Goal: Task Accomplishment & Management: Manage account settings

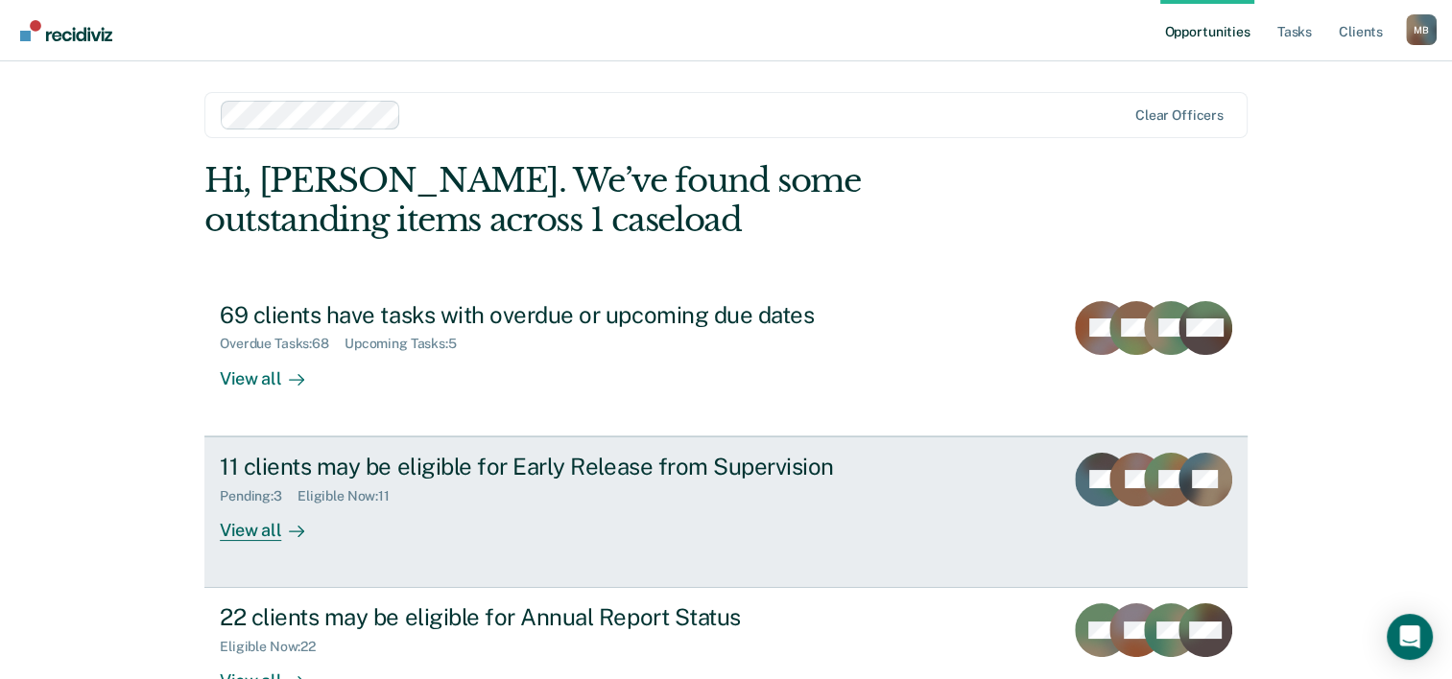
click at [245, 530] on div "View all" at bounding box center [273, 522] width 107 height 37
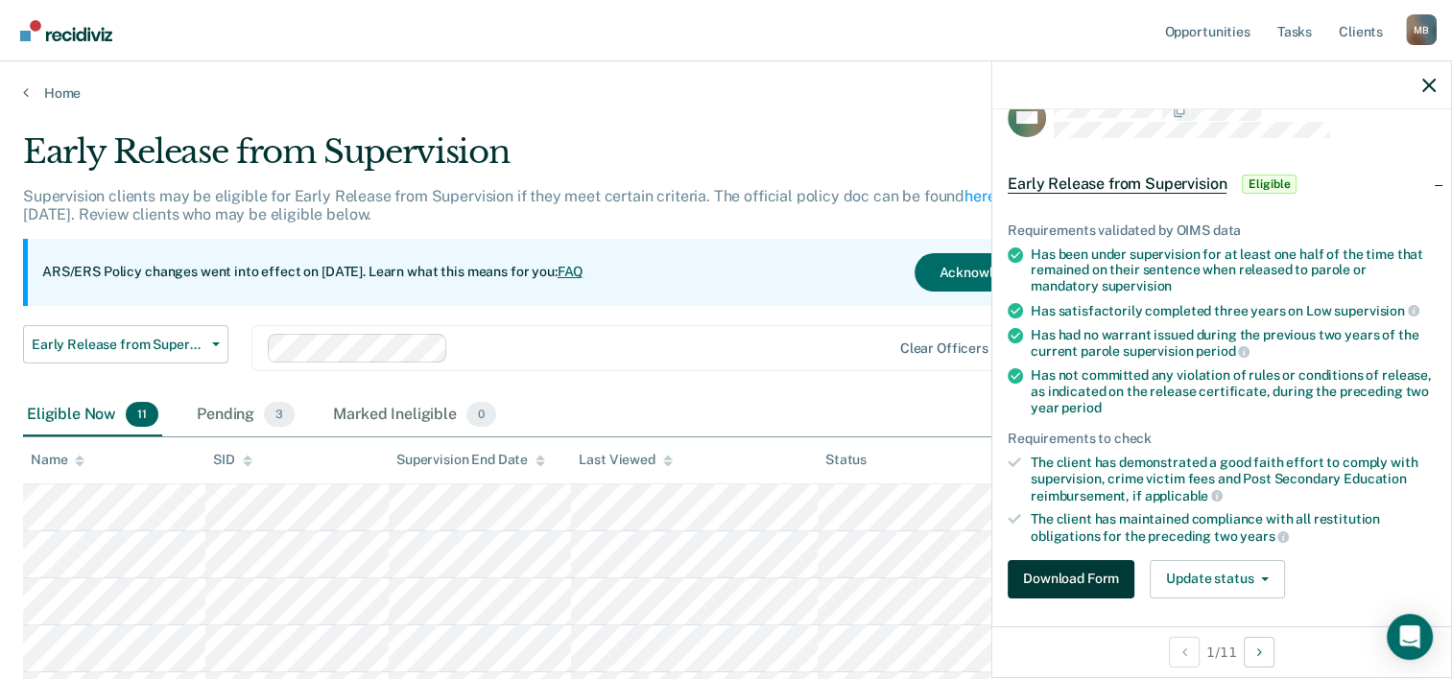
scroll to position [21, 0]
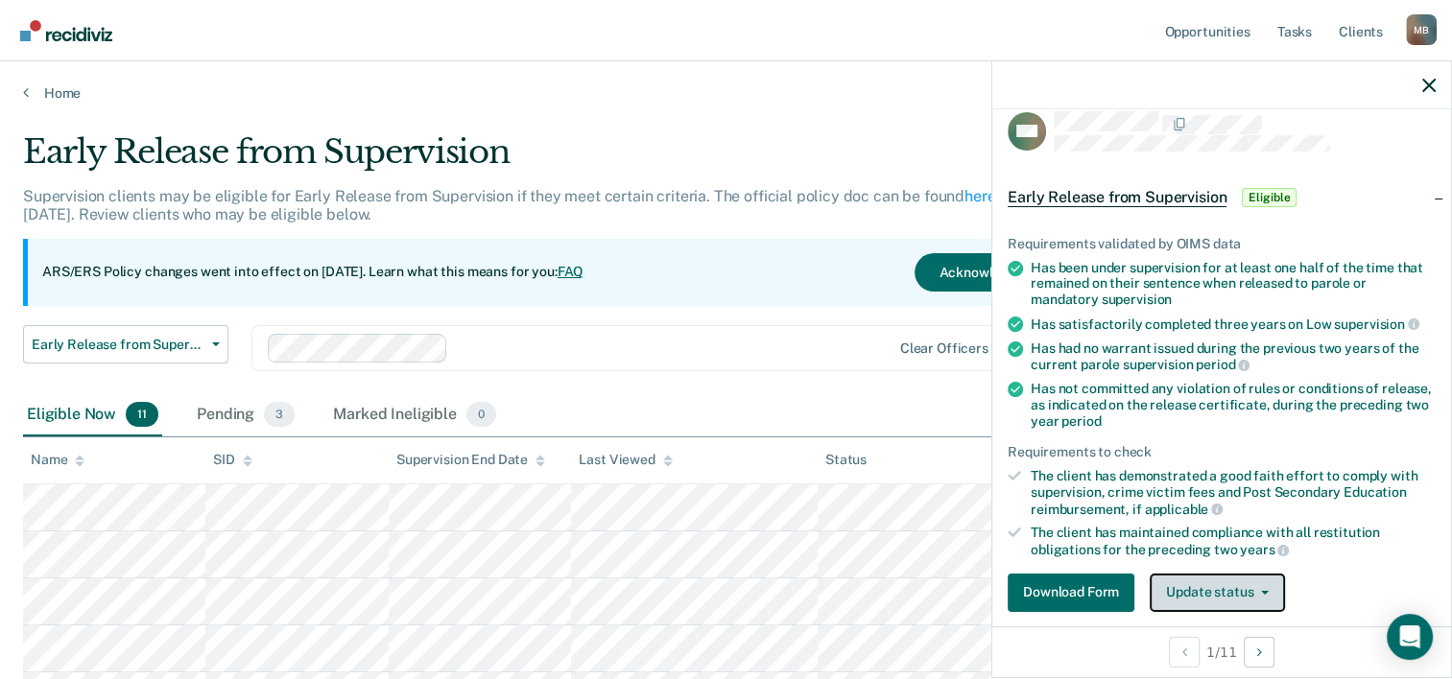
click at [1257, 591] on span "button" at bounding box center [1260, 593] width 15 height 4
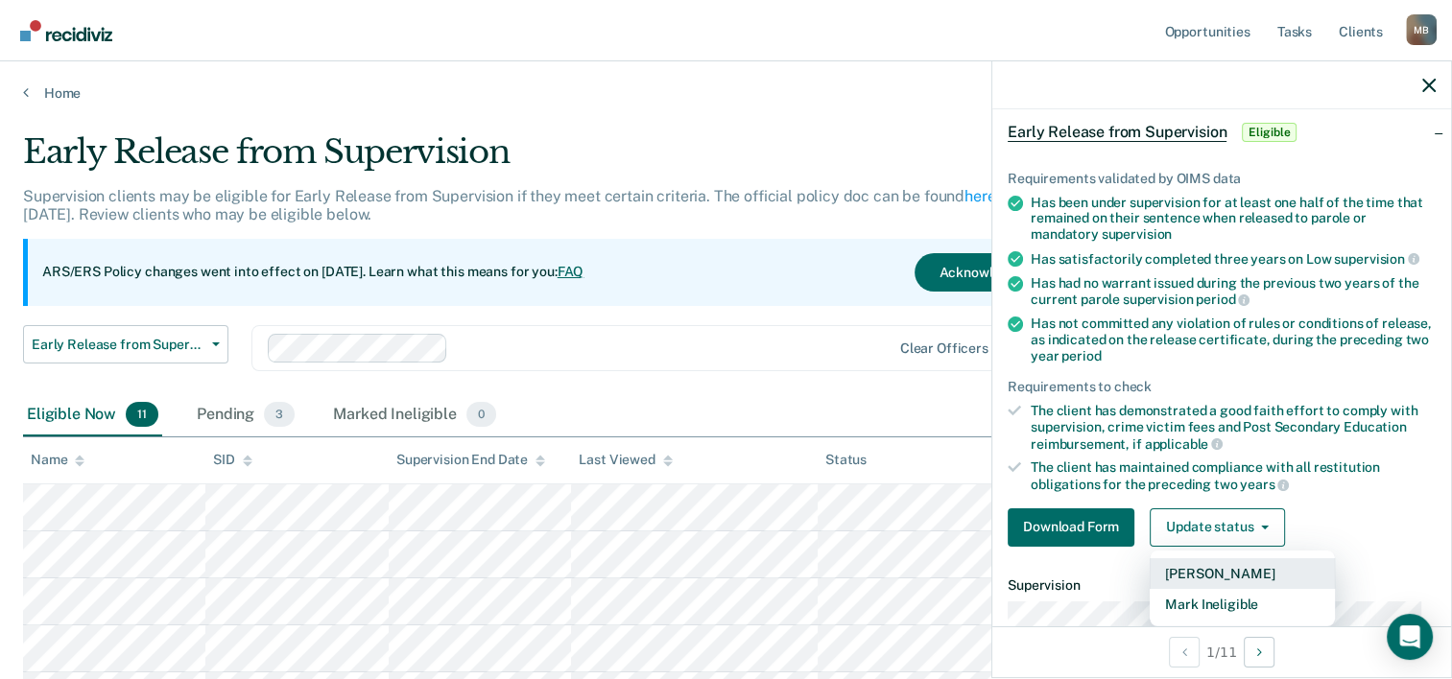
scroll to position [120, 0]
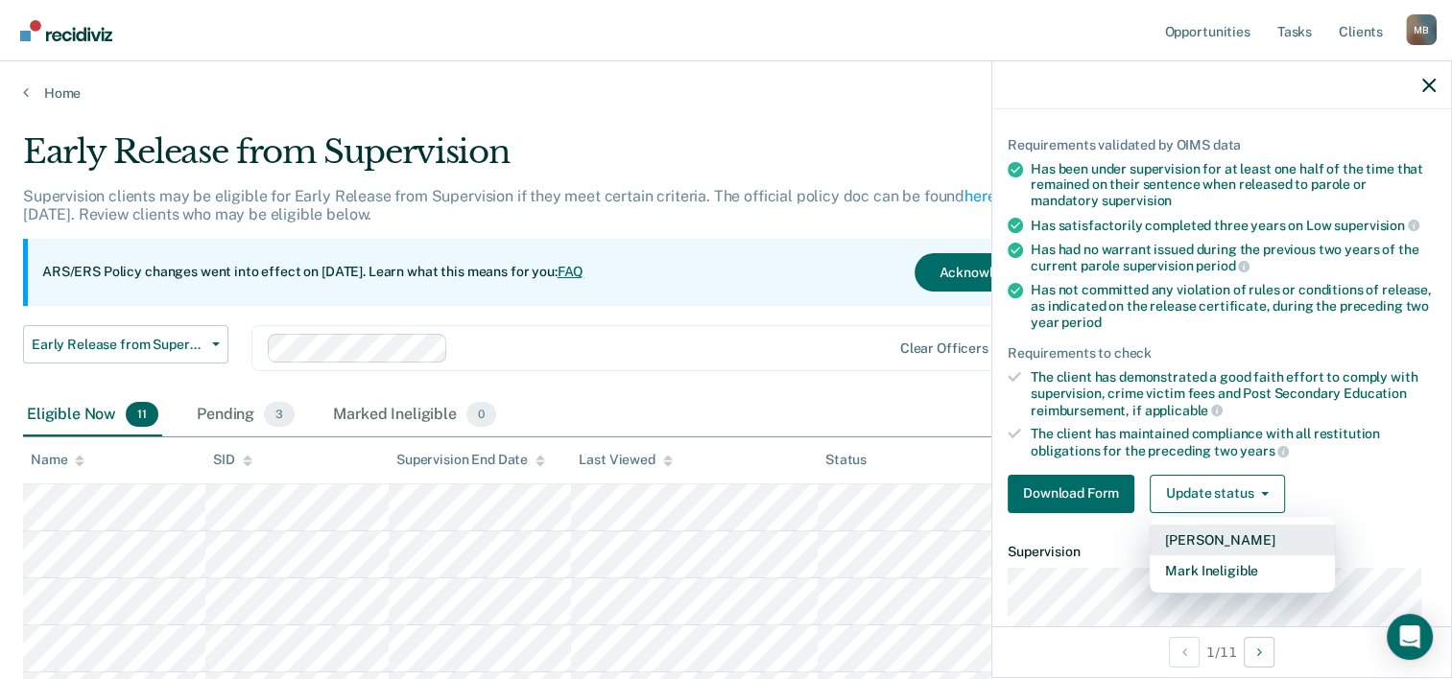
click at [1203, 537] on button "[PERSON_NAME]" at bounding box center [1242, 540] width 185 height 31
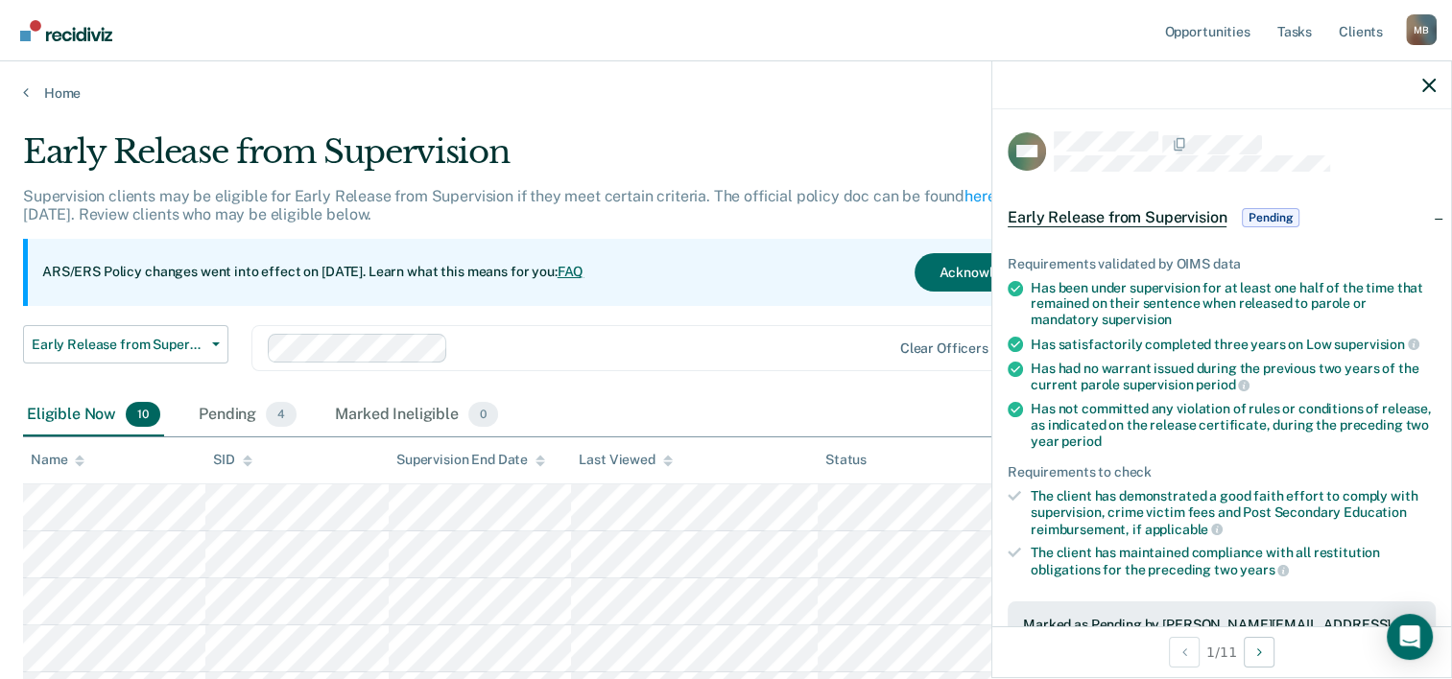
scroll to position [0, 0]
click at [1426, 81] on icon "button" at bounding box center [1428, 85] width 13 height 13
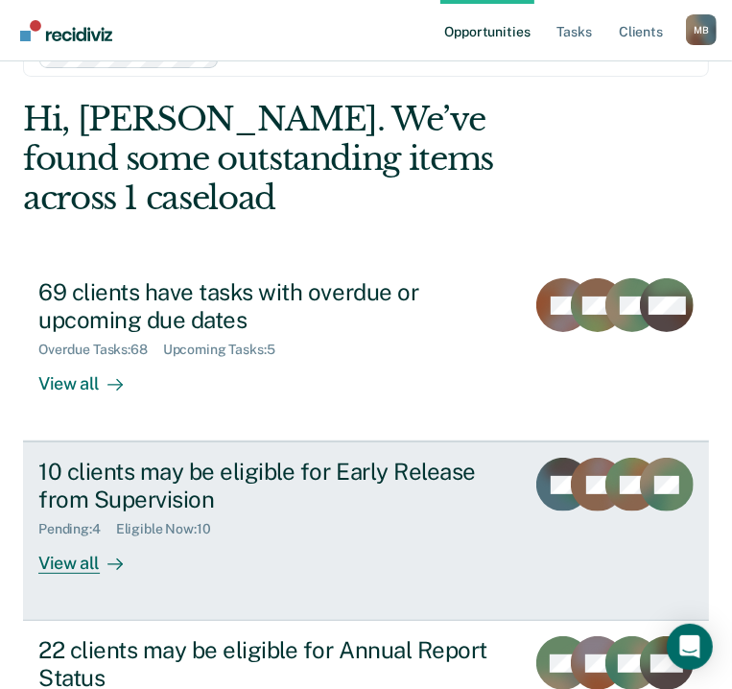
scroll to position [96, 0]
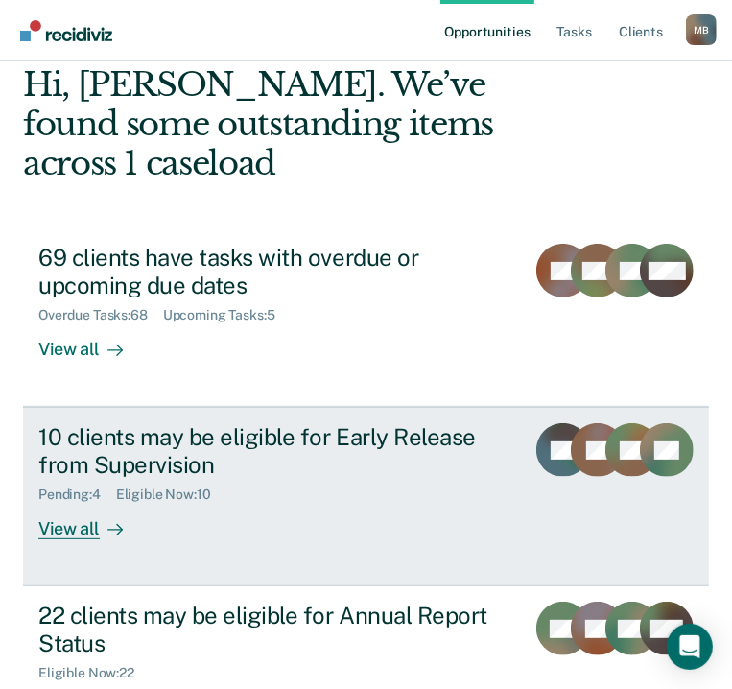
click at [89, 529] on div "View all" at bounding box center [91, 521] width 107 height 37
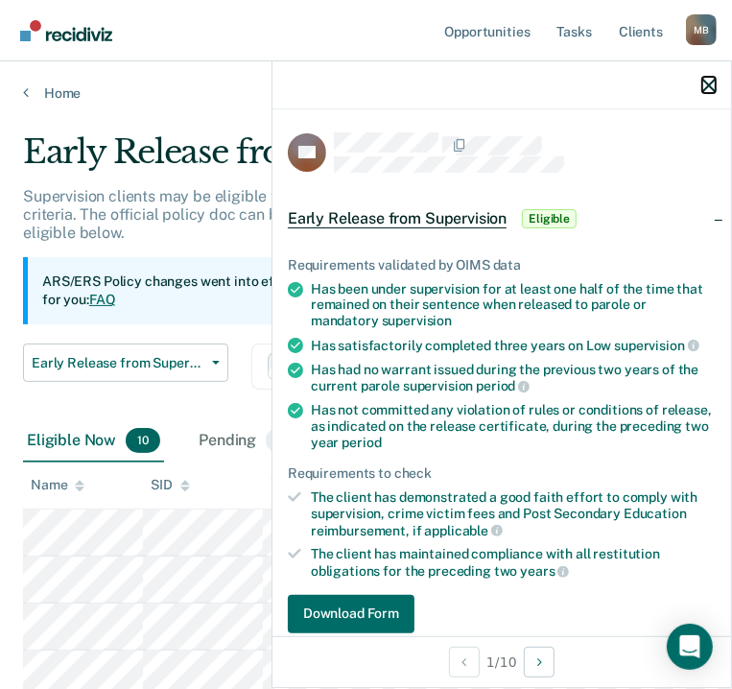
click at [714, 83] on icon "button" at bounding box center [708, 85] width 13 height 13
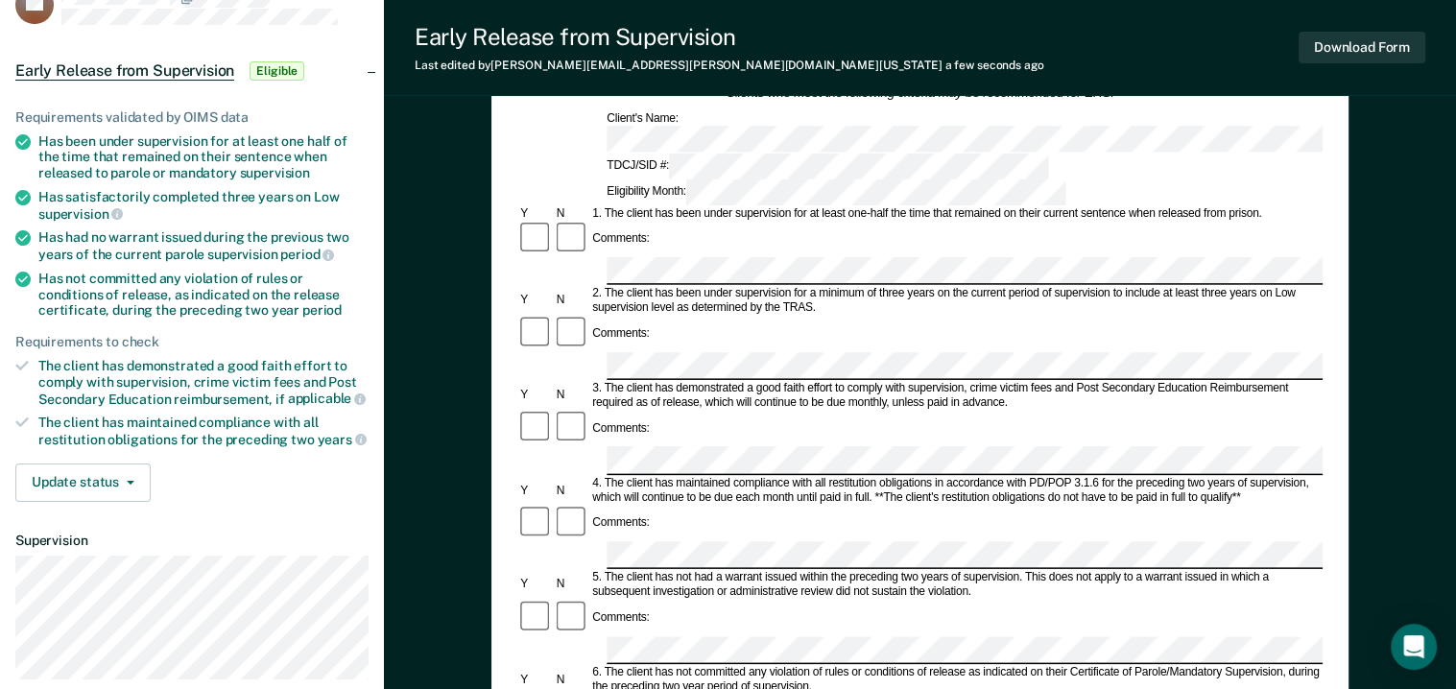
scroll to position [96, 0]
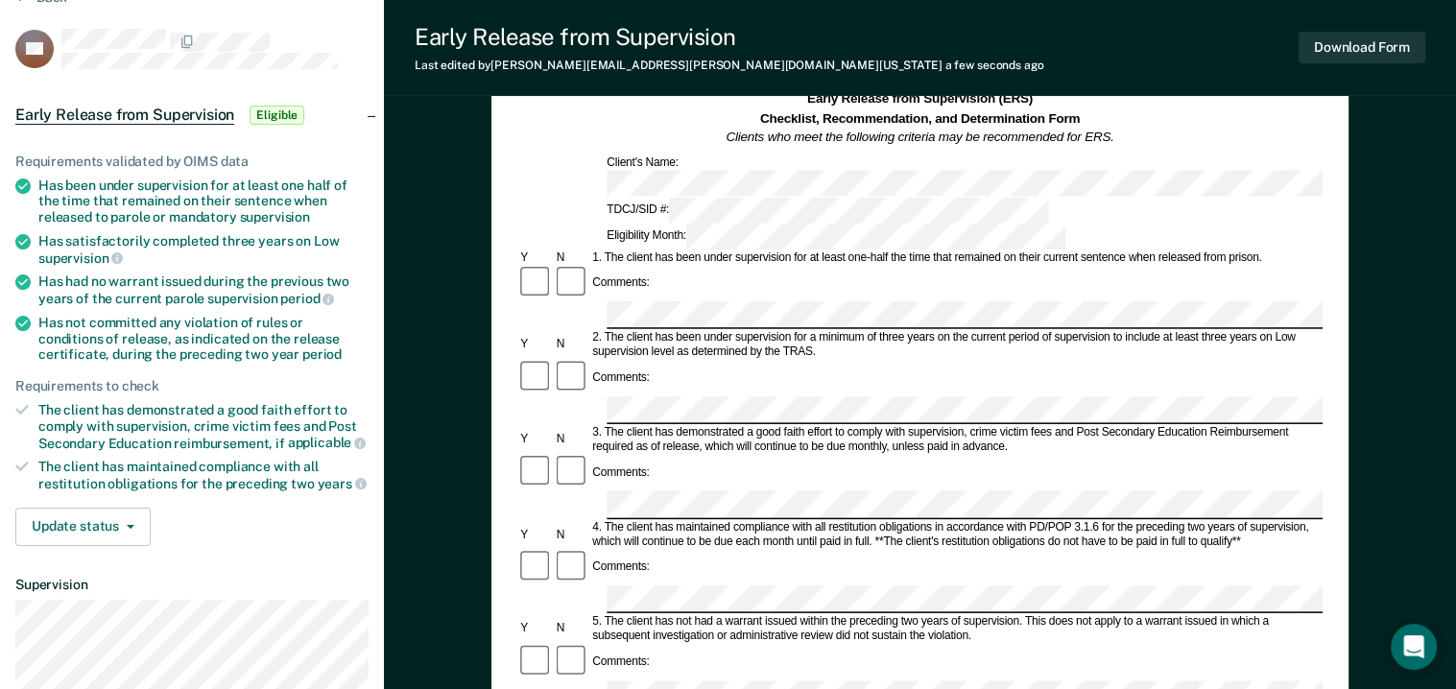
click at [746, 35] on div "Early Release from Supervision Last edited by [PERSON_NAME][EMAIL_ADDRESS][PERS…" at bounding box center [920, 48] width 1072 height 96
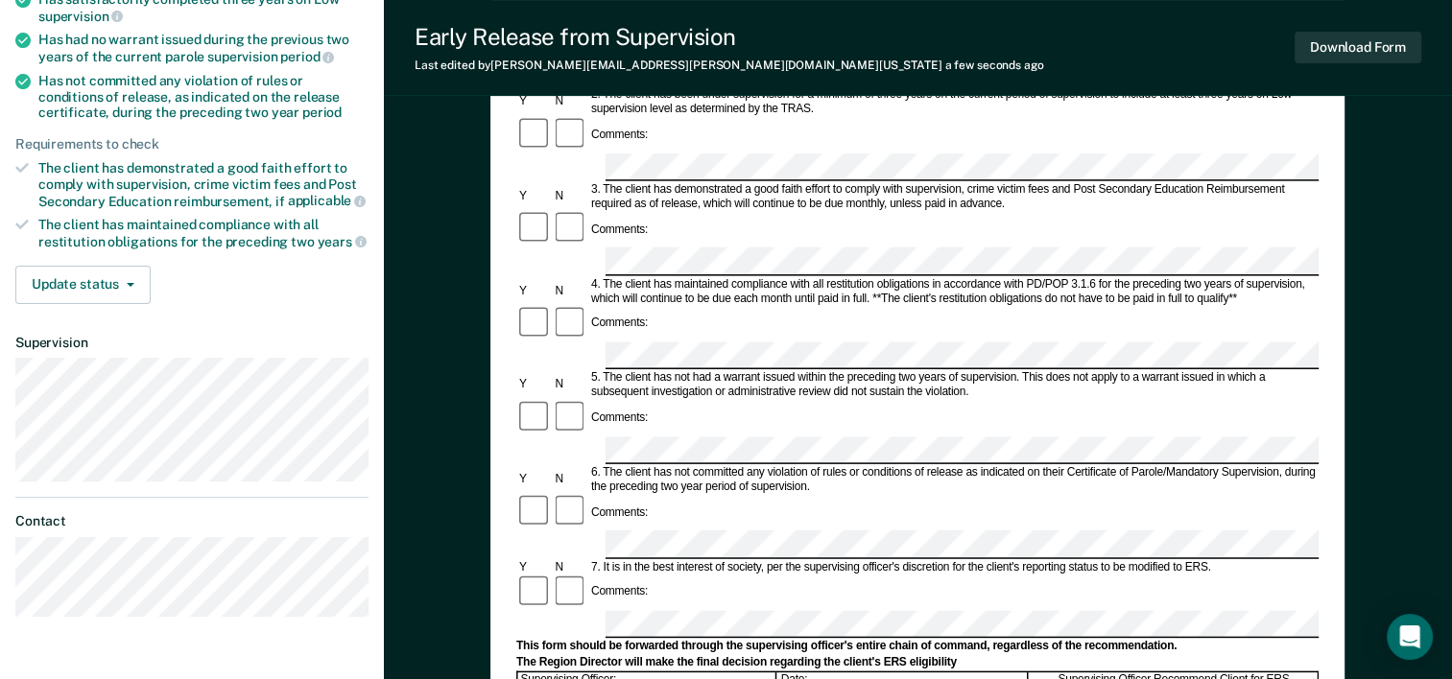
scroll to position [480, 0]
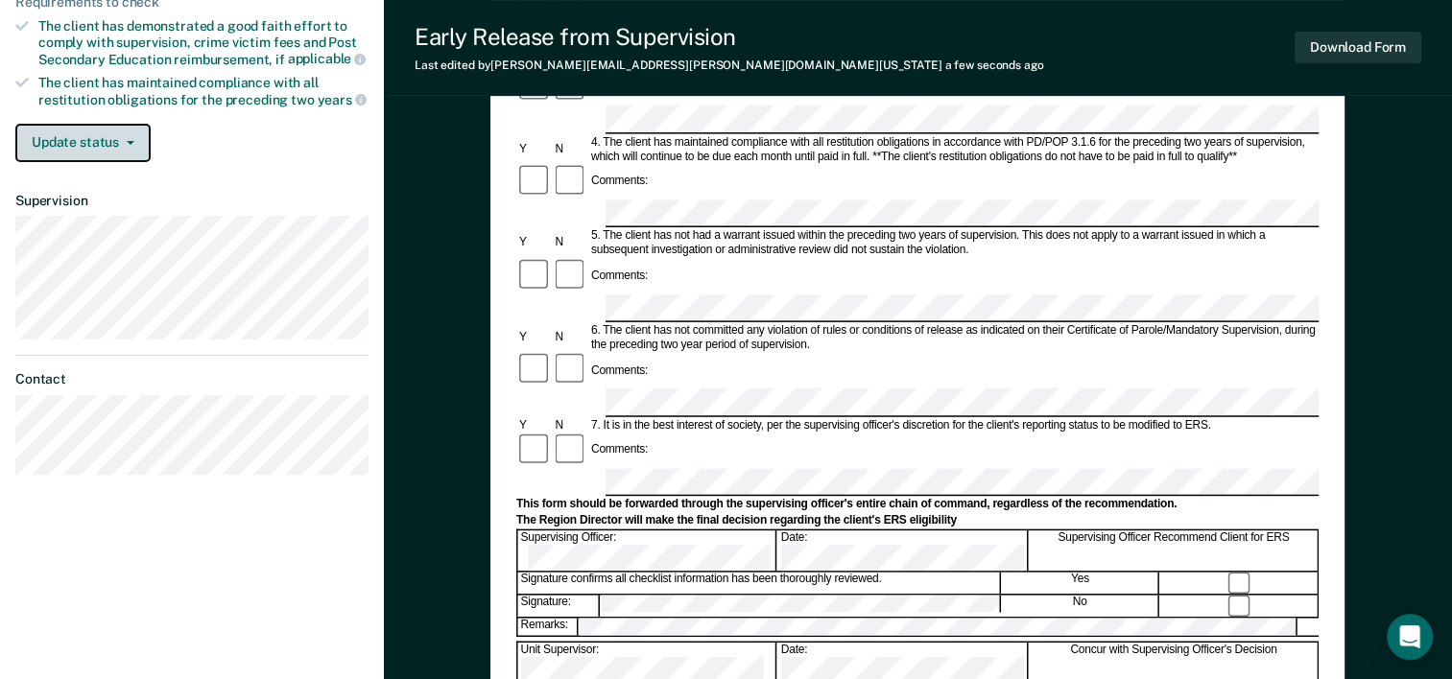
click at [139, 132] on button "Update status" at bounding box center [82, 143] width 135 height 38
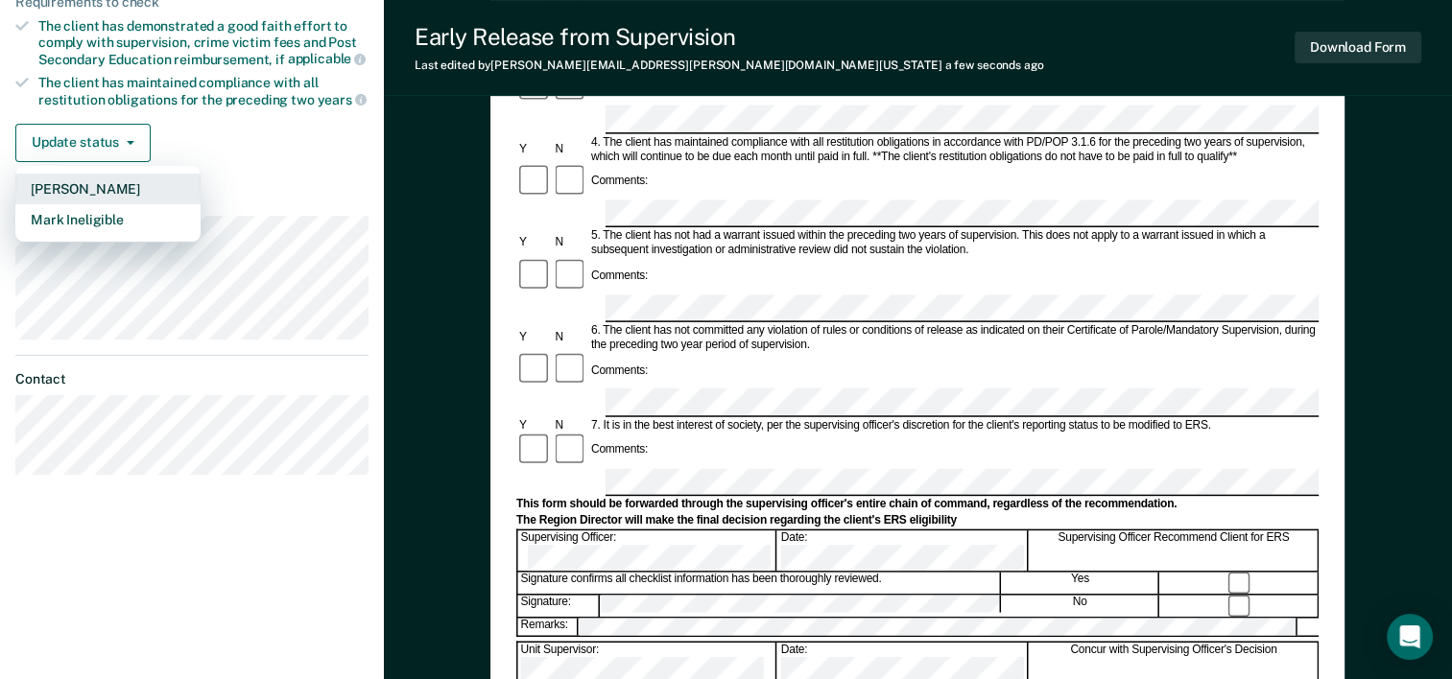
click at [111, 177] on button "[PERSON_NAME]" at bounding box center [107, 189] width 185 height 31
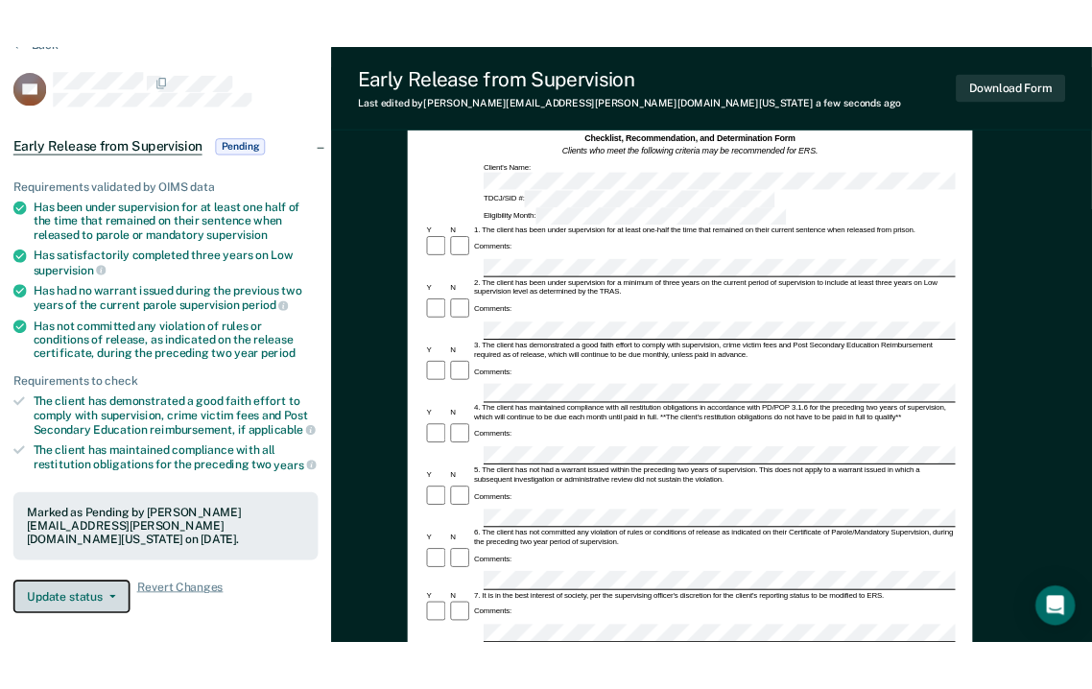
scroll to position [0, 0]
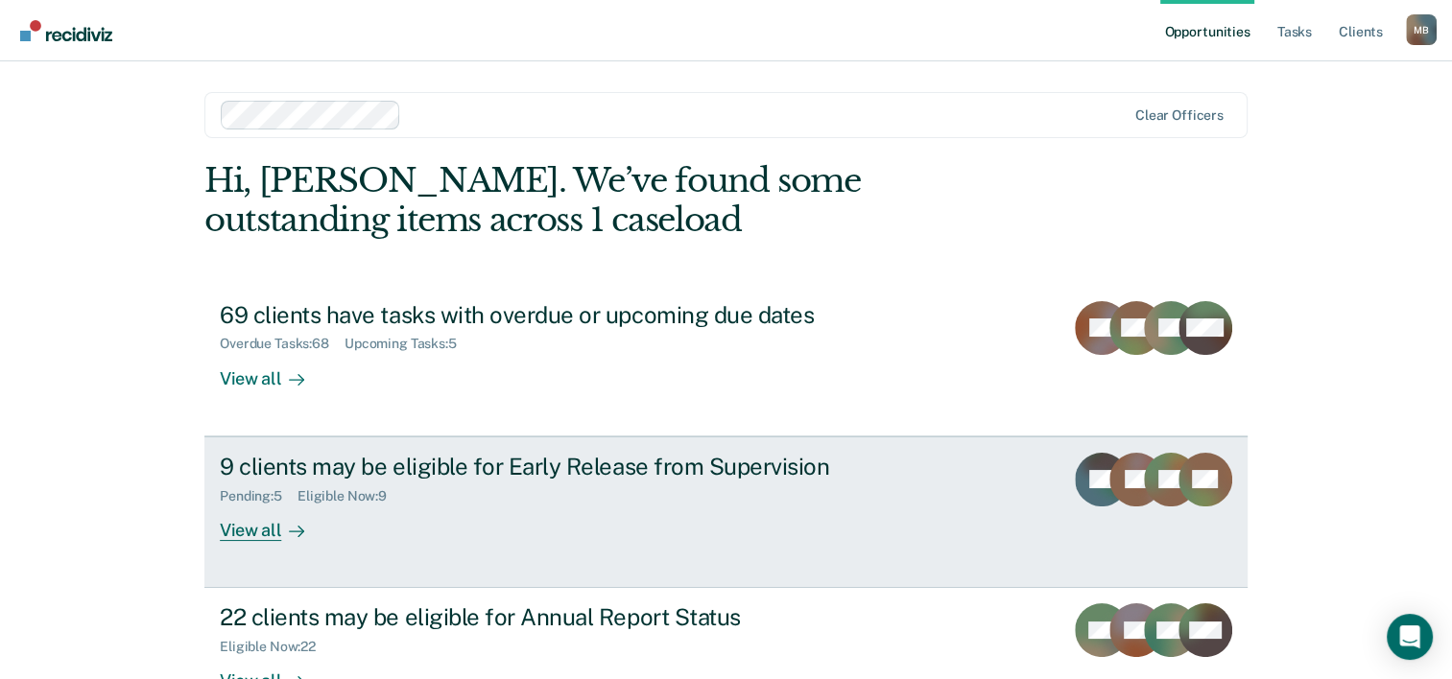
click at [232, 531] on div "View all" at bounding box center [273, 522] width 107 height 37
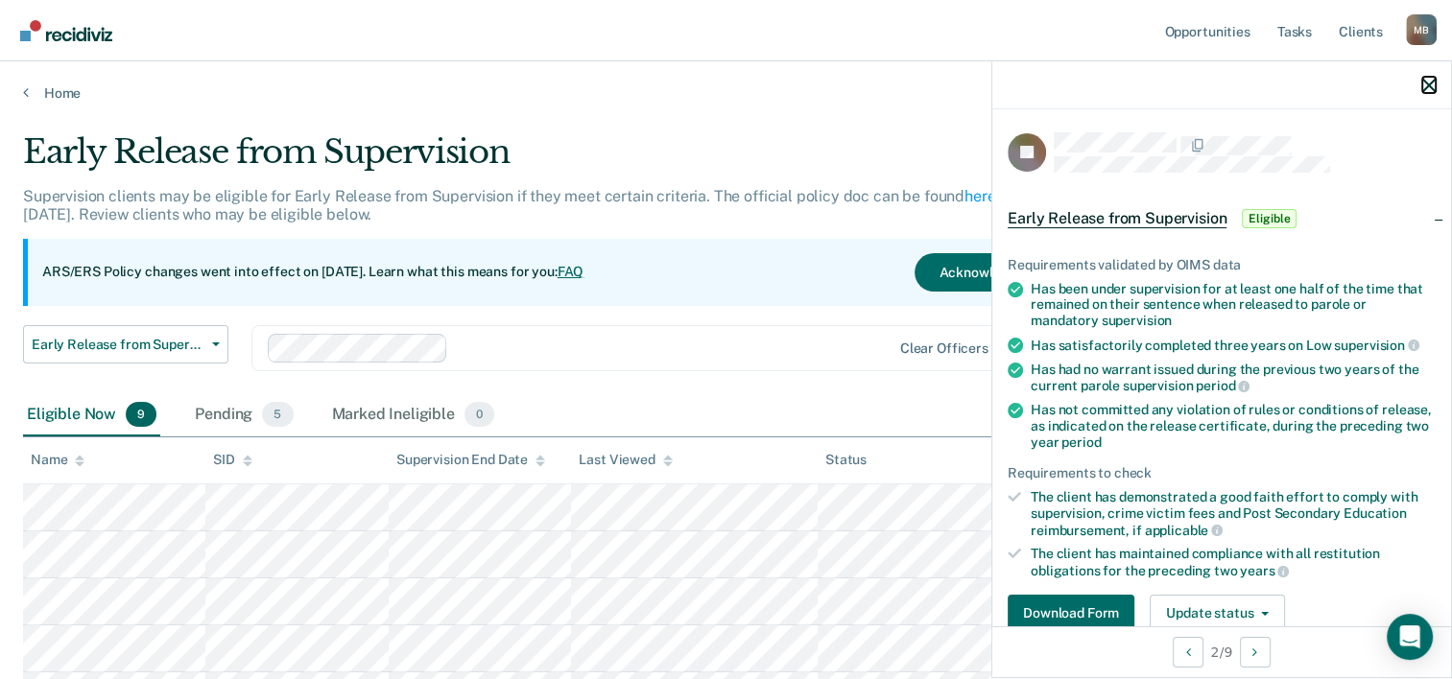
click at [1429, 83] on icon "button" at bounding box center [1428, 85] width 13 height 13
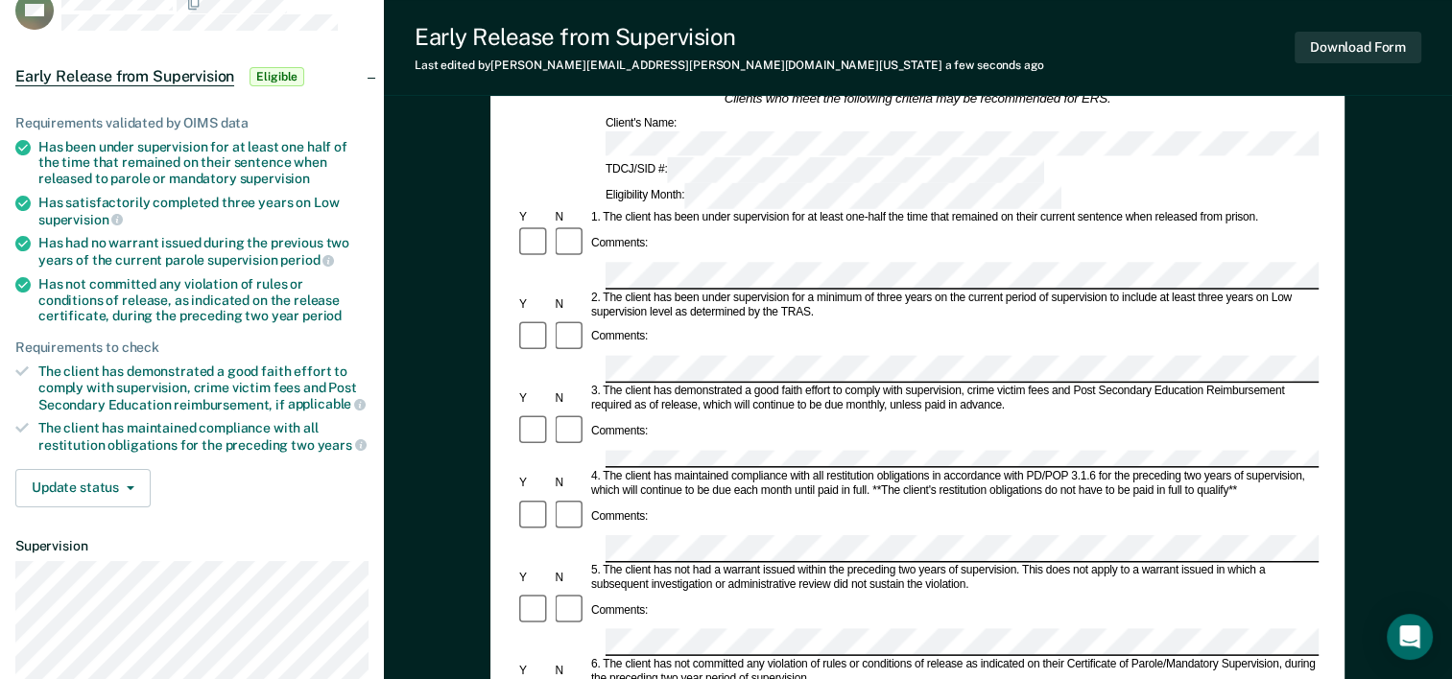
scroll to position [96, 0]
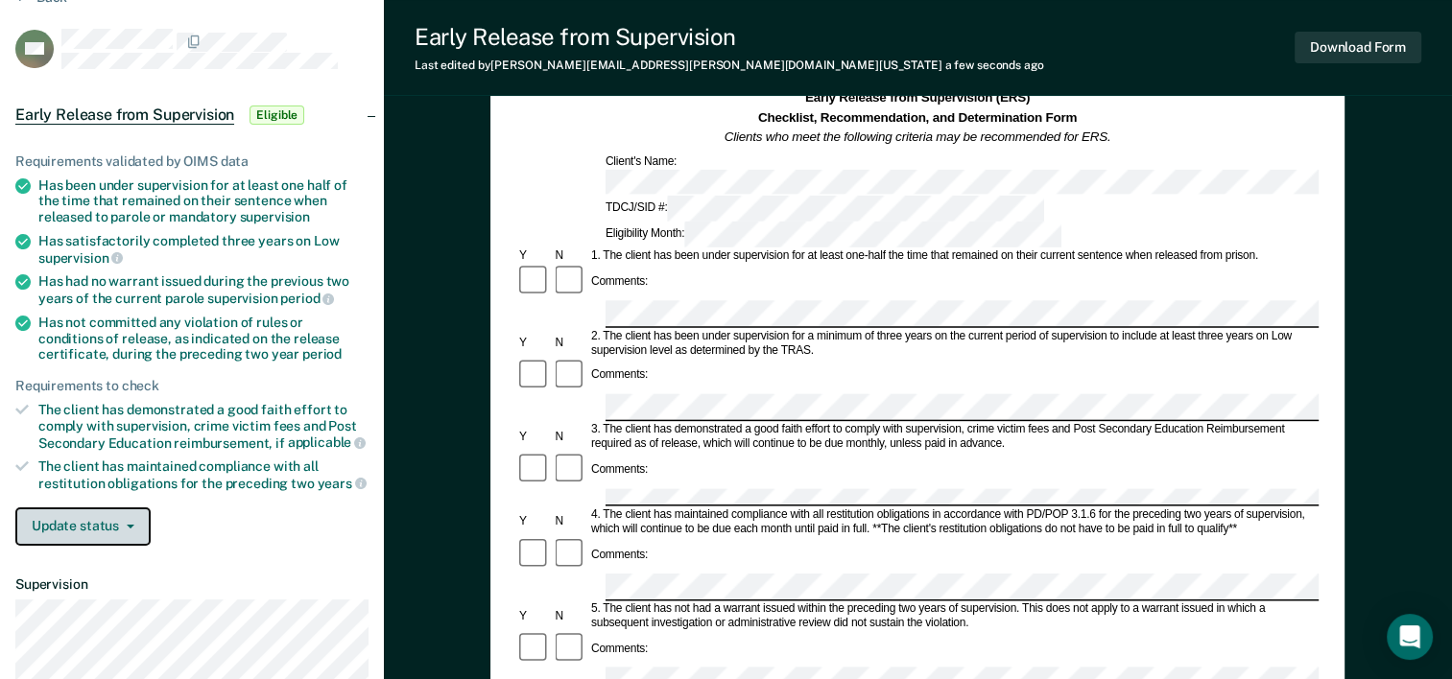
click at [131, 516] on button "Update status" at bounding box center [82, 527] width 135 height 38
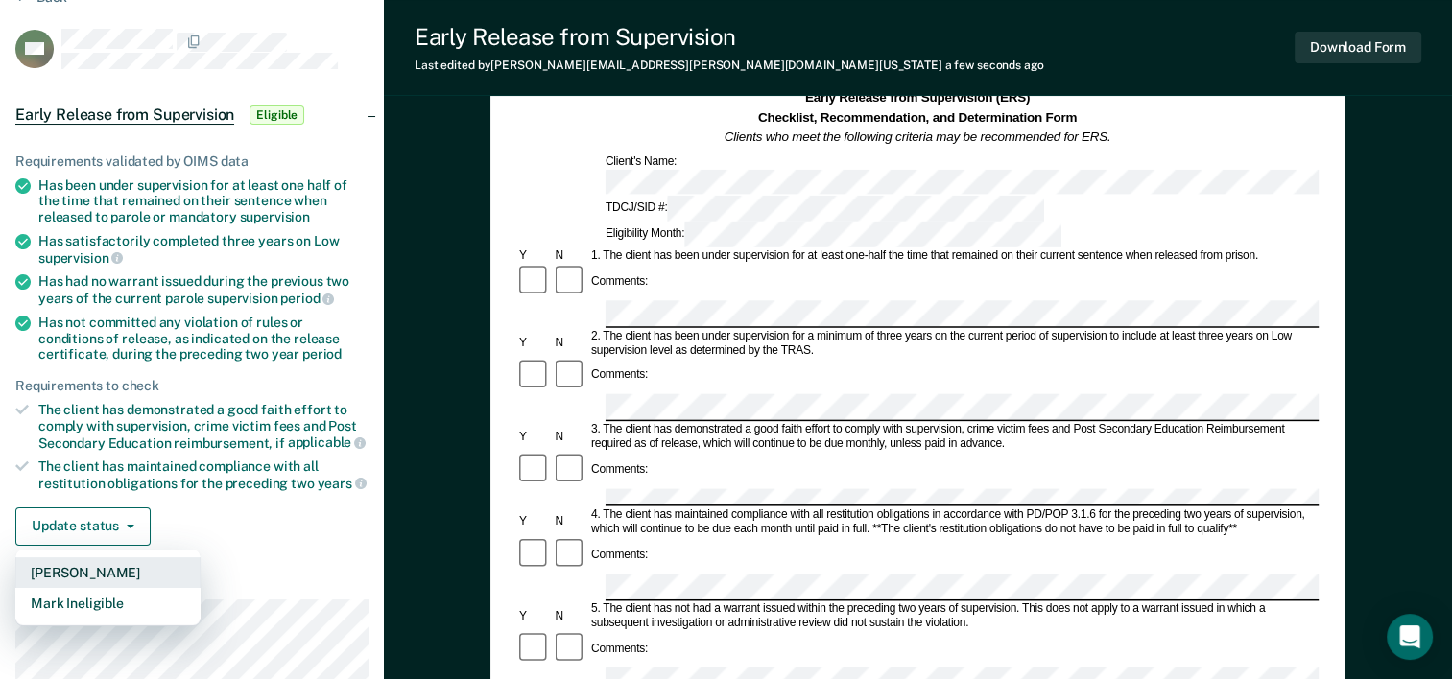
click at [115, 568] on button "[PERSON_NAME]" at bounding box center [107, 573] width 185 height 31
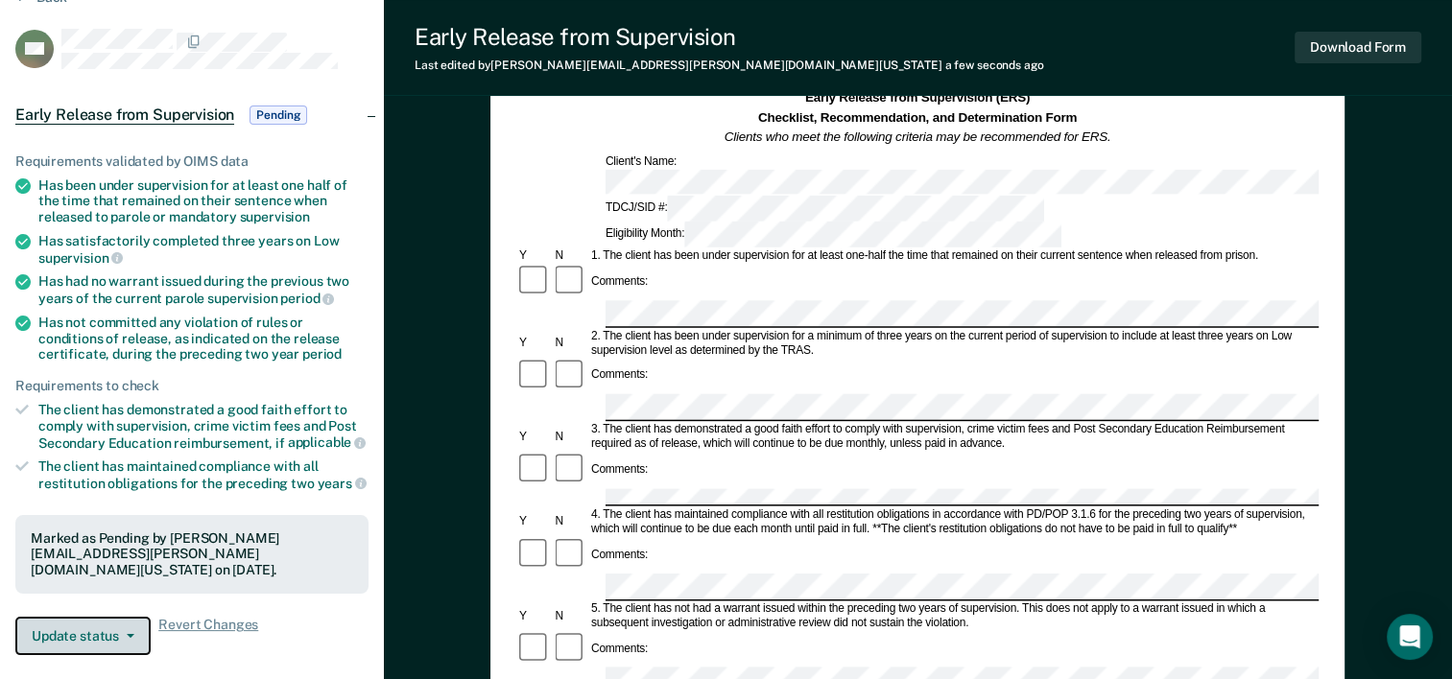
scroll to position [0, 0]
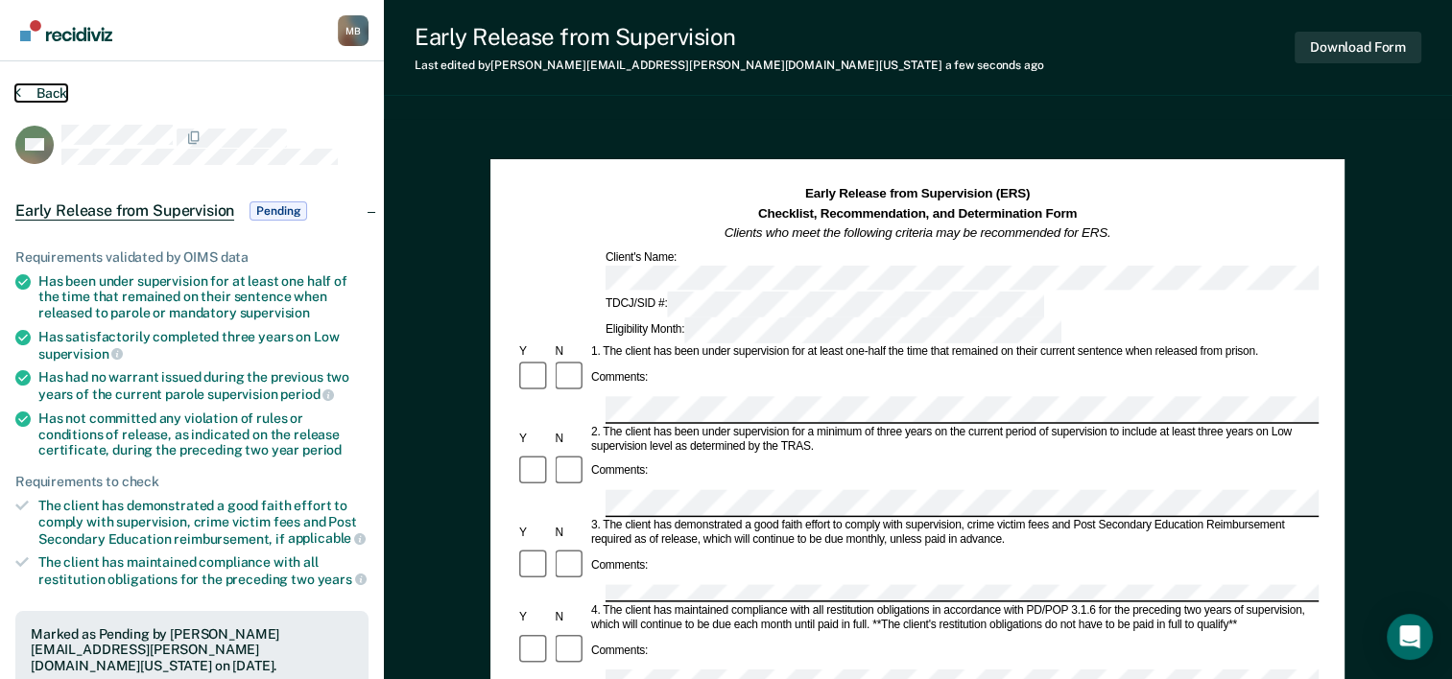
click at [46, 88] on button "Back" at bounding box center [41, 92] width 52 height 17
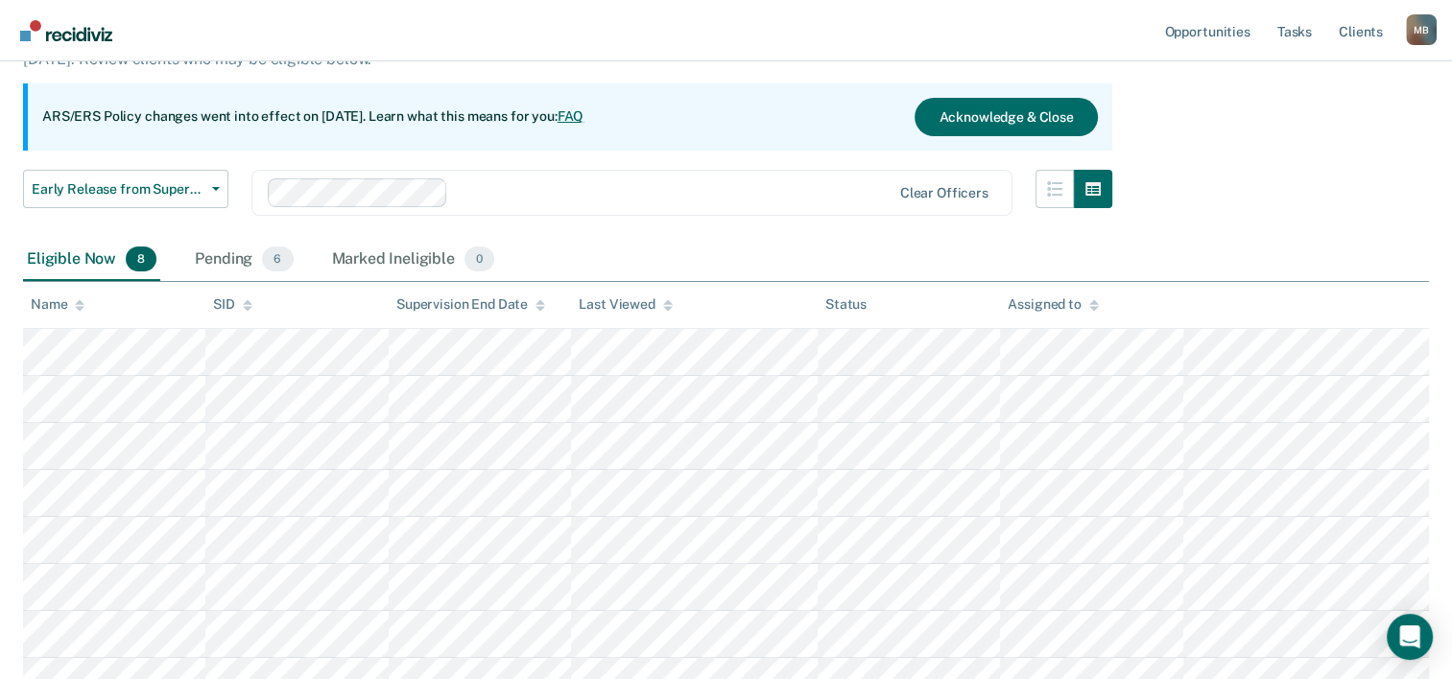
scroll to position [192, 0]
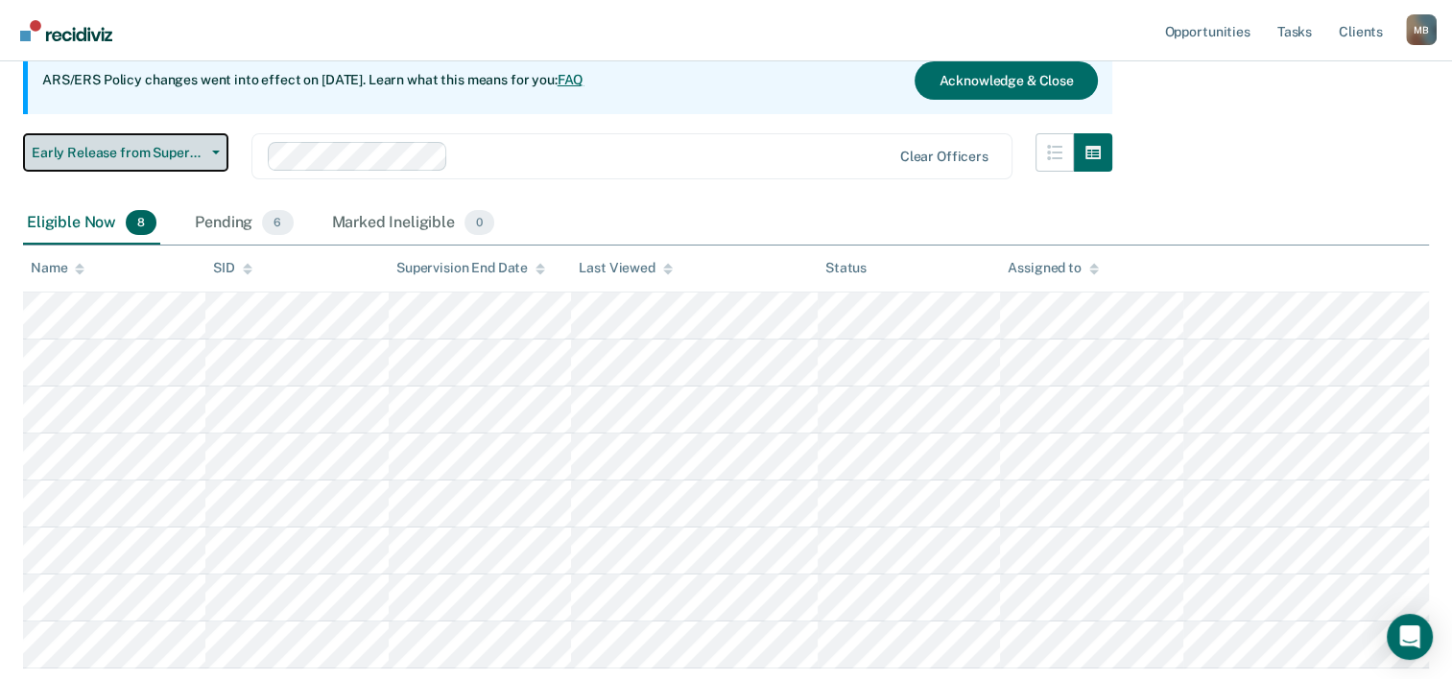
click at [212, 151] on icon "button" at bounding box center [216, 153] width 8 height 4
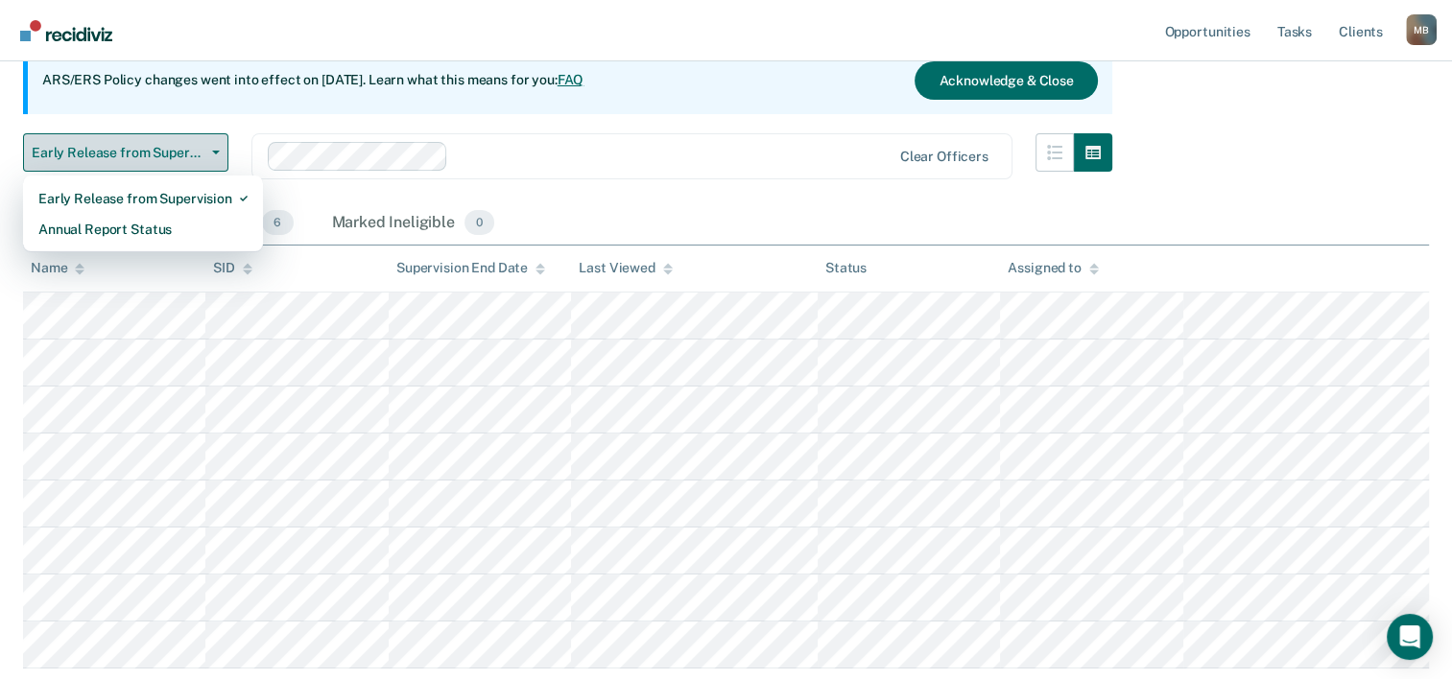
click at [212, 151] on icon "button" at bounding box center [216, 153] width 8 height 4
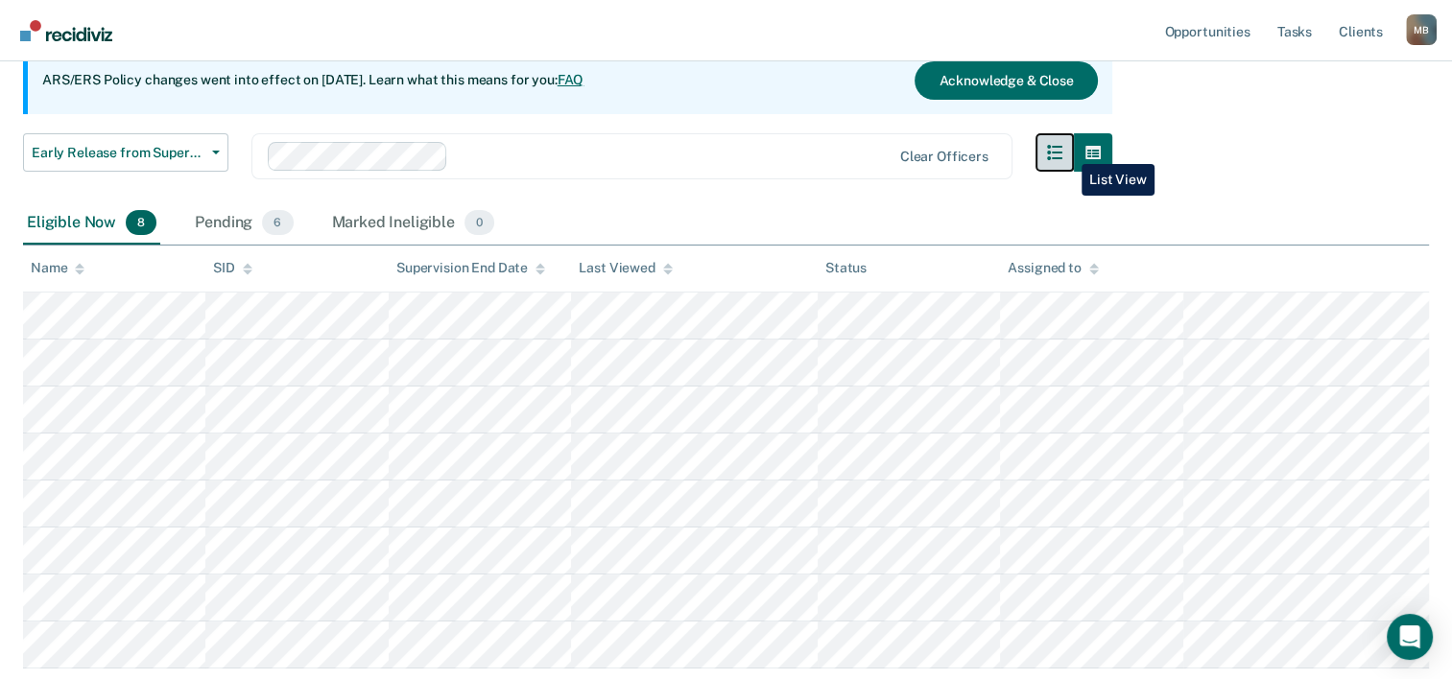
click at [1062, 150] on icon "button" at bounding box center [1054, 152] width 15 height 15
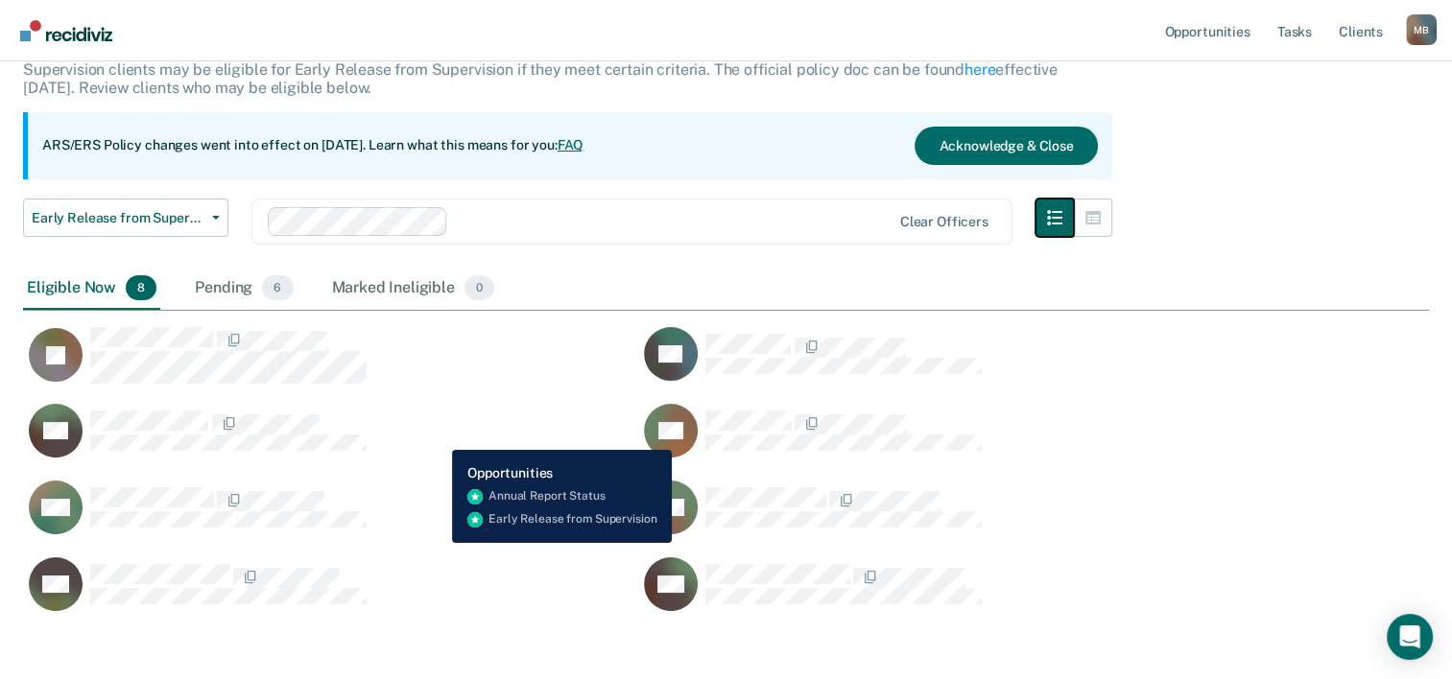
scroll to position [96, 0]
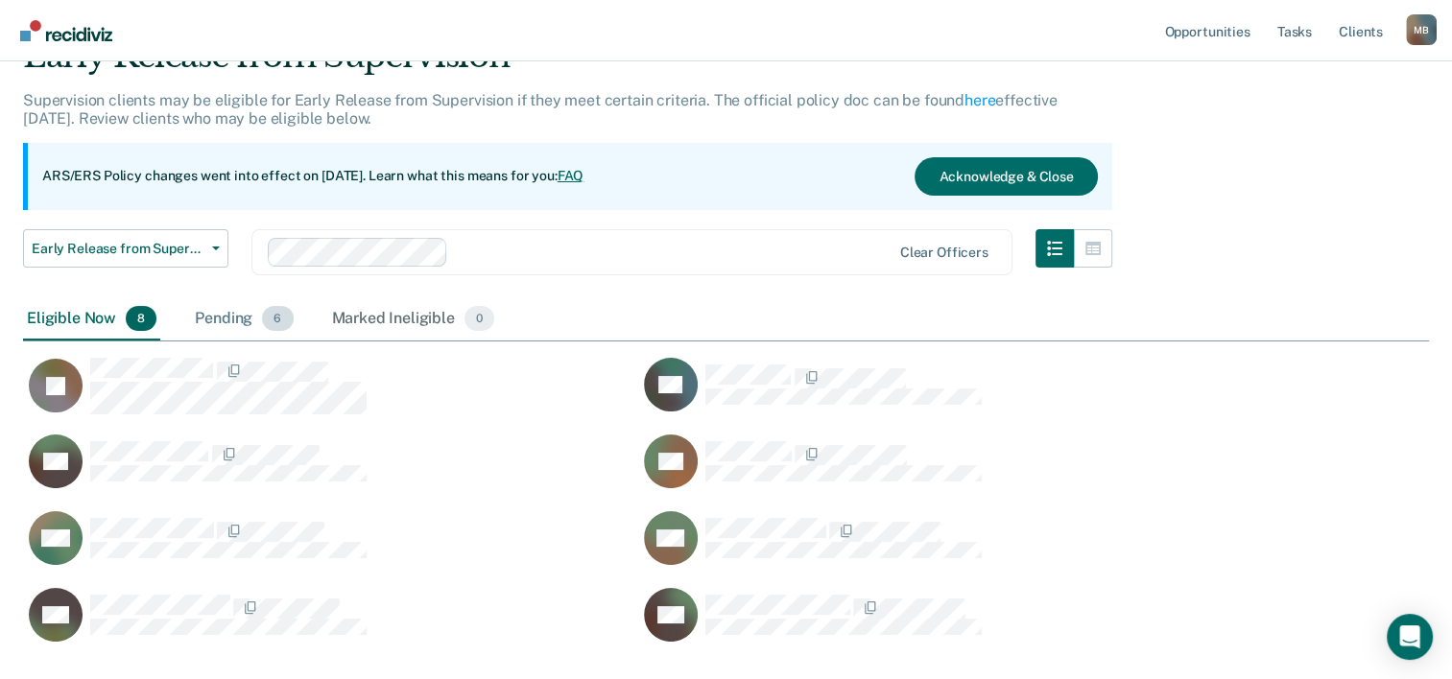
click at [207, 316] on div "Pending 6" at bounding box center [244, 319] width 106 height 42
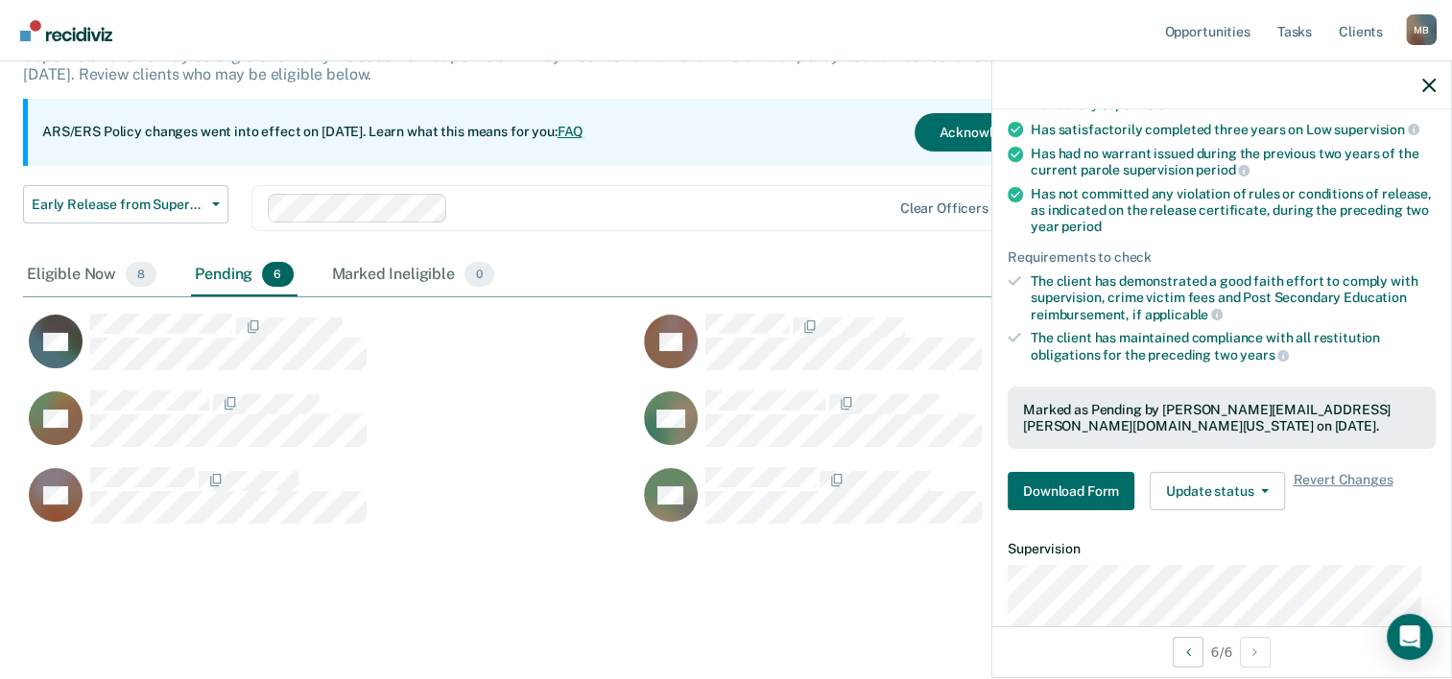
scroll to position [288, 0]
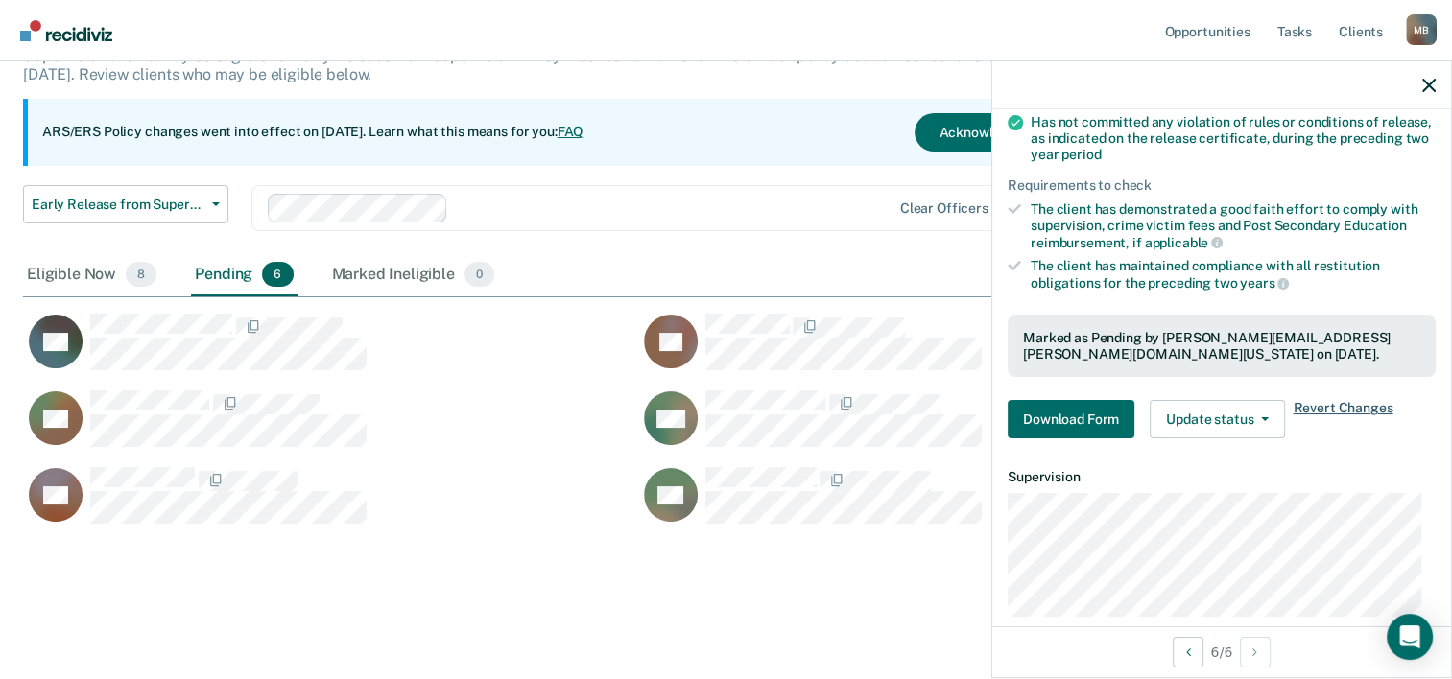
click at [1313, 403] on span "Revert Changes" at bounding box center [1343, 419] width 100 height 38
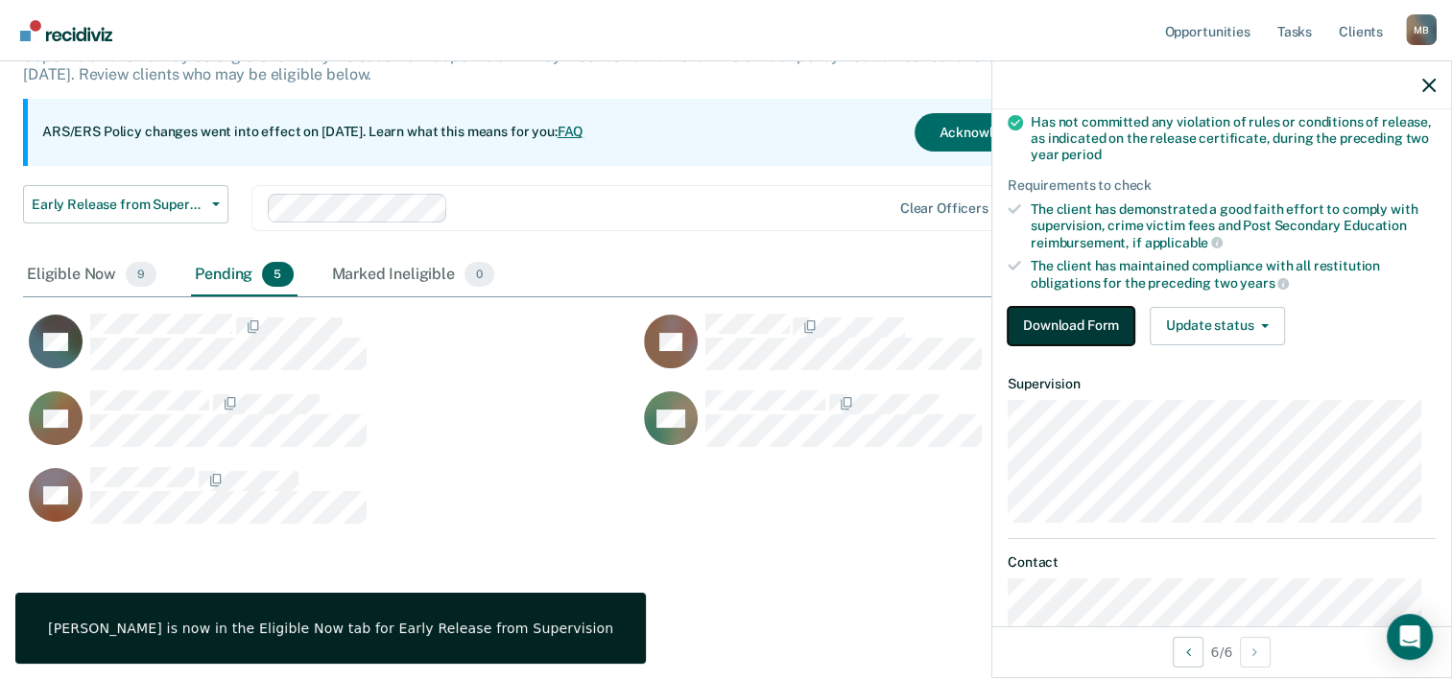
click at [1068, 322] on button "Download Form" at bounding box center [1071, 326] width 127 height 38
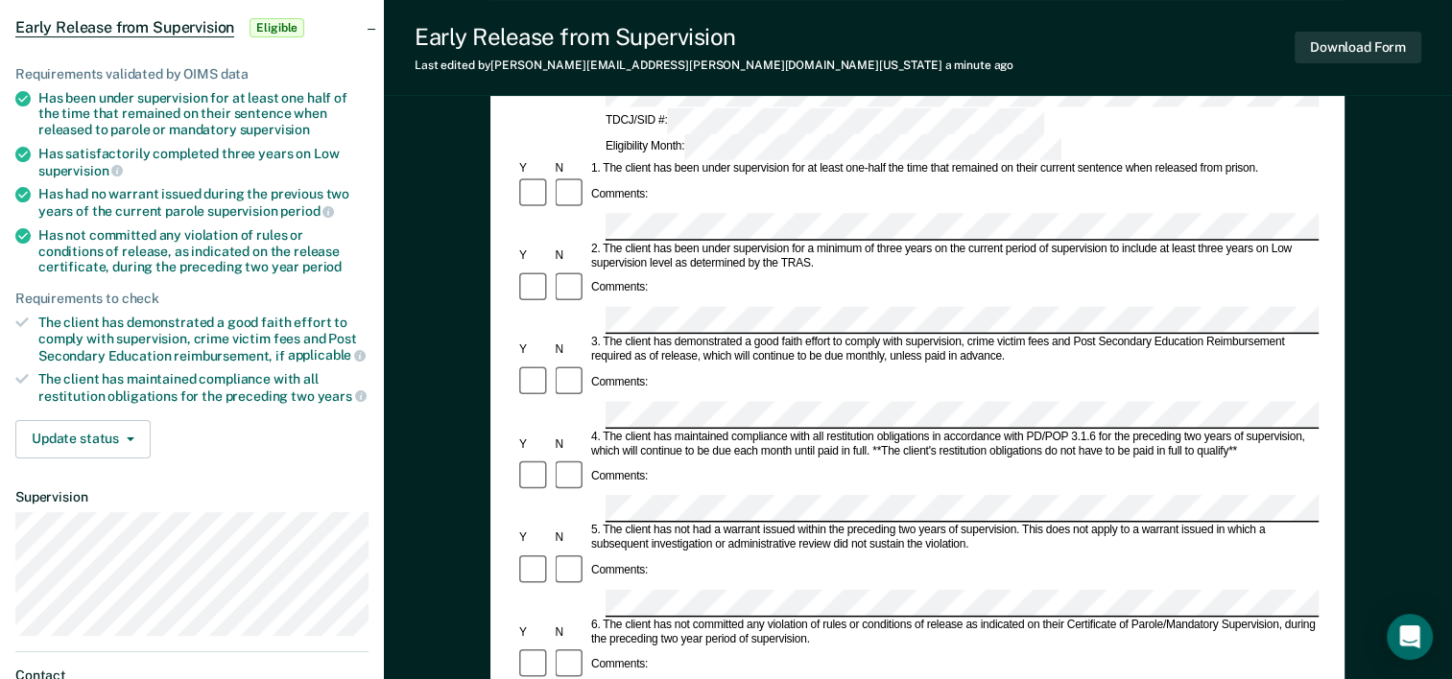
scroll to position [166, 0]
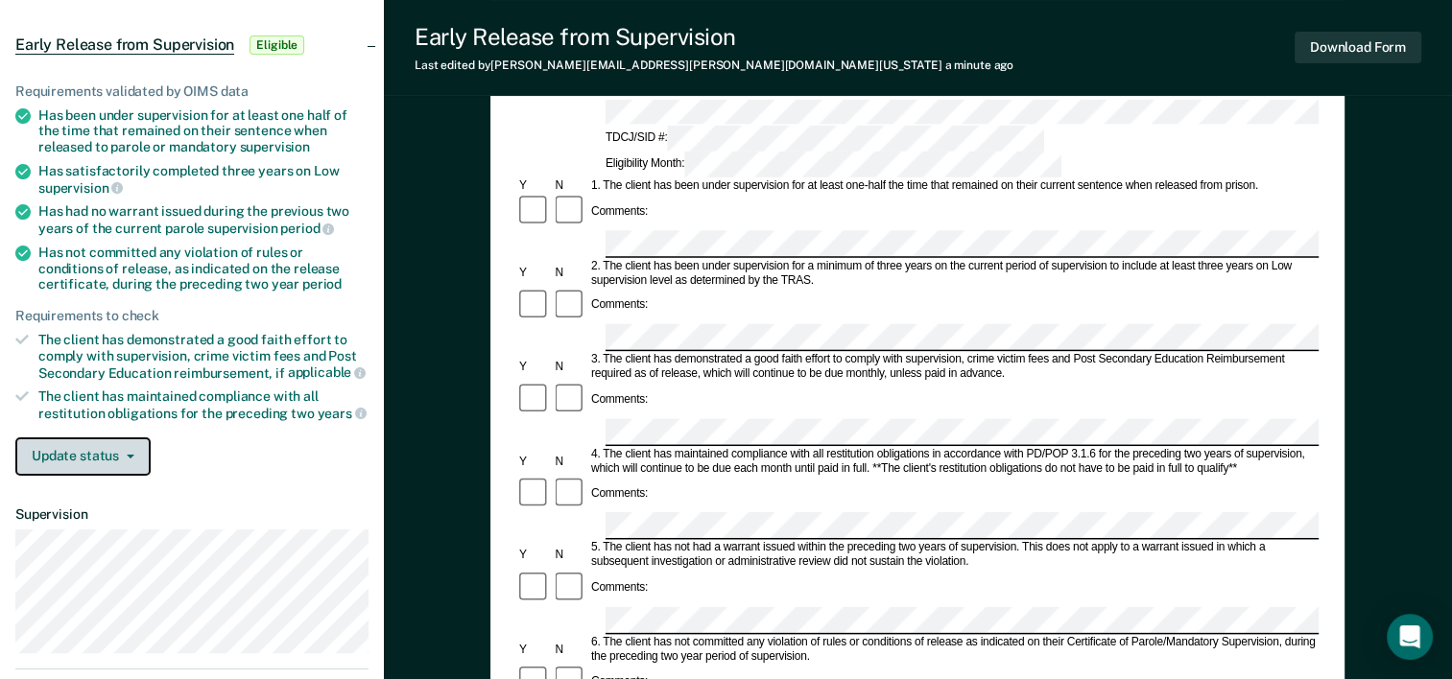
click at [132, 446] on button "Update status" at bounding box center [82, 457] width 135 height 38
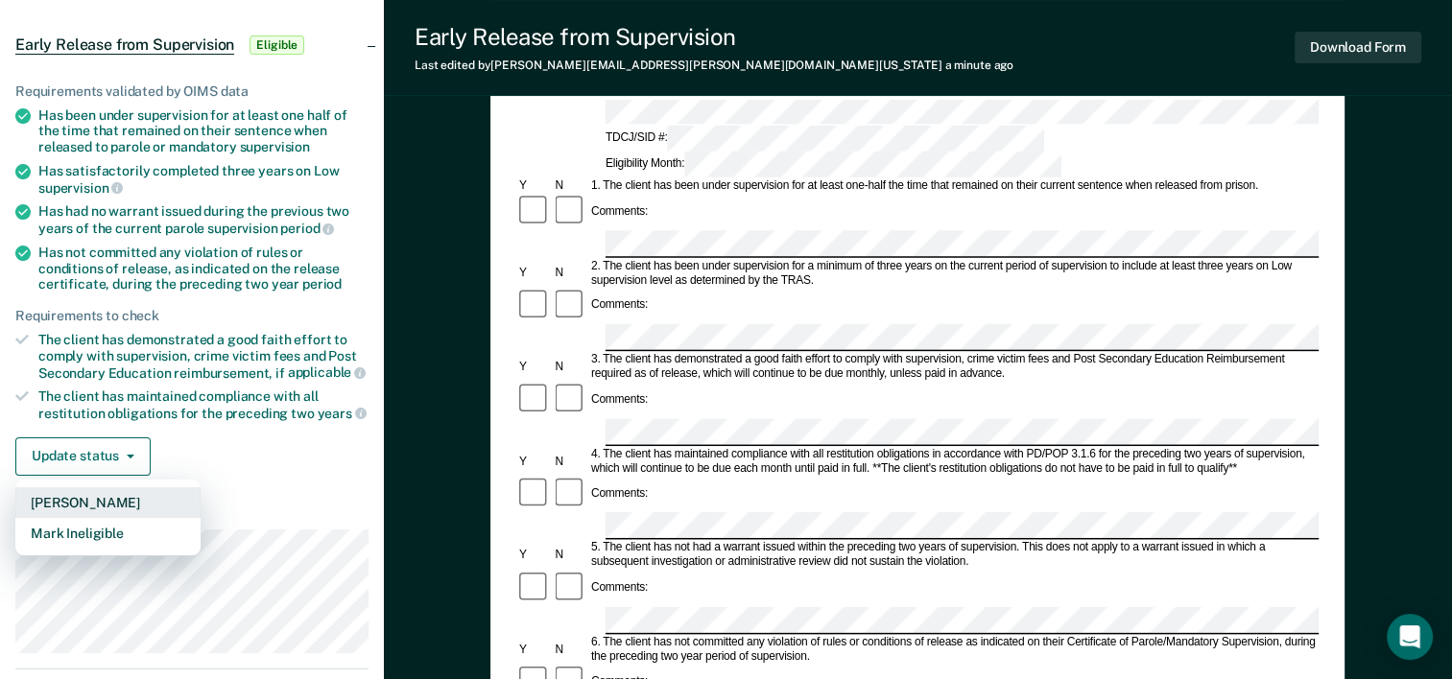
click at [124, 496] on button "[PERSON_NAME]" at bounding box center [107, 502] width 185 height 31
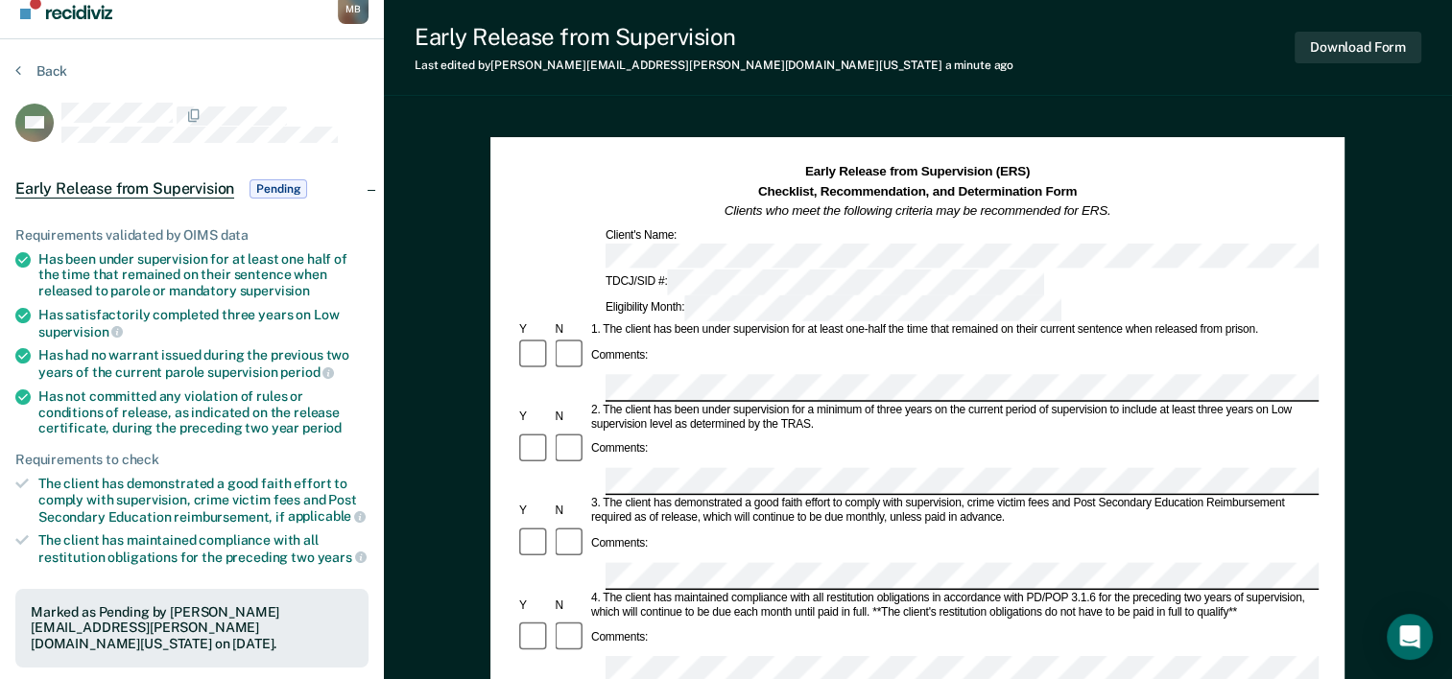
scroll to position [0, 0]
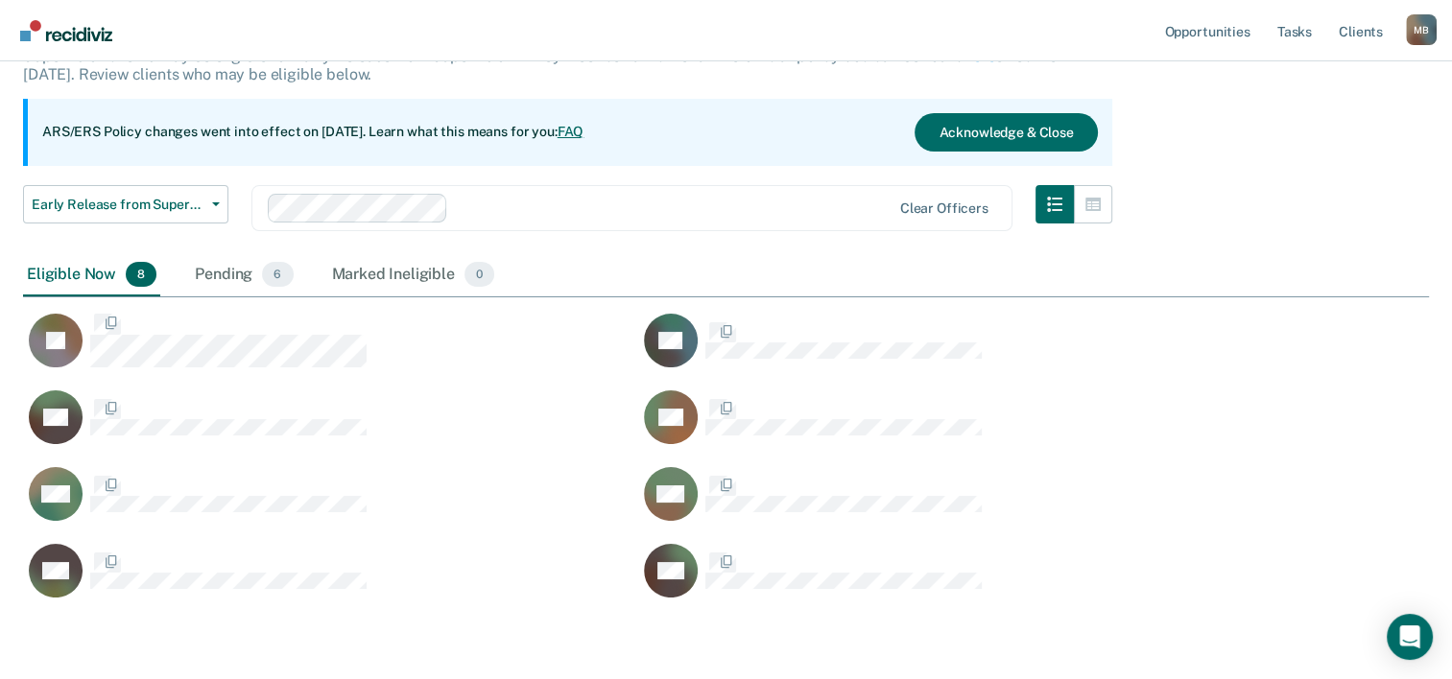
scroll to position [605, 1390]
click at [227, 274] on div "Pending 6" at bounding box center [244, 275] width 106 height 42
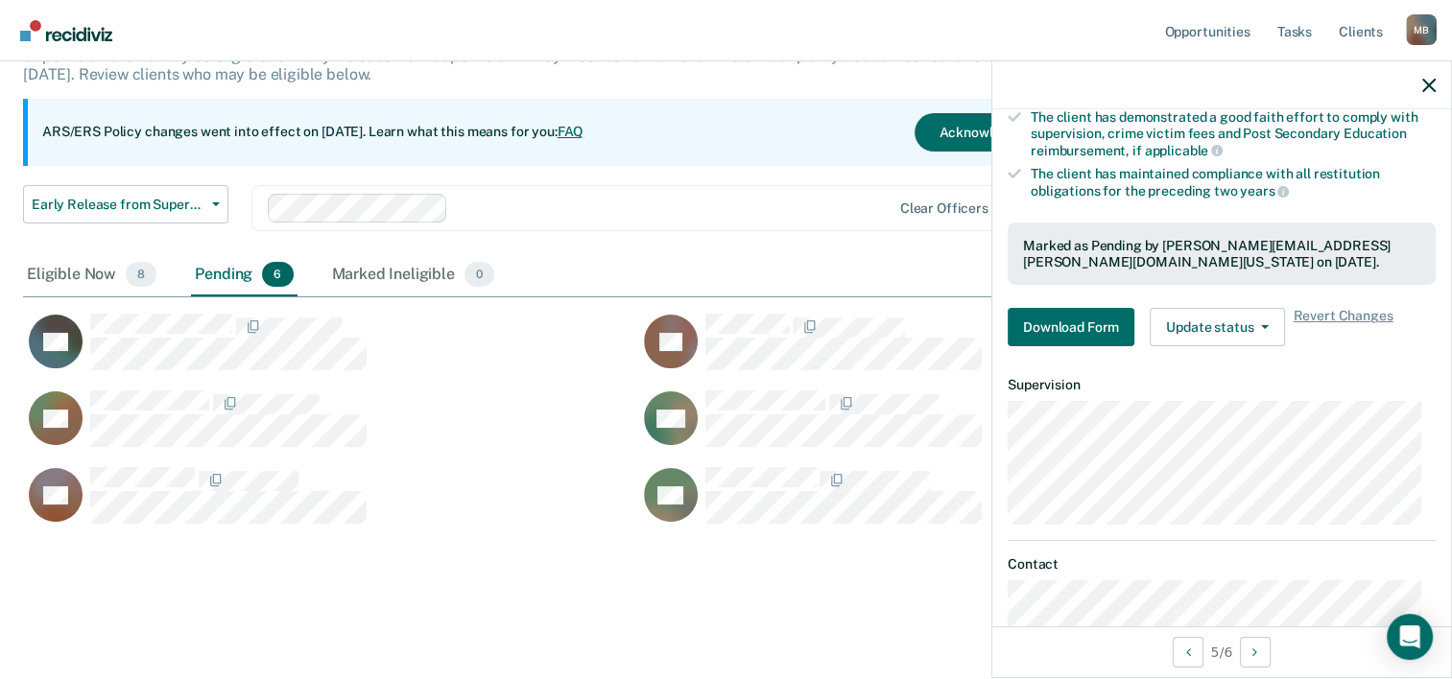
scroll to position [384, 0]
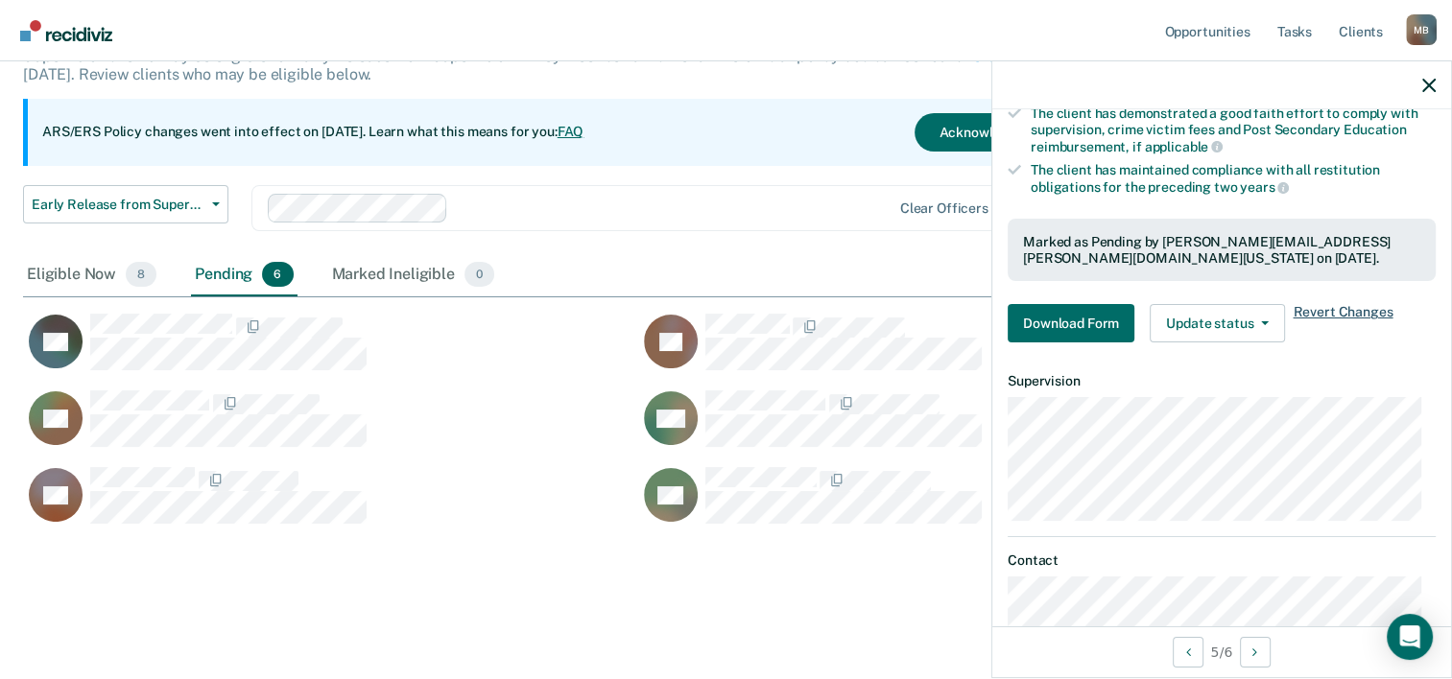
click at [1333, 307] on span "Revert Changes" at bounding box center [1343, 323] width 100 height 38
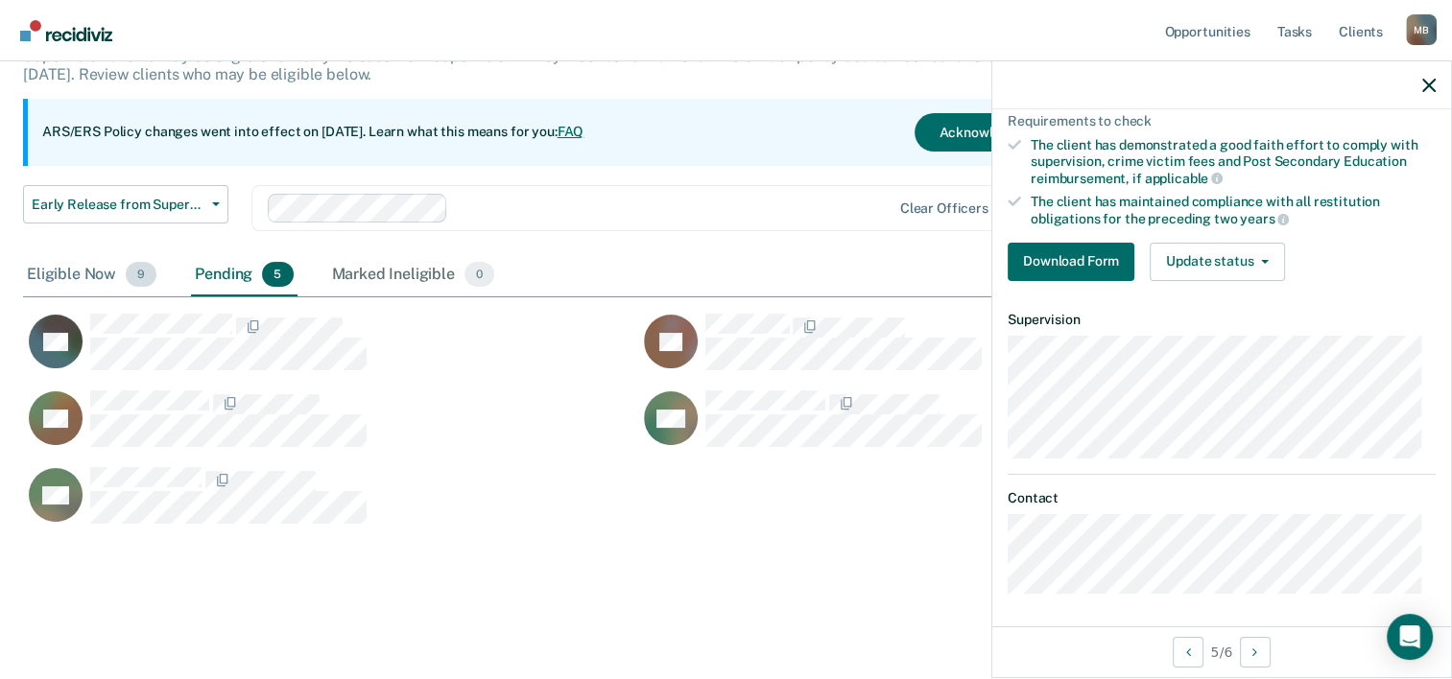
click at [100, 276] on div "Eligible Now 9" at bounding box center [91, 275] width 137 height 42
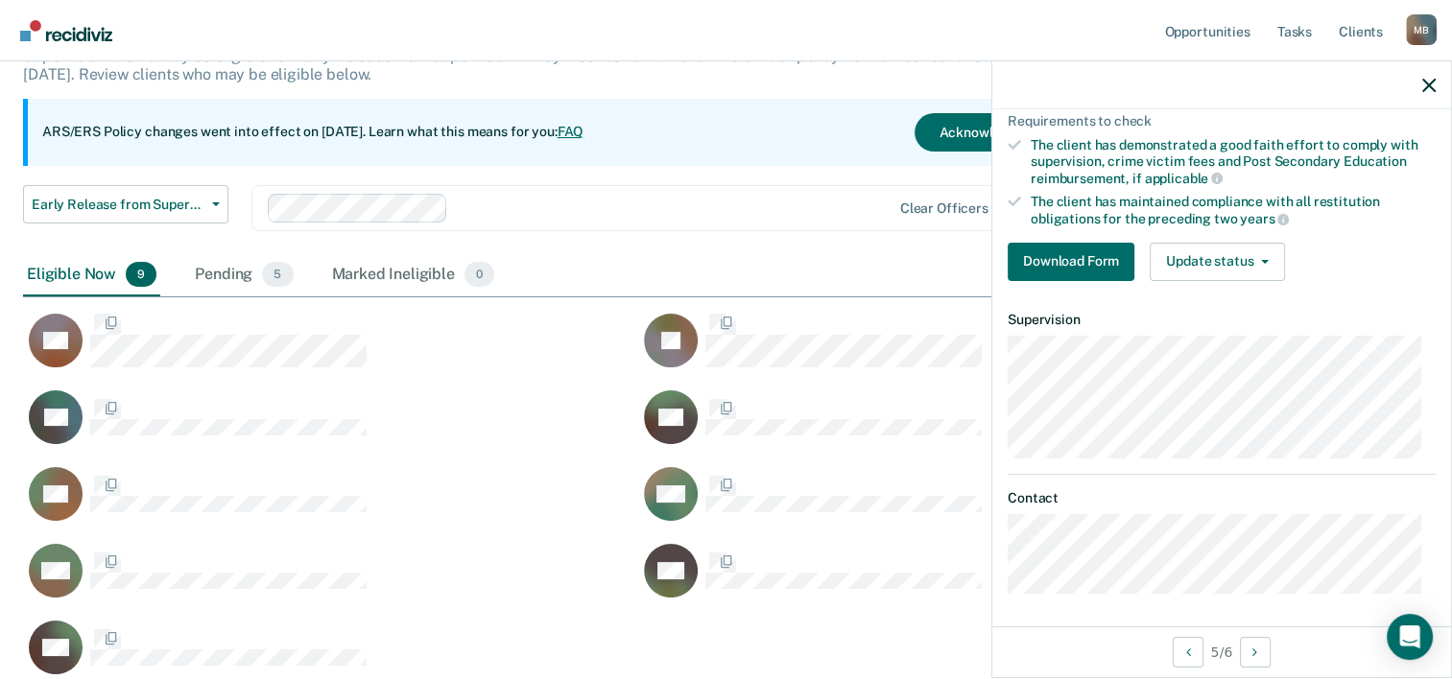
scroll to position [681, 1390]
click at [111, 310] on div "SR JB AE JW RS KM AW KH CH" at bounding box center [638, 489] width 1230 height 384
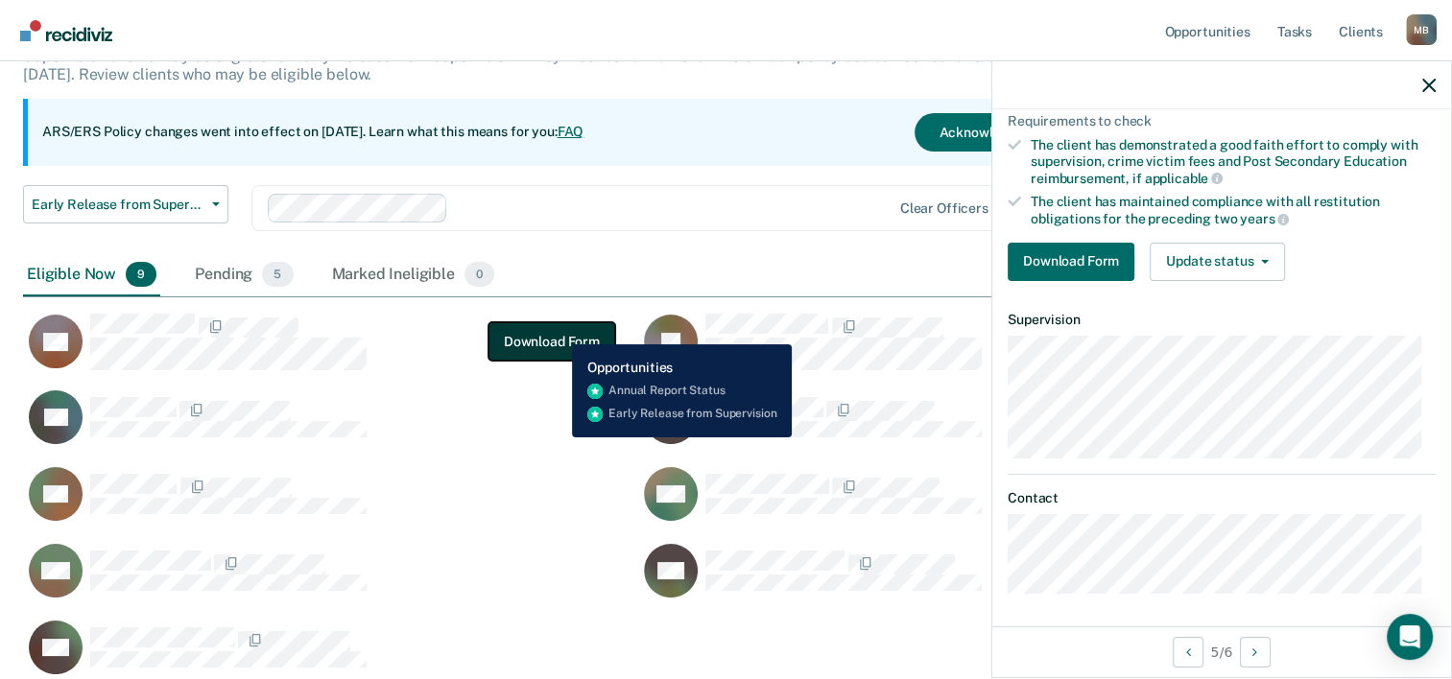
click at [558, 330] on button "Download Form" at bounding box center [551, 341] width 127 height 38
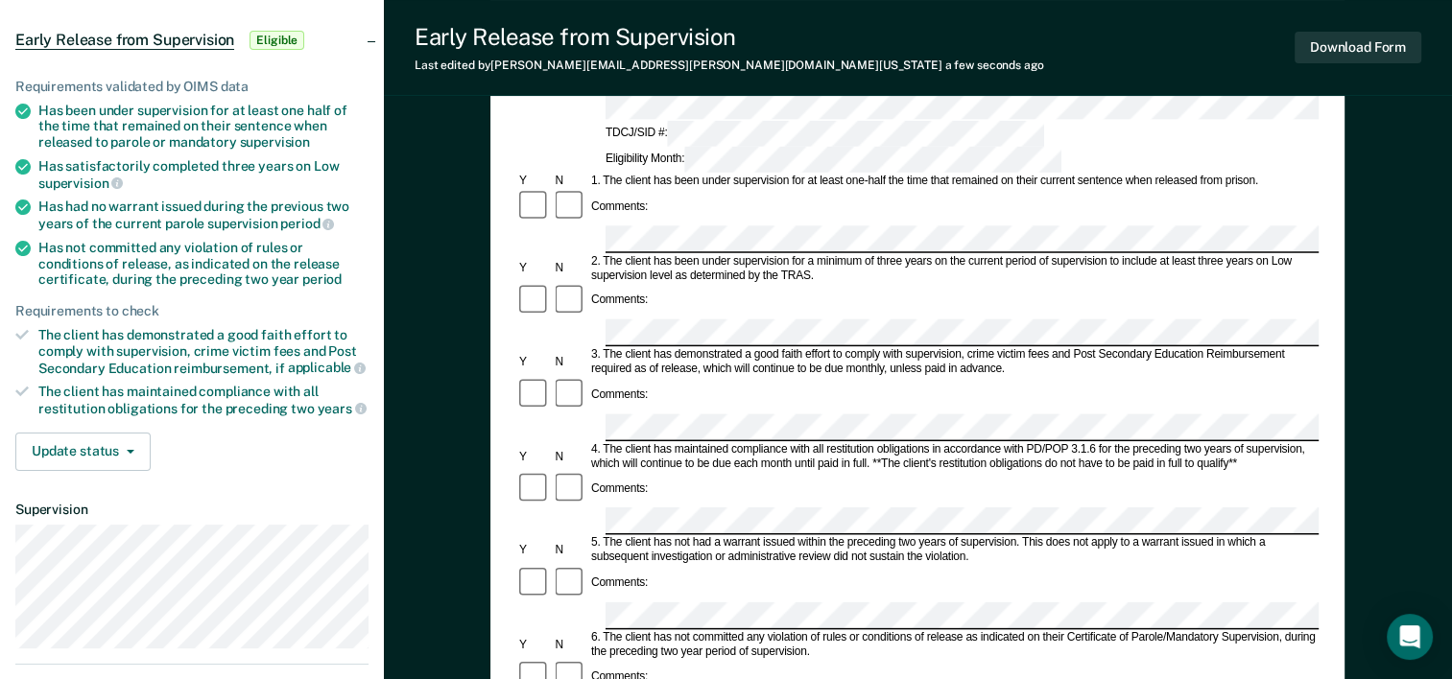
scroll to position [166, 0]
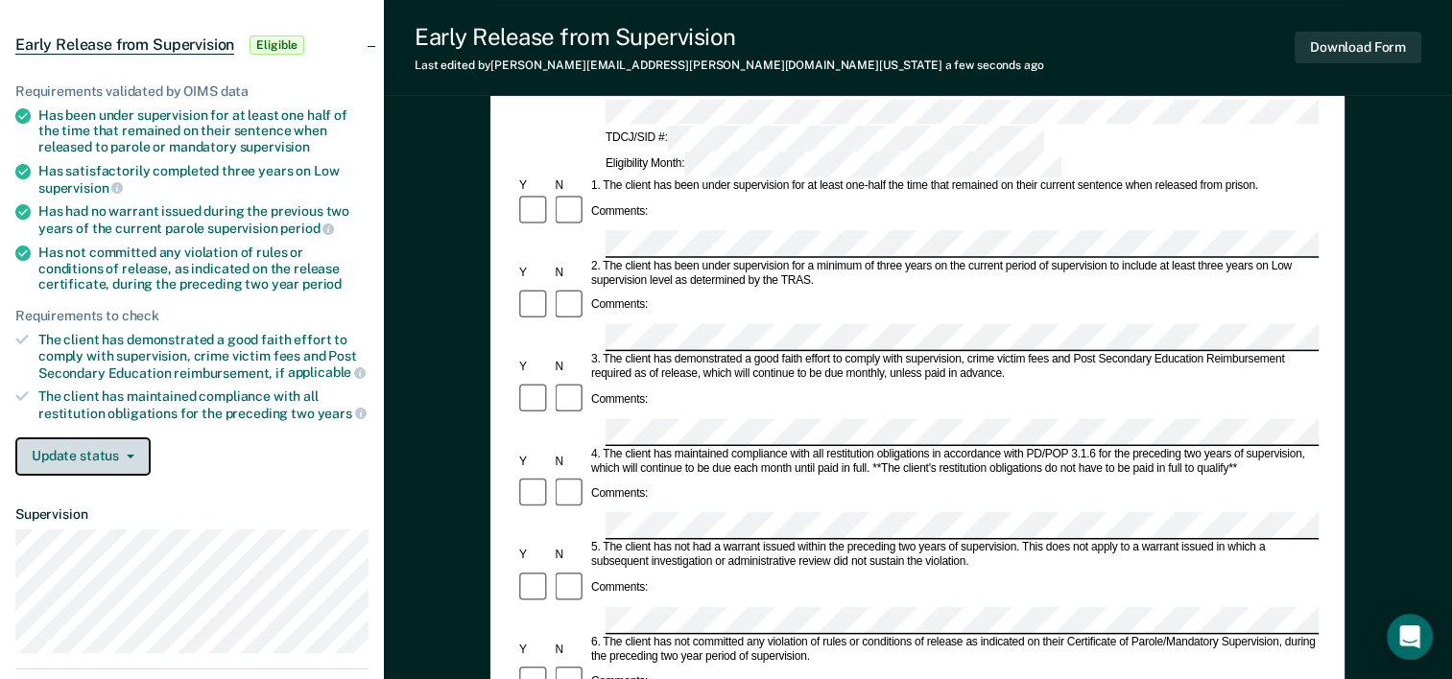
click at [123, 455] on span "button" at bounding box center [126, 457] width 15 height 4
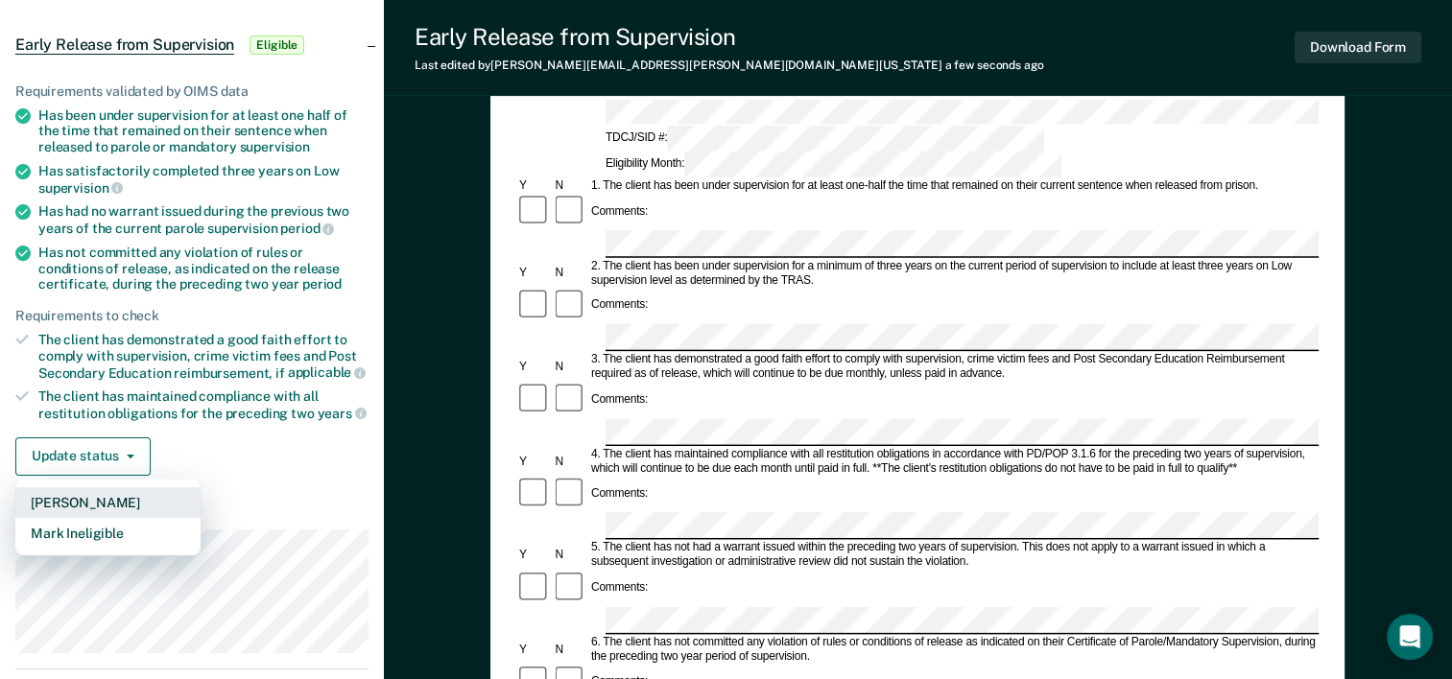
click at [114, 495] on button "[PERSON_NAME]" at bounding box center [107, 502] width 185 height 31
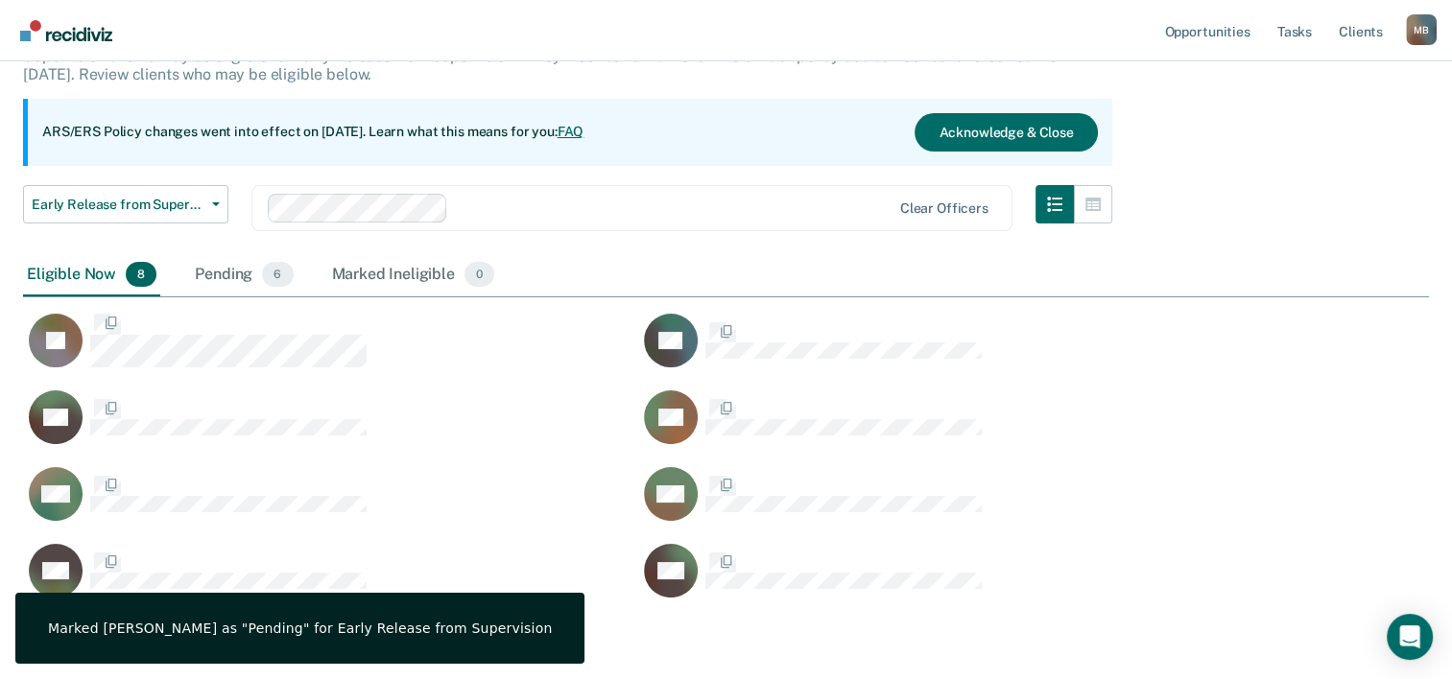
scroll to position [605, 1390]
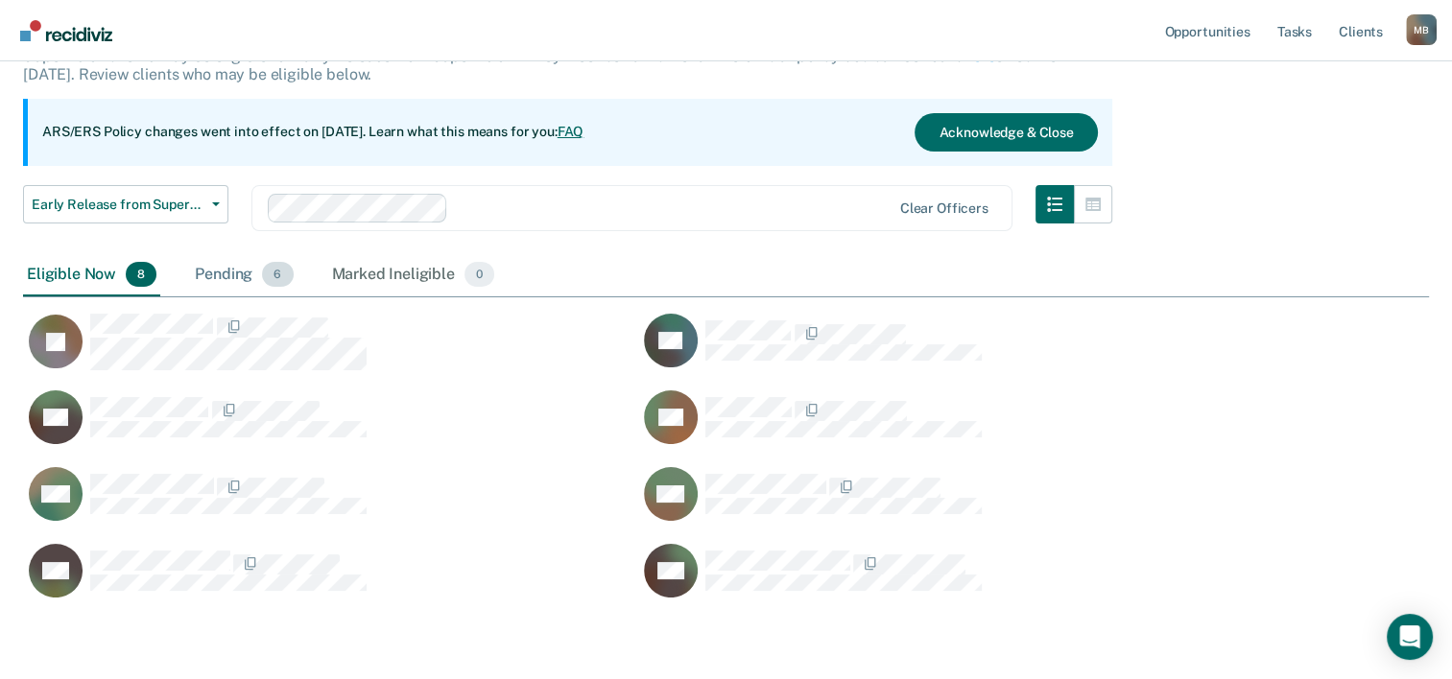
click at [226, 268] on div "Pending 6" at bounding box center [244, 275] width 106 height 42
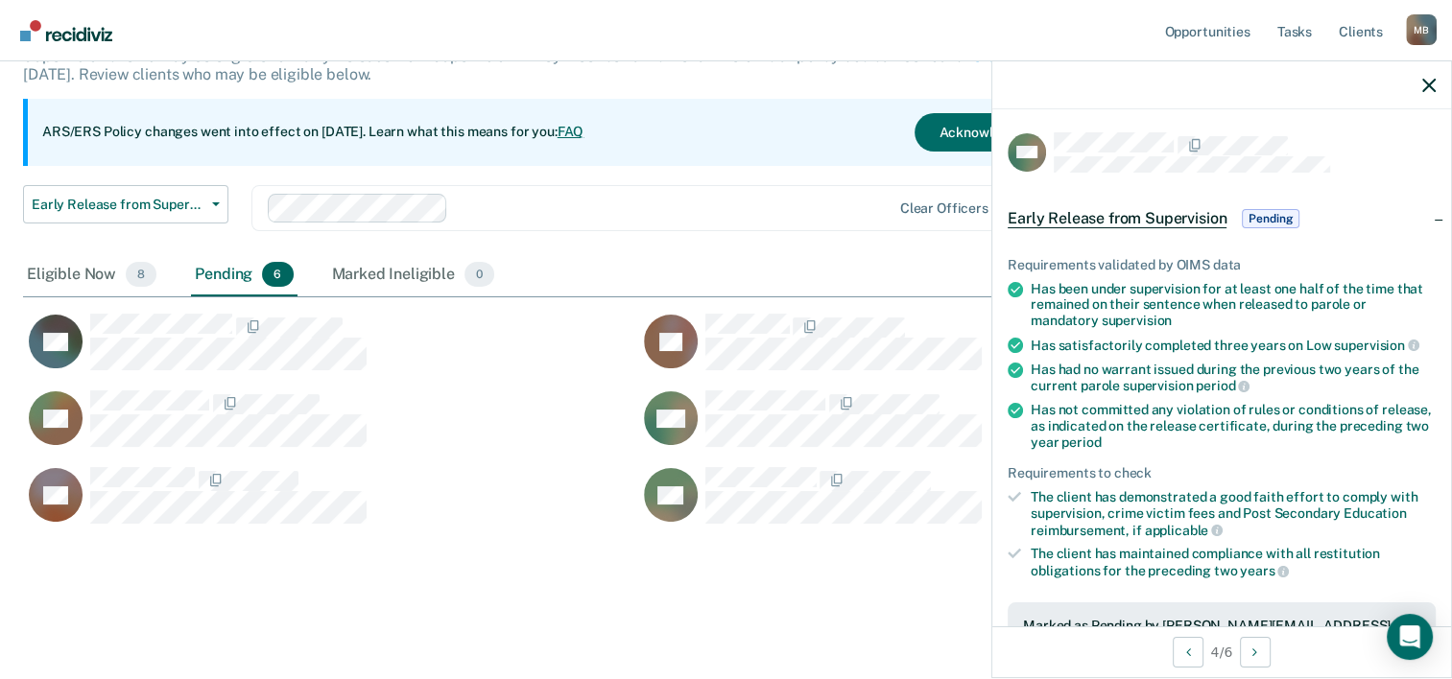
scroll to position [192, 0]
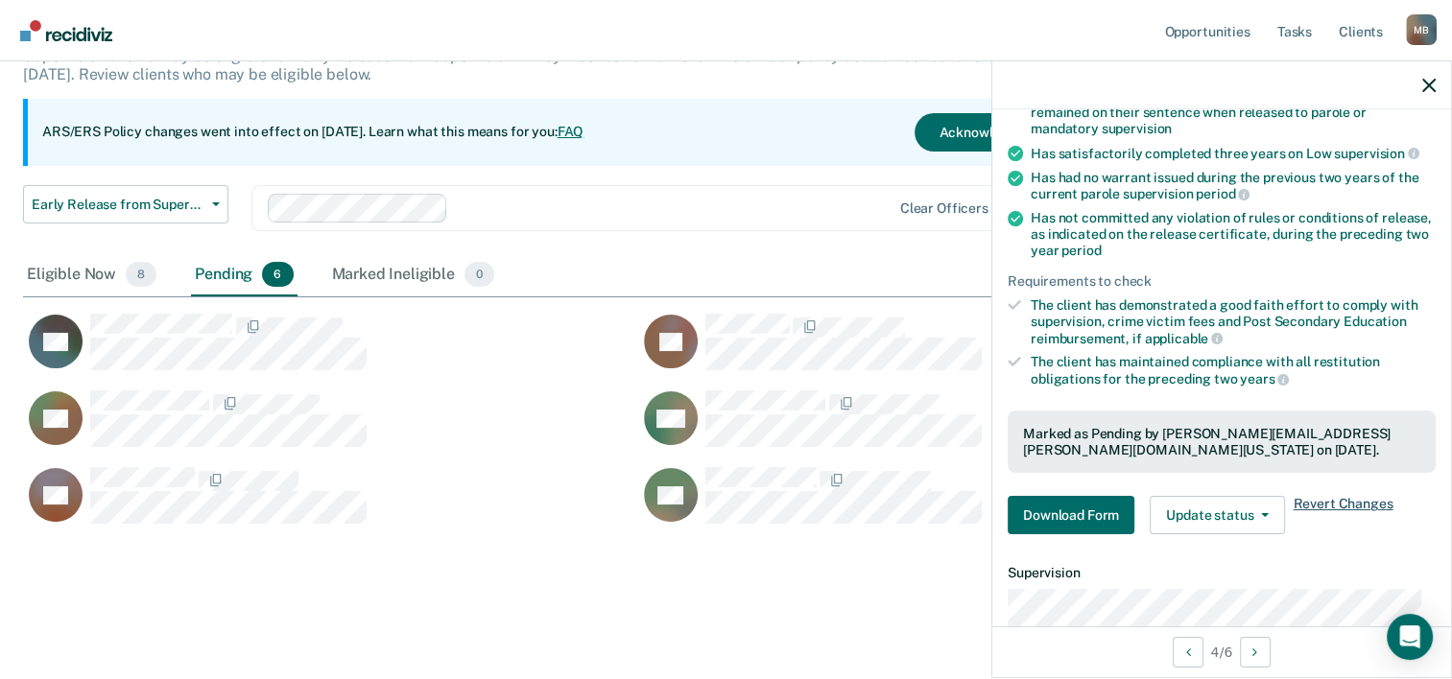
click at [1340, 498] on span "Revert Changes" at bounding box center [1343, 515] width 100 height 38
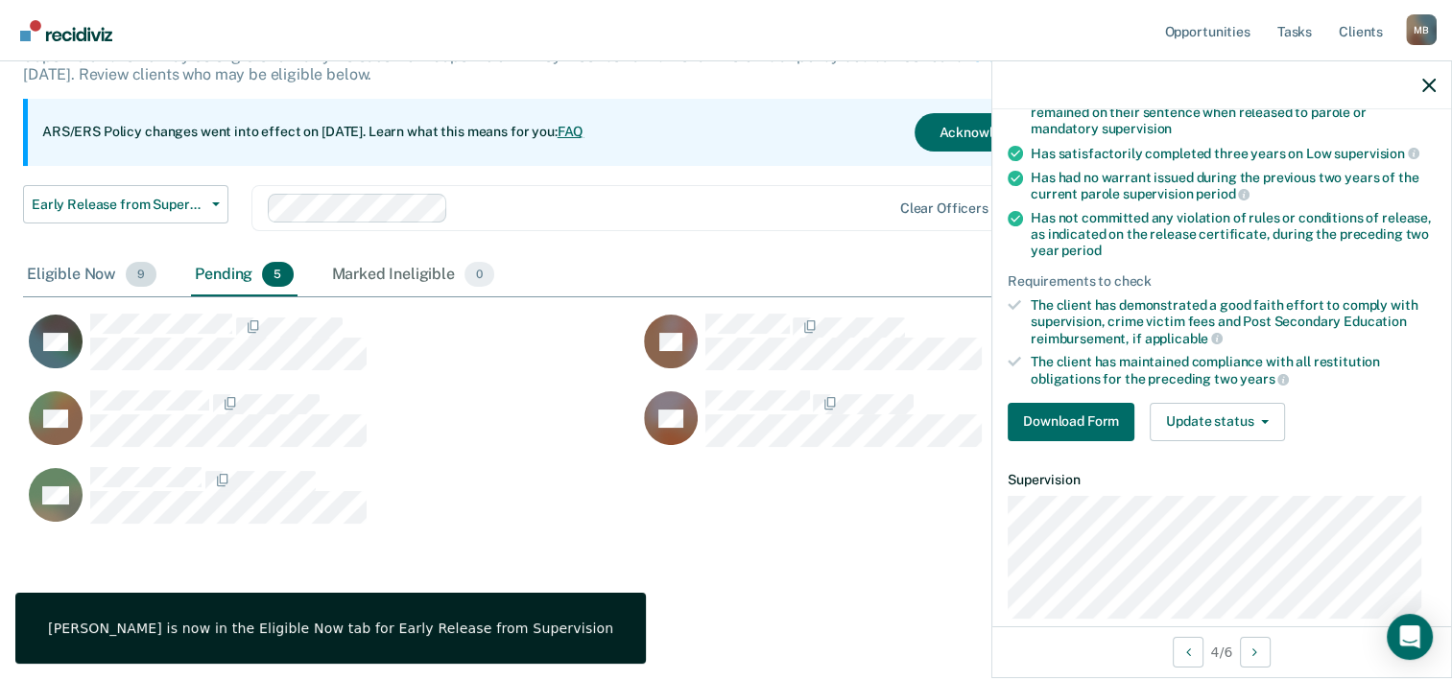
click at [42, 275] on div "Eligible Now 9" at bounding box center [91, 275] width 137 height 42
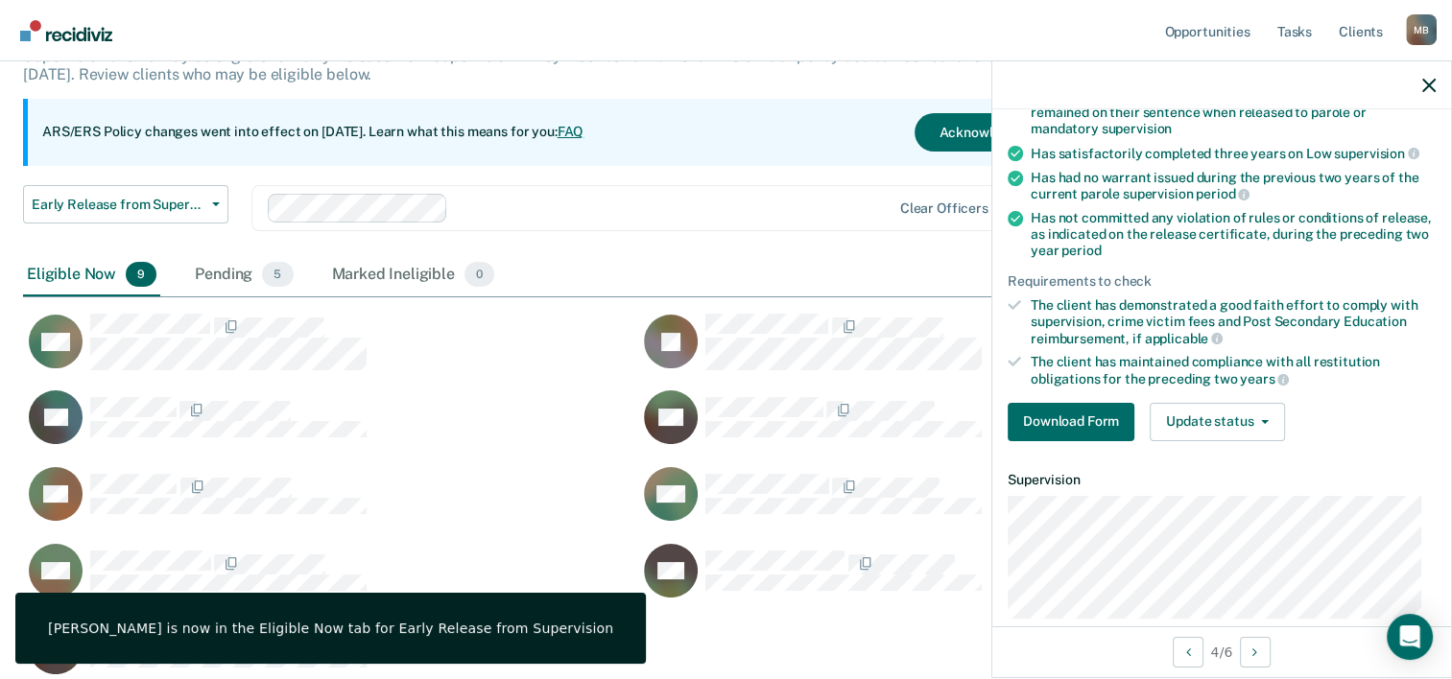
scroll to position [681, 1390]
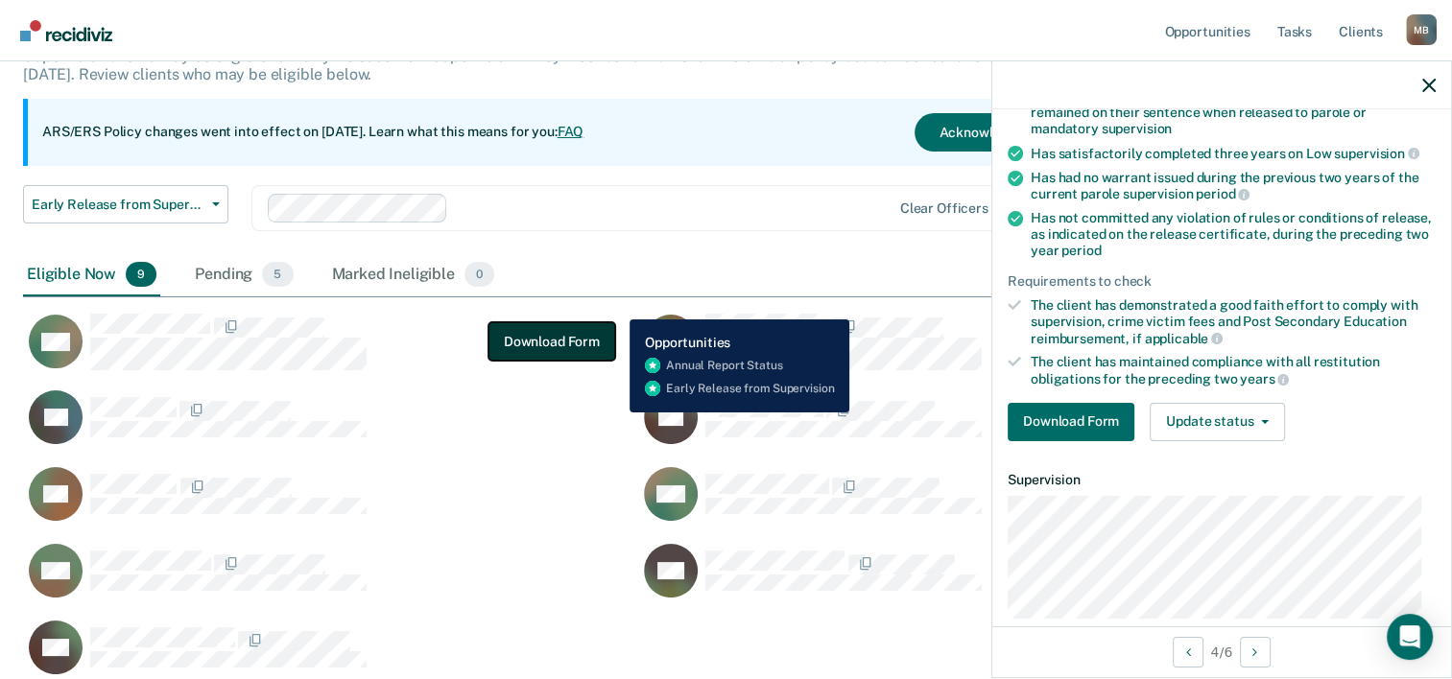
click at [515, 326] on button "Download Form" at bounding box center [551, 341] width 127 height 38
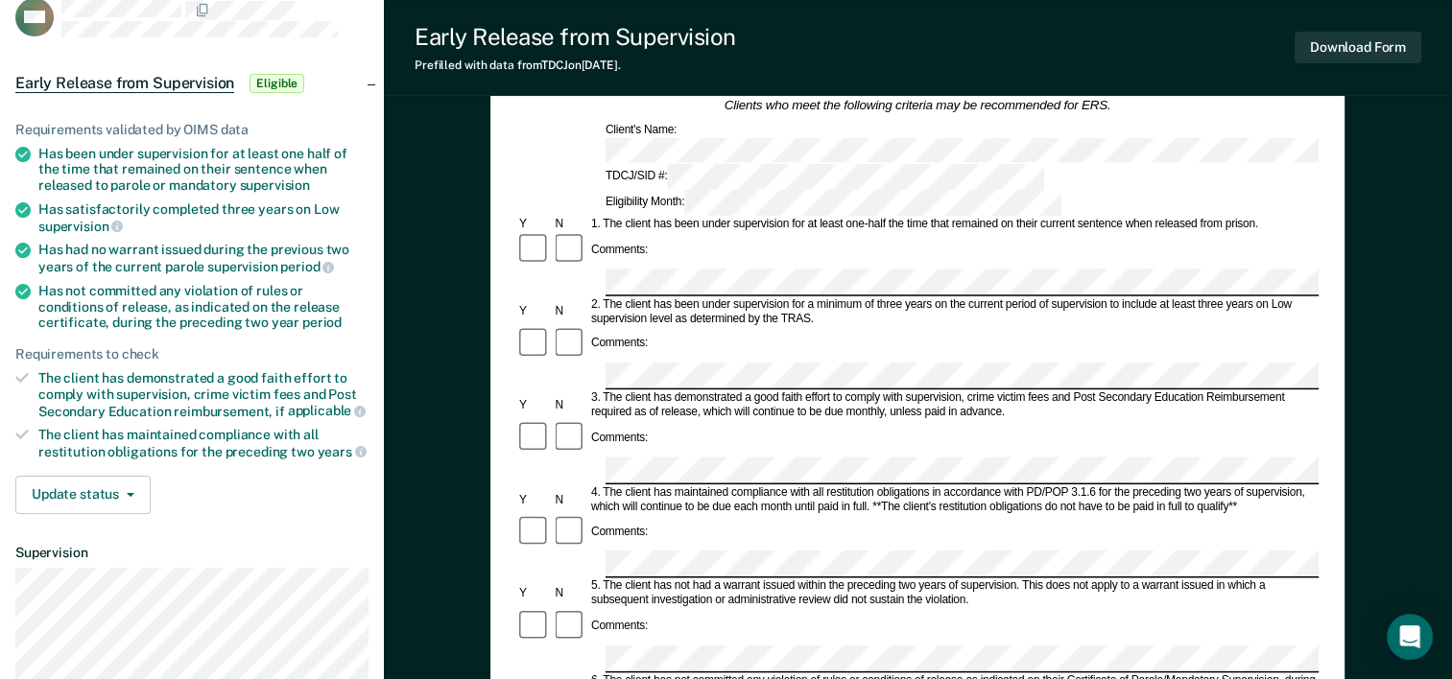
scroll to position [96, 0]
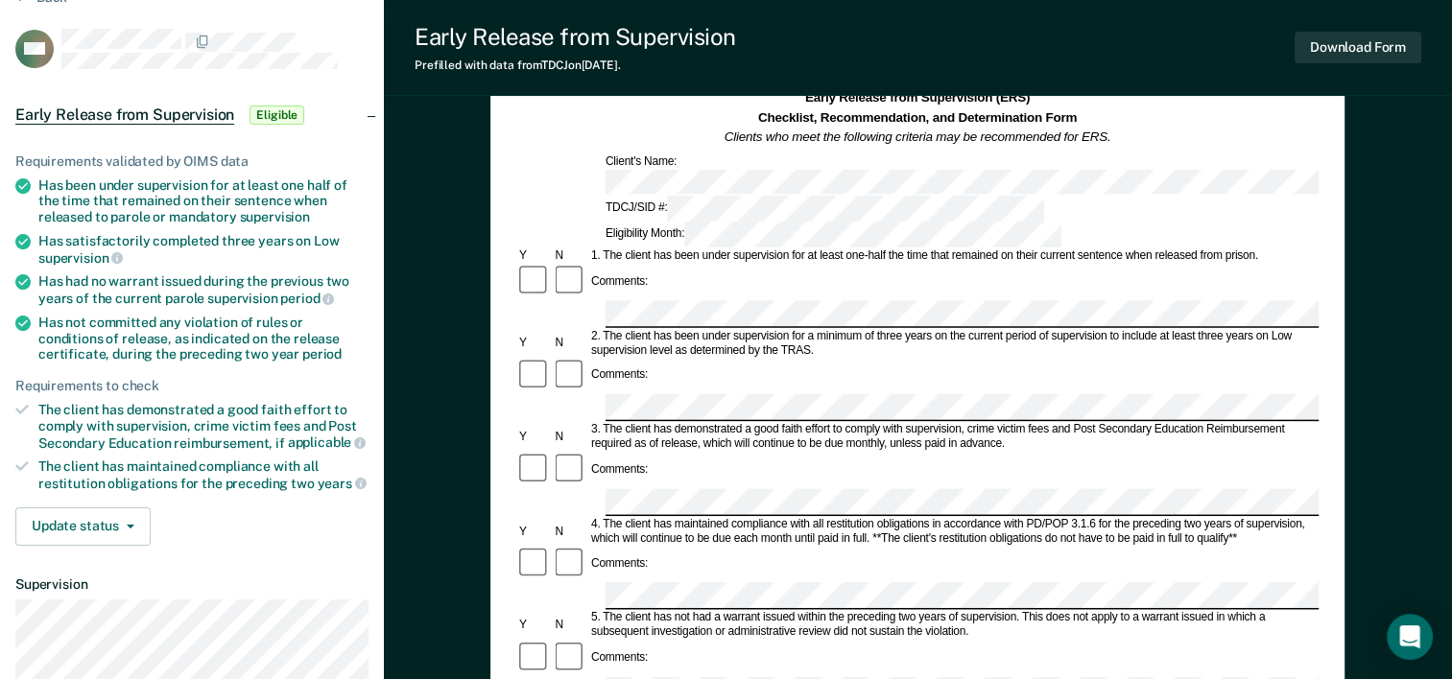
click at [421, 412] on div "Early Release from Supervision (ERS) Checklist, Recommendation, and Determinati…" at bounding box center [918, 674] width 1068 height 1303
click at [457, 583] on div "Early Release from Supervision (ERS) Checklist, Recommendation, and Determinati…" at bounding box center [918, 674] width 1068 height 1303
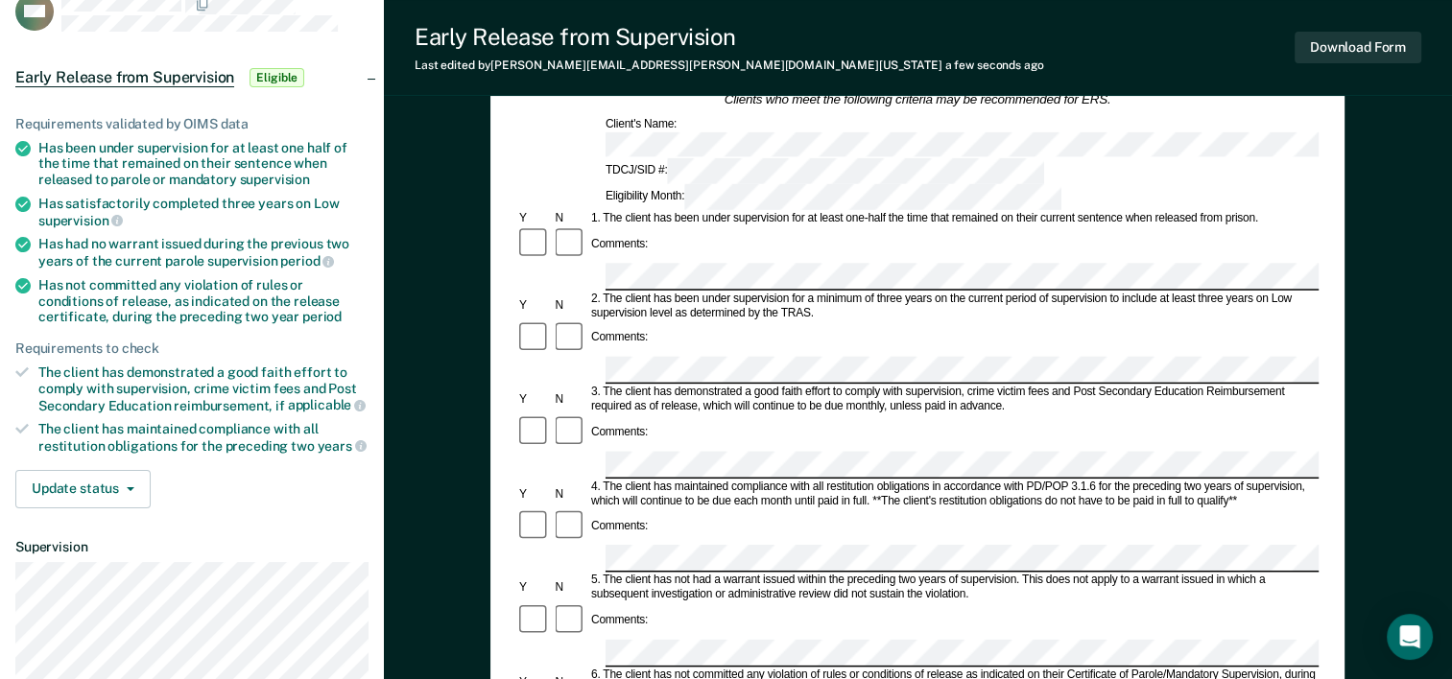
scroll to position [166, 0]
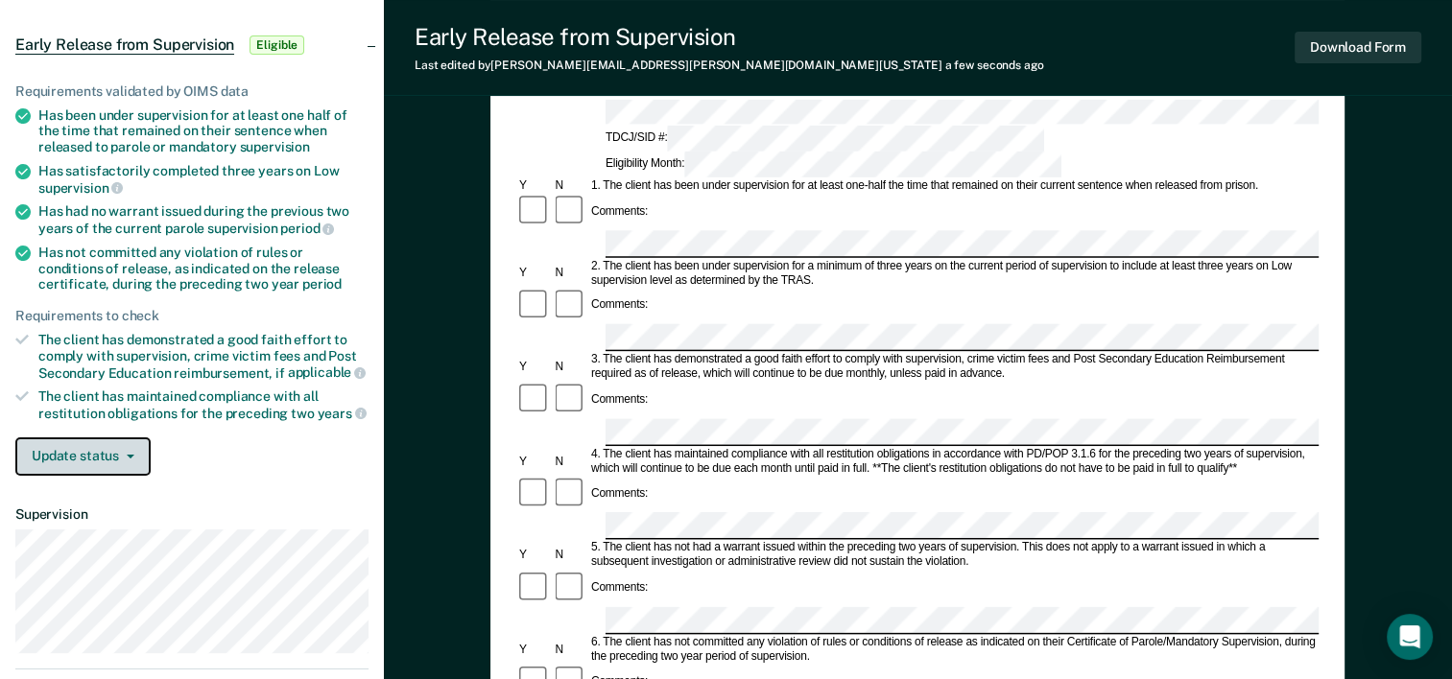
click at [123, 455] on span "button" at bounding box center [126, 457] width 15 height 4
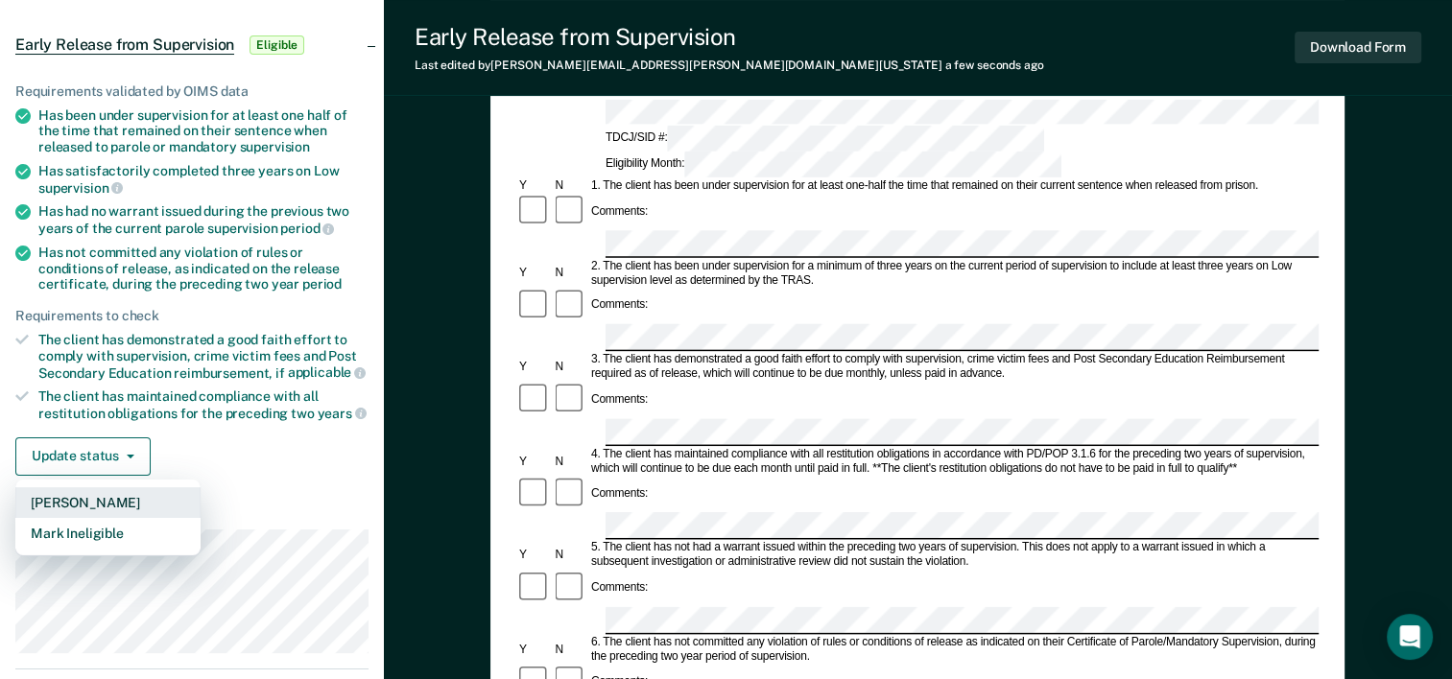
click at [111, 497] on button "[PERSON_NAME]" at bounding box center [107, 502] width 185 height 31
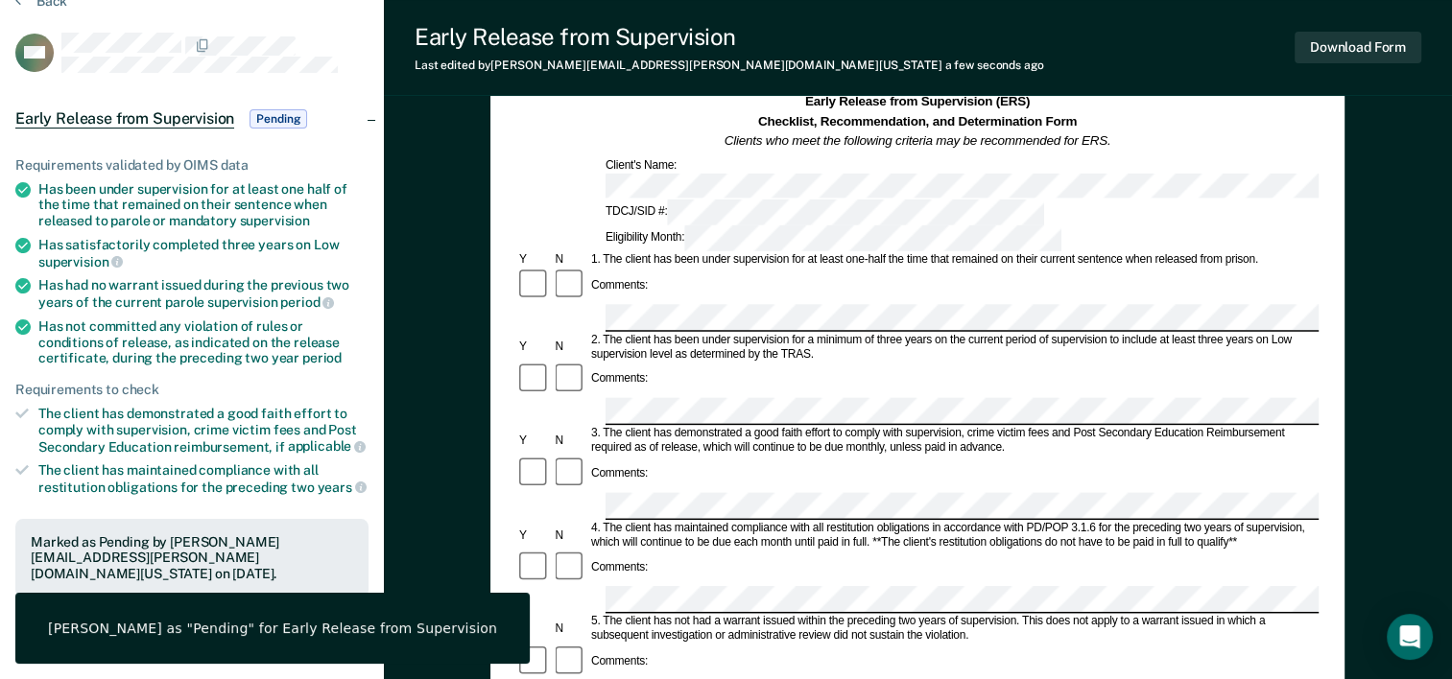
scroll to position [0, 0]
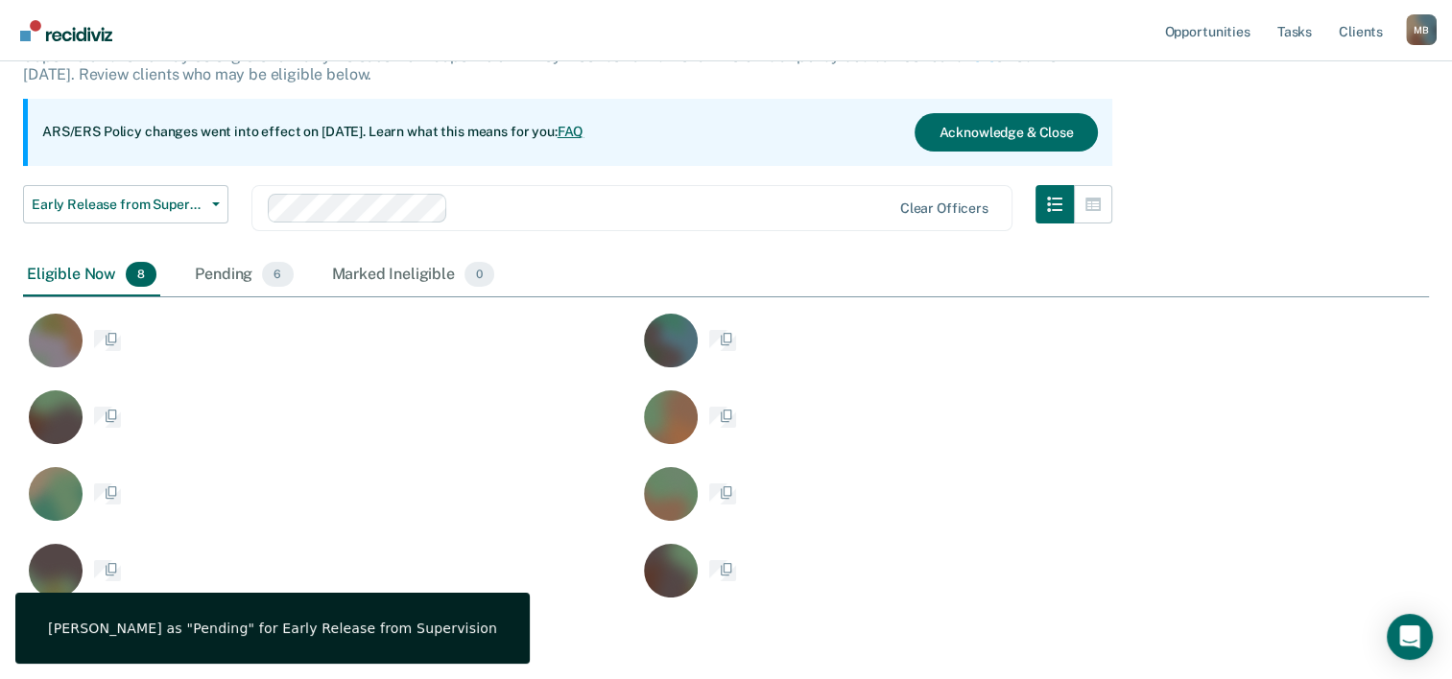
scroll to position [605, 1390]
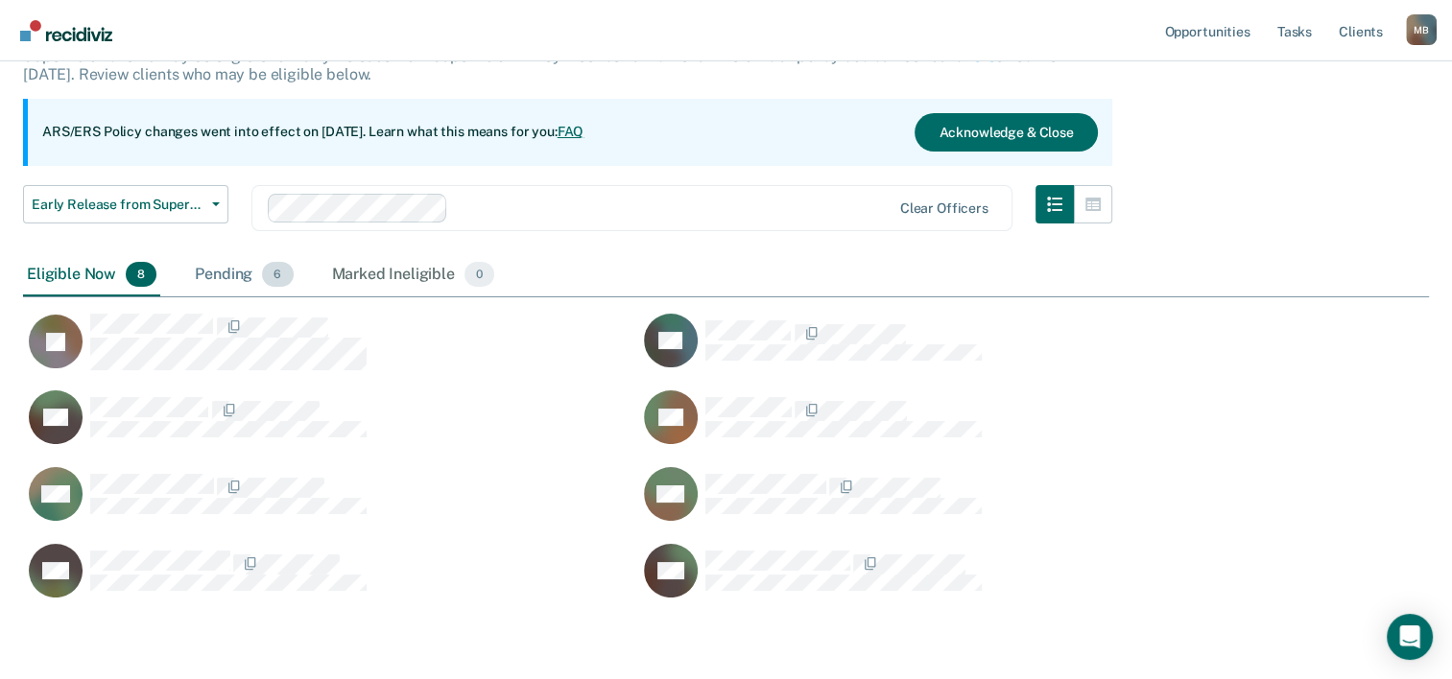
click at [212, 275] on div "Pending 6" at bounding box center [244, 275] width 106 height 42
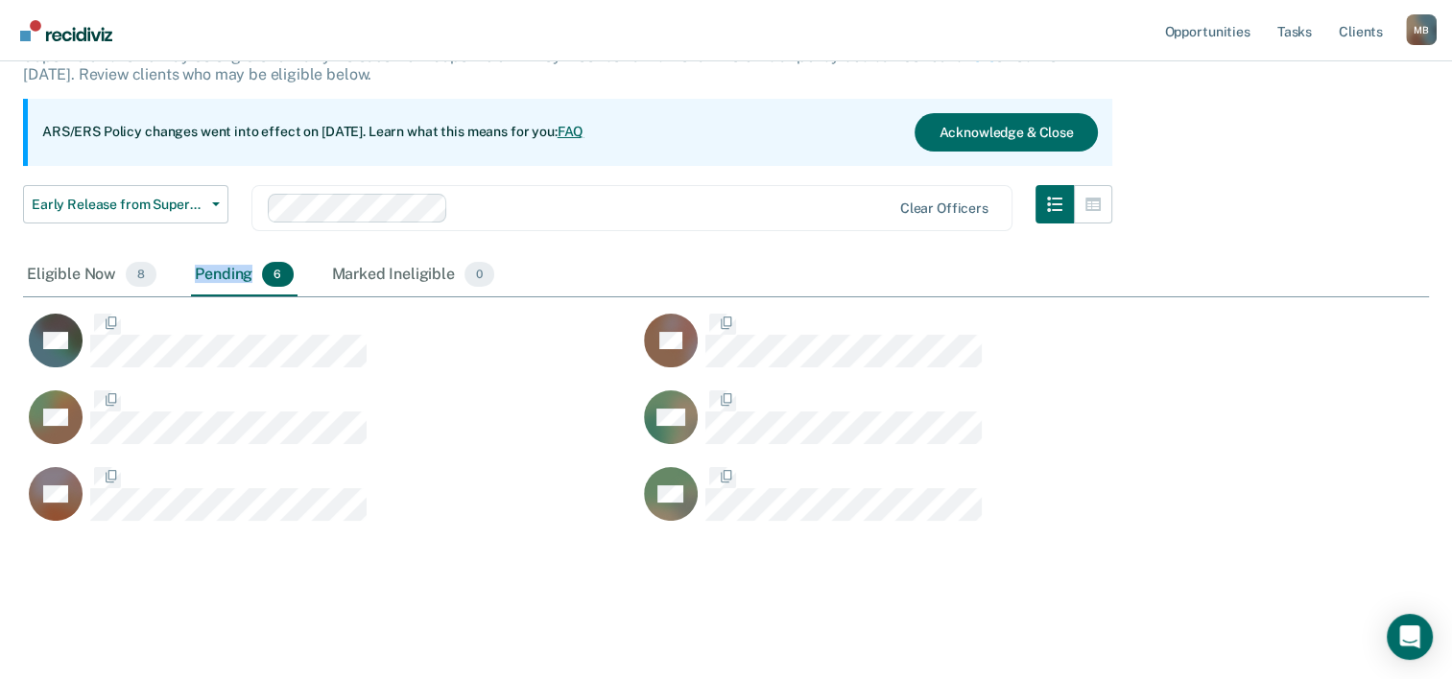
click at [212, 275] on div "Pending 6" at bounding box center [244, 275] width 106 height 42
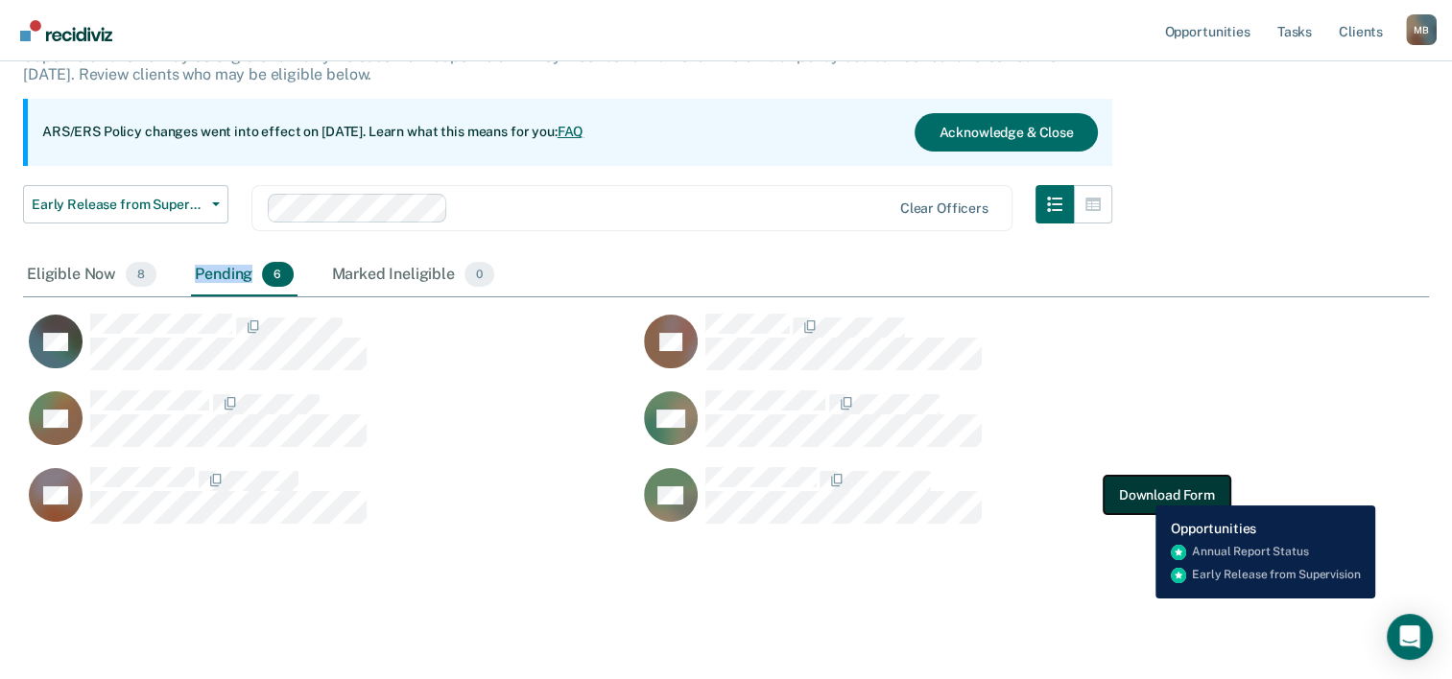
click at [1141, 491] on button "Download Form" at bounding box center [1167, 495] width 127 height 38
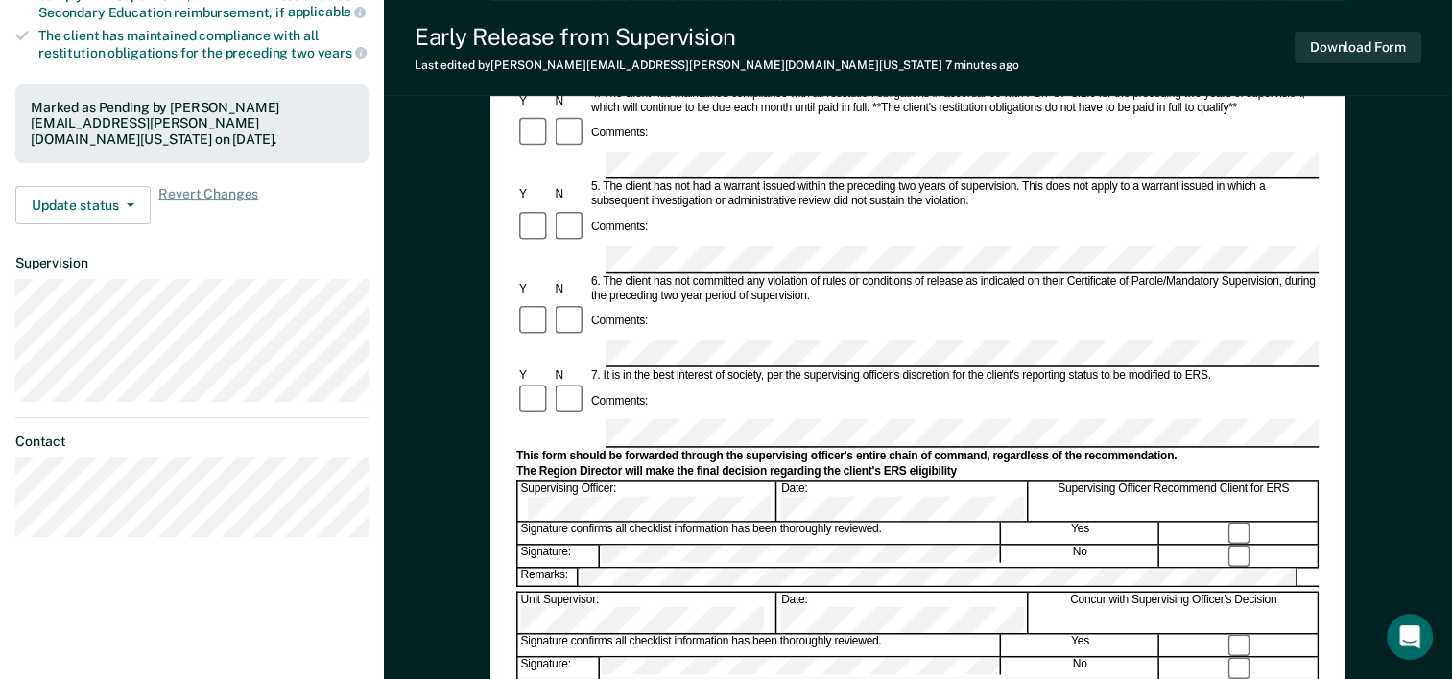
scroll to position [576, 0]
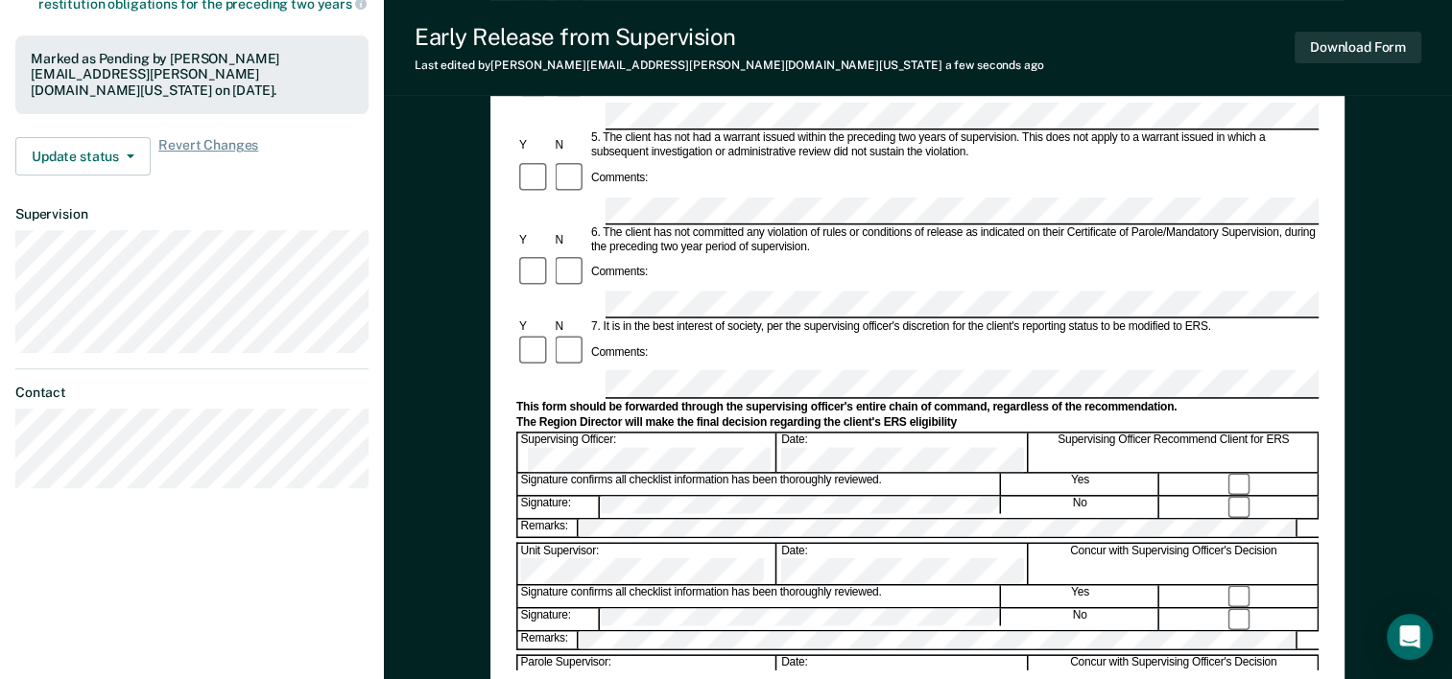
click at [422, 507] on div "Early Release from Supervision (ERS) Checklist, Recommendation, and Determinati…" at bounding box center [918, 194] width 1068 height 1303
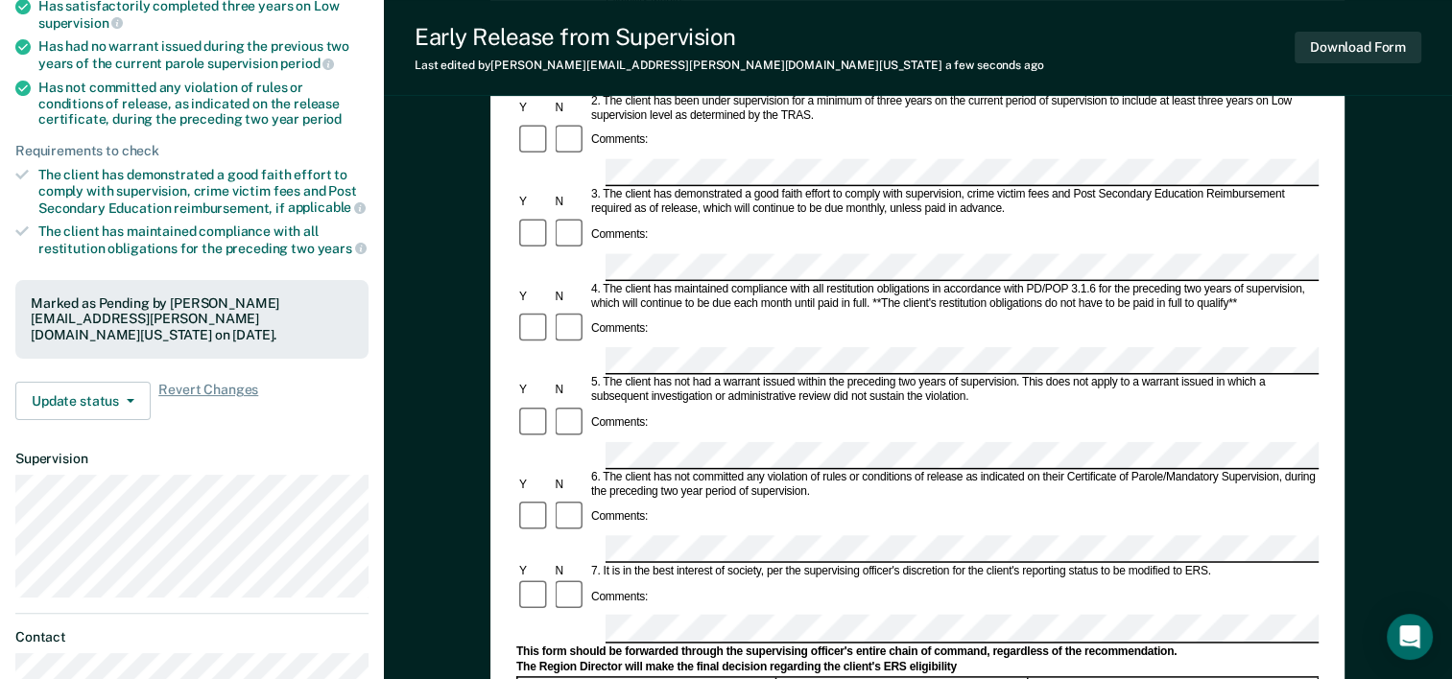
scroll to position [384, 0]
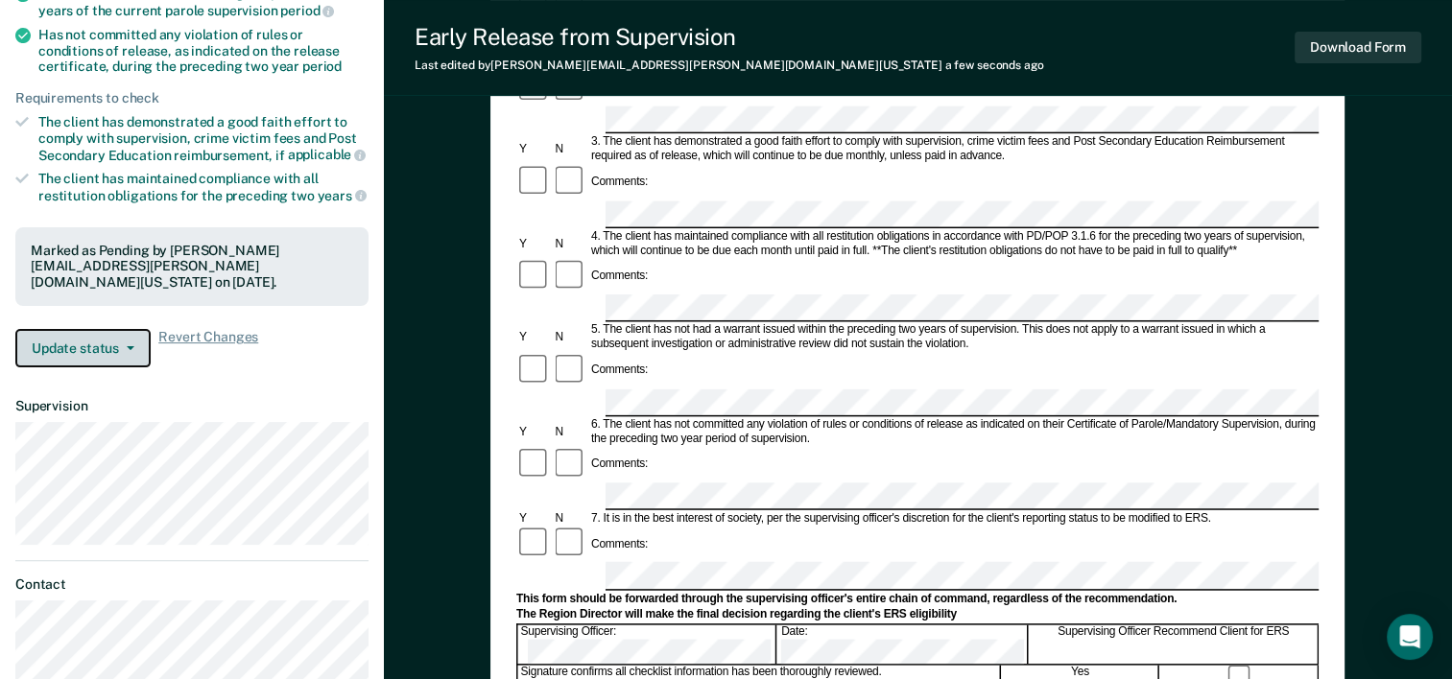
click at [132, 346] on icon "button" at bounding box center [131, 348] width 8 height 4
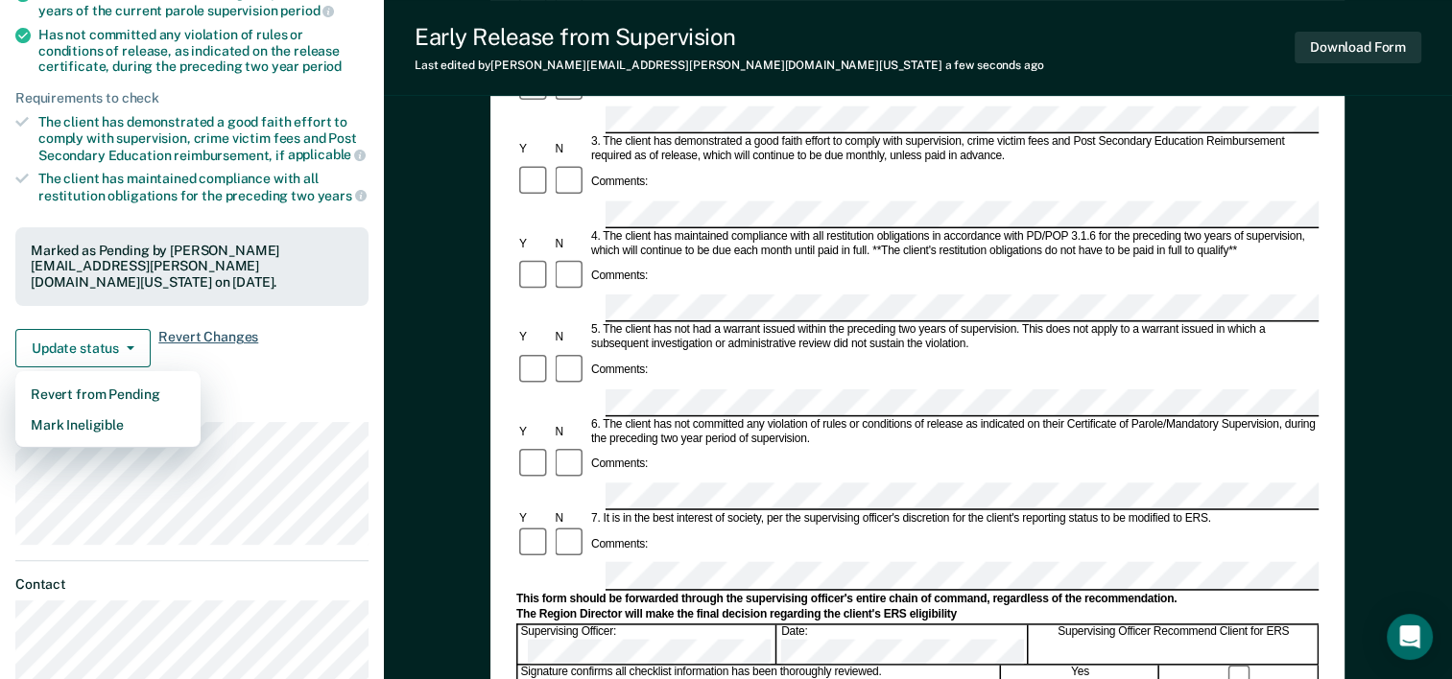
click at [207, 334] on span "Revert Changes" at bounding box center [208, 348] width 100 height 38
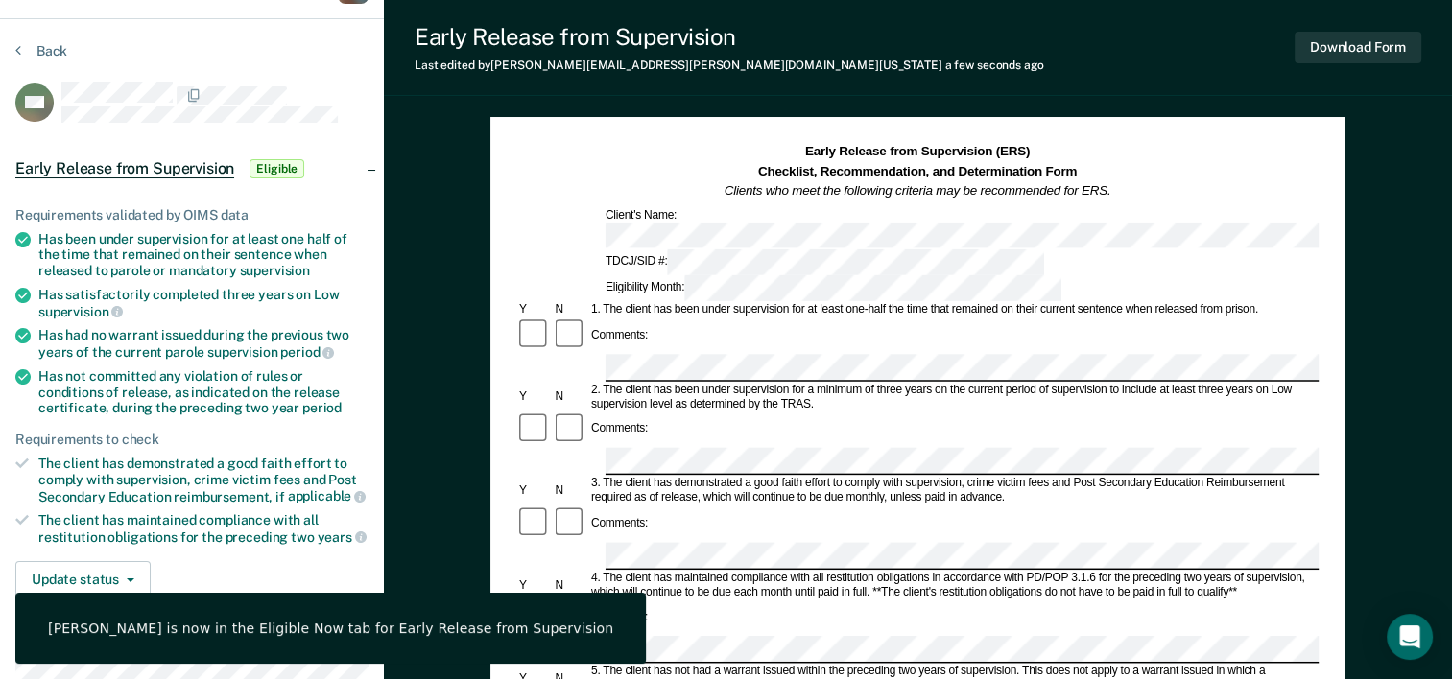
scroll to position [0, 0]
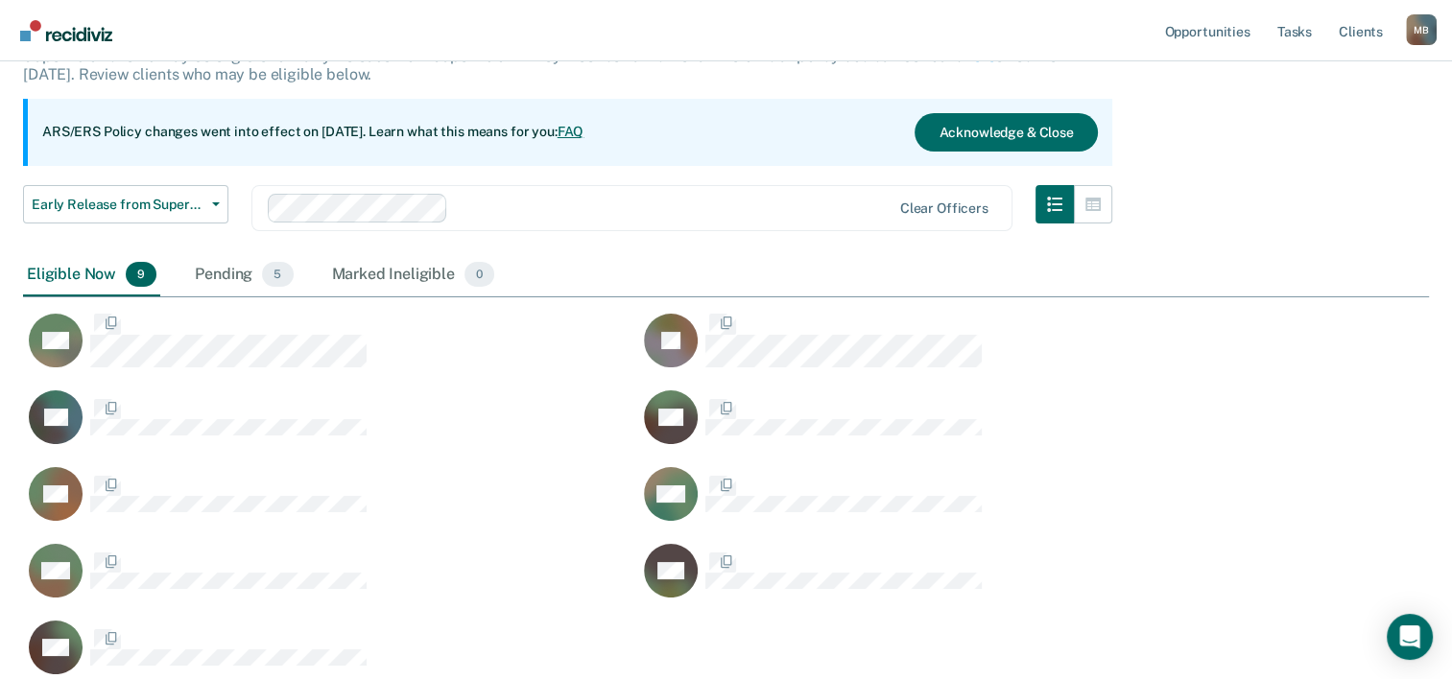
scroll to position [681, 1390]
click at [89, 268] on div "Eligible Now 9" at bounding box center [91, 275] width 137 height 42
click at [79, 273] on div "Eligible Now 9" at bounding box center [91, 275] width 137 height 42
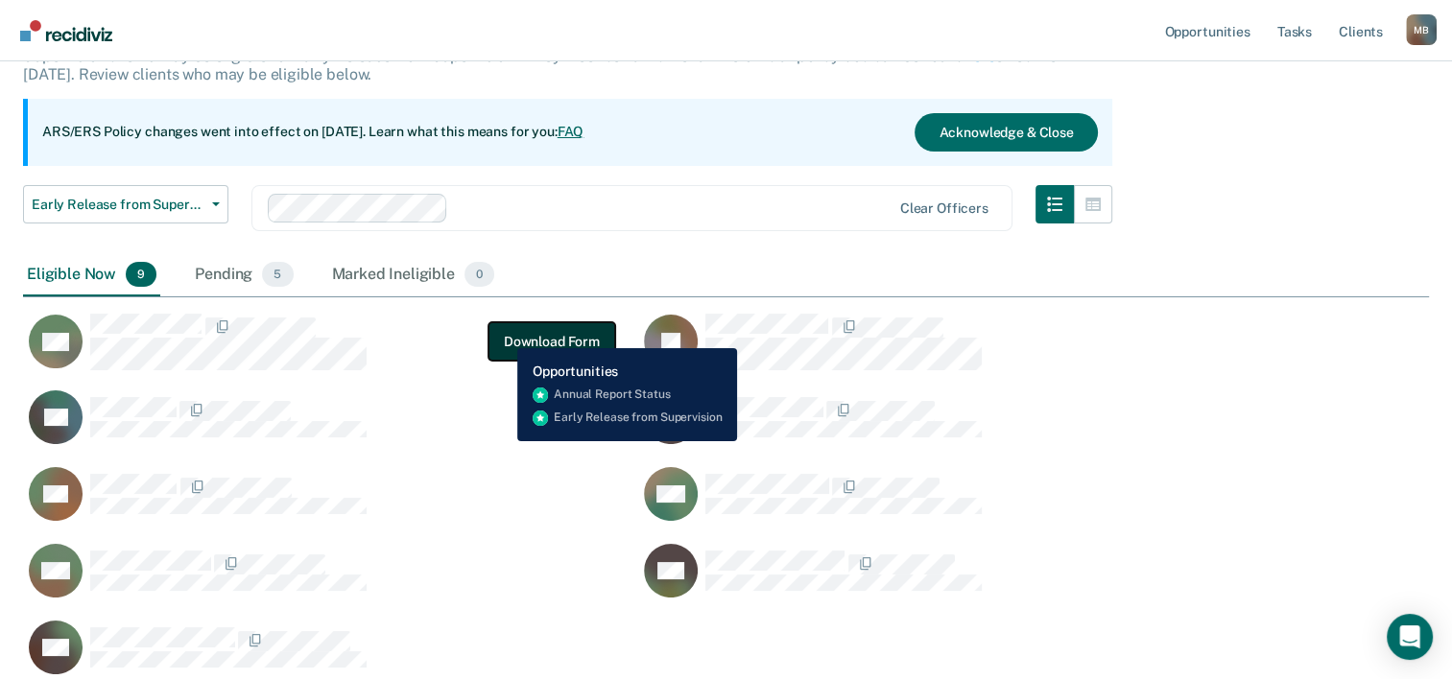
click at [503, 334] on button "Download Form" at bounding box center [551, 341] width 127 height 38
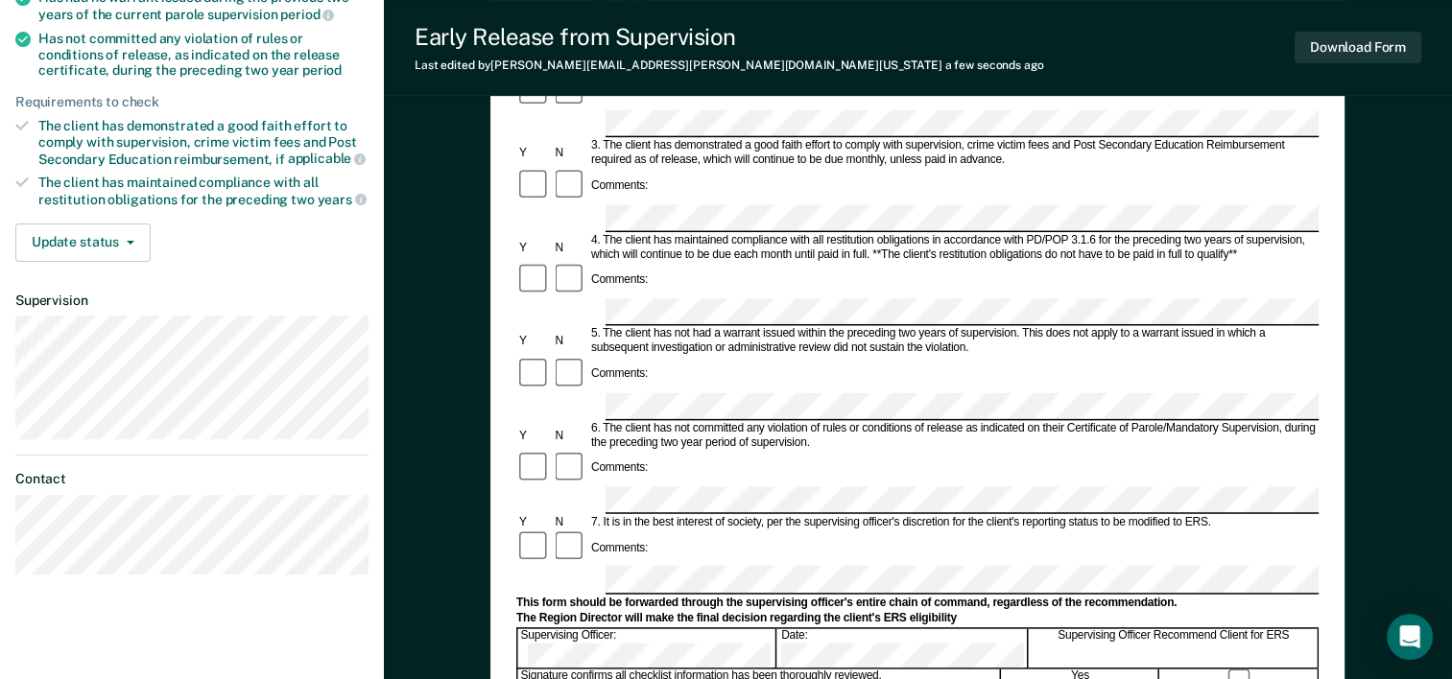
scroll to position [358, 0]
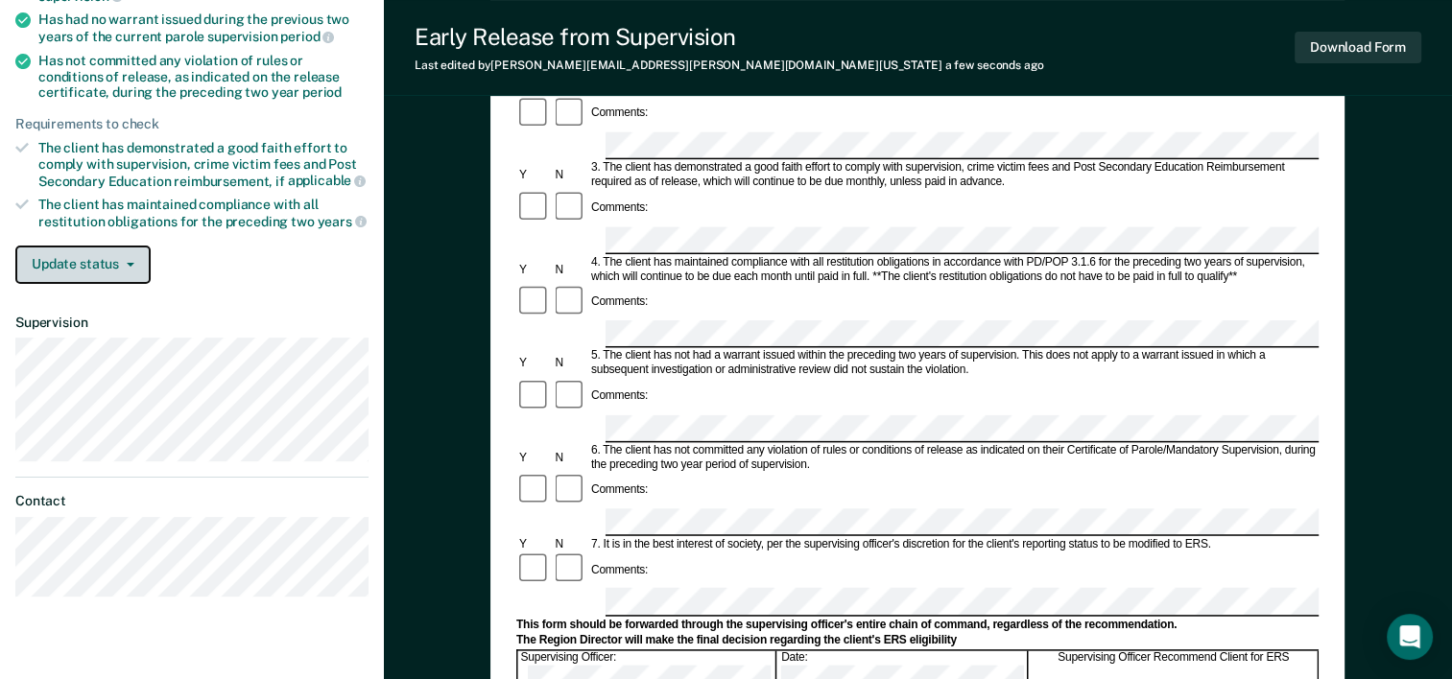
click at [127, 253] on button "Update status" at bounding box center [82, 265] width 135 height 38
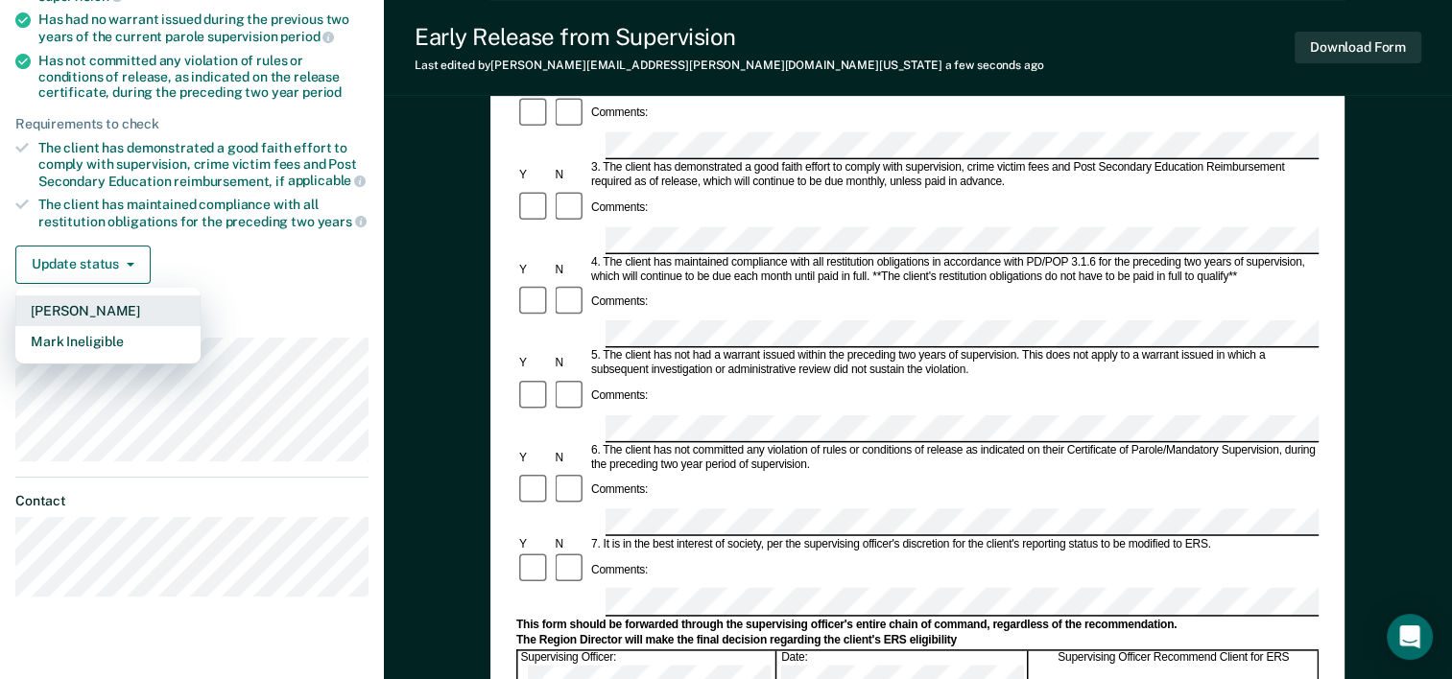
click at [111, 297] on button "[PERSON_NAME]" at bounding box center [107, 311] width 185 height 31
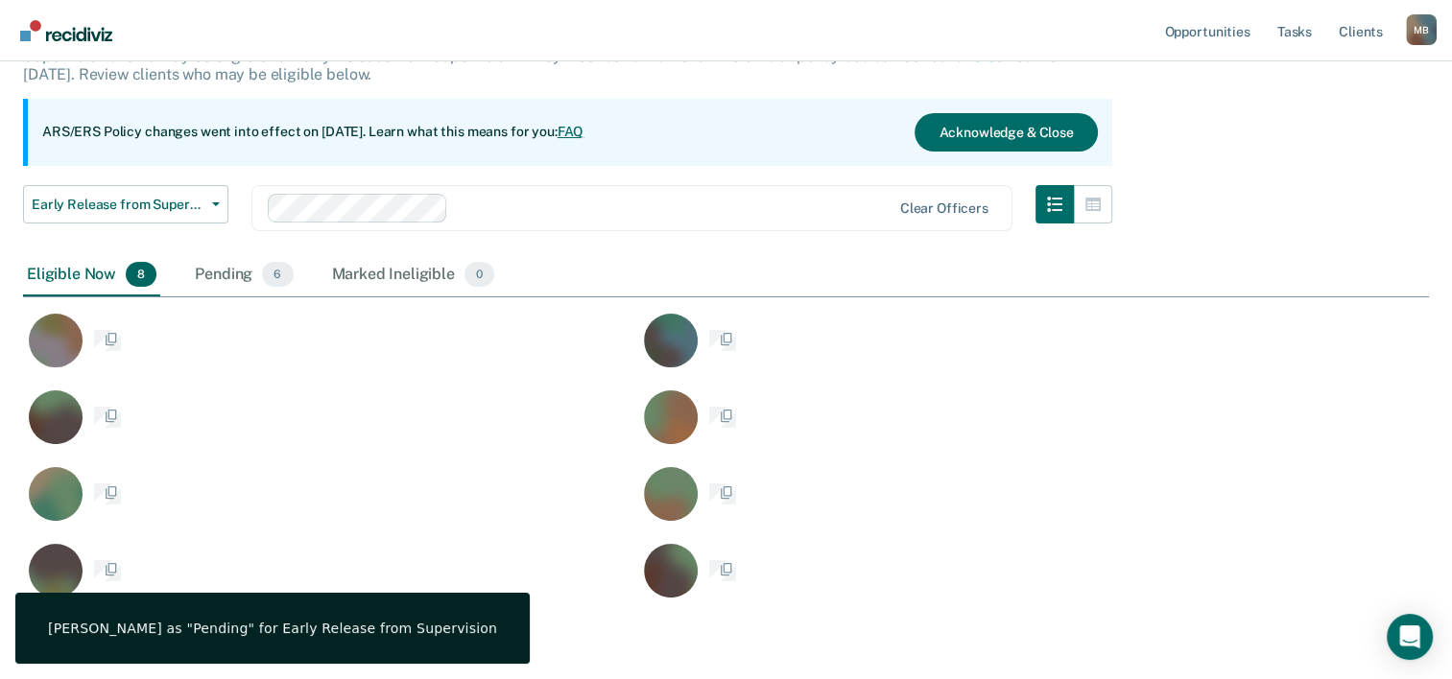
scroll to position [605, 1390]
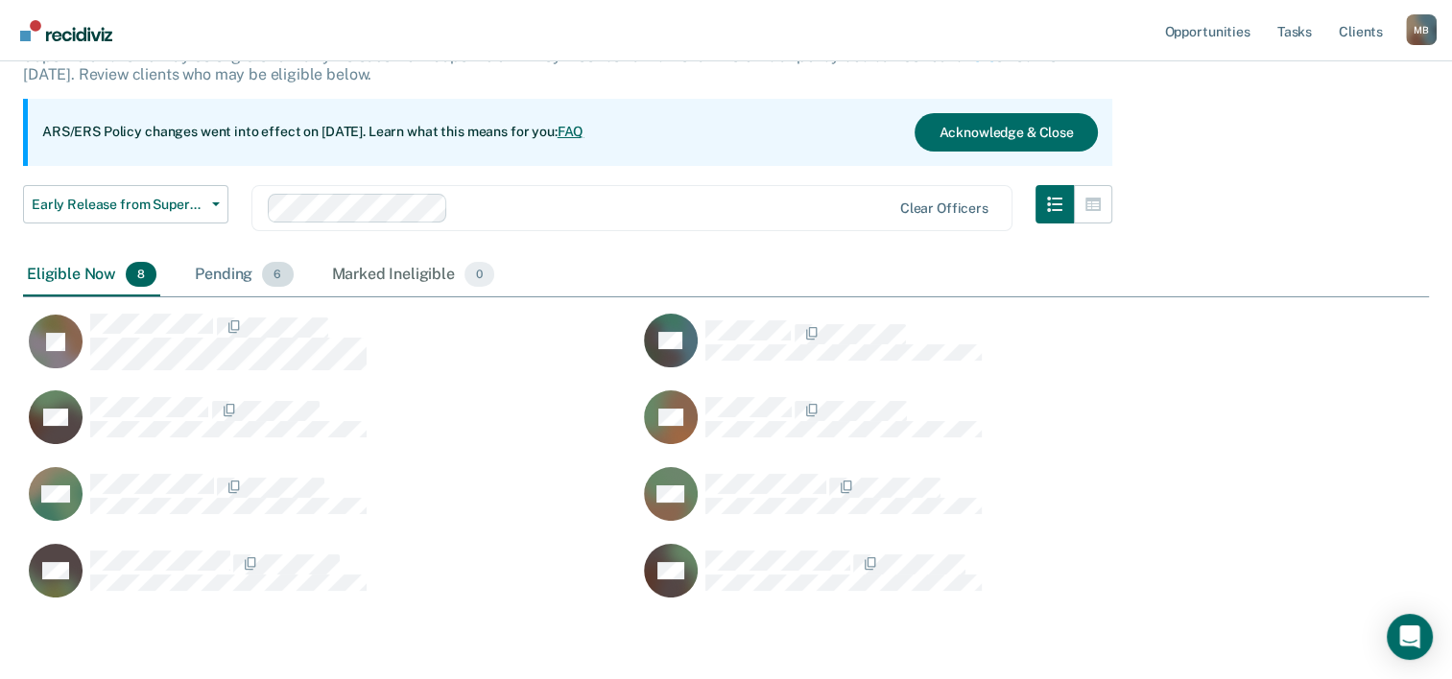
click at [218, 269] on div "Pending 6" at bounding box center [244, 275] width 106 height 42
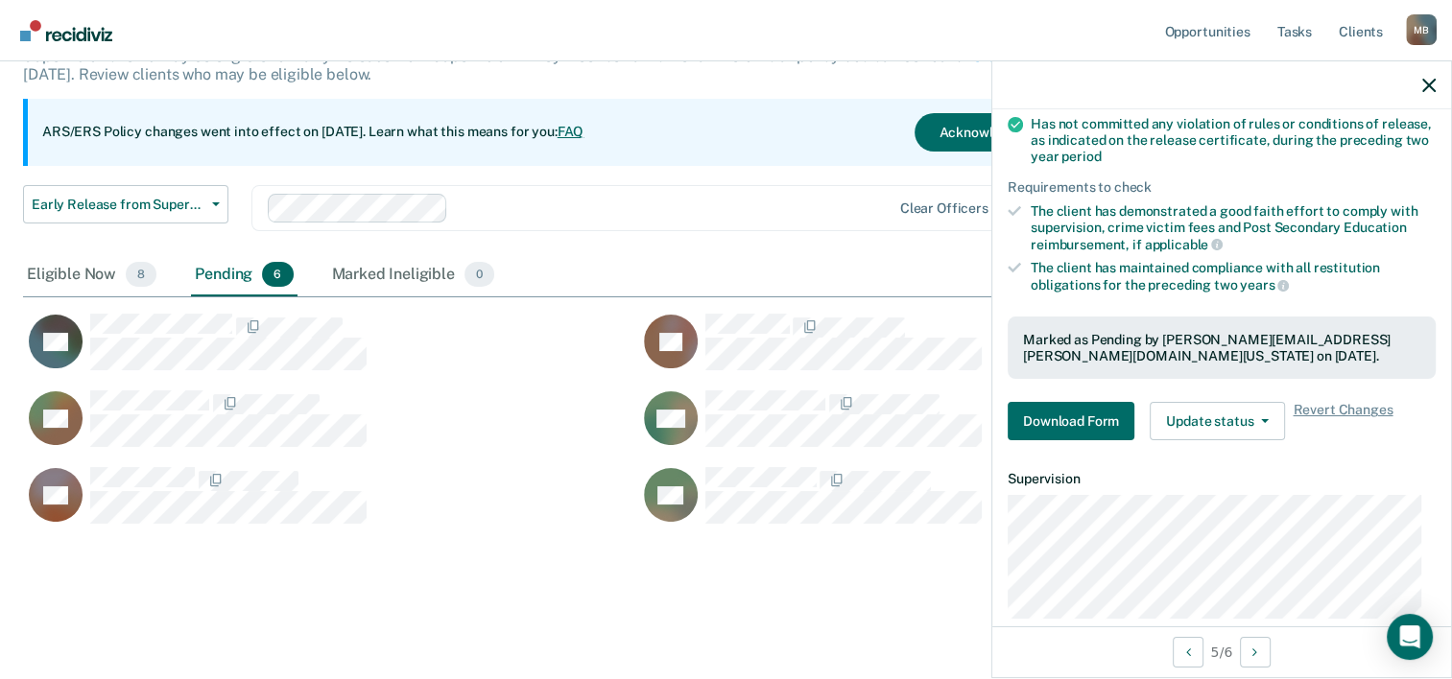
scroll to position [288, 0]
click at [1343, 403] on span "Revert Changes" at bounding box center [1343, 419] width 100 height 38
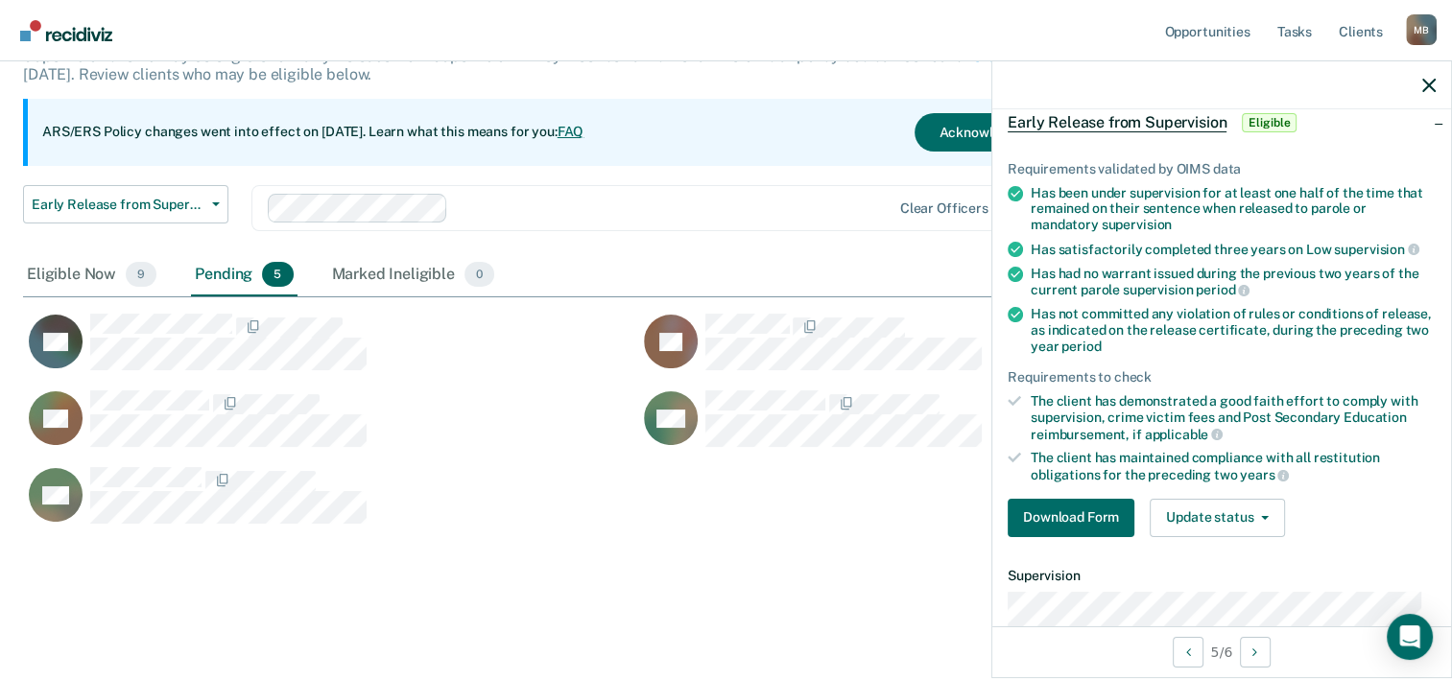
scroll to position [0, 0]
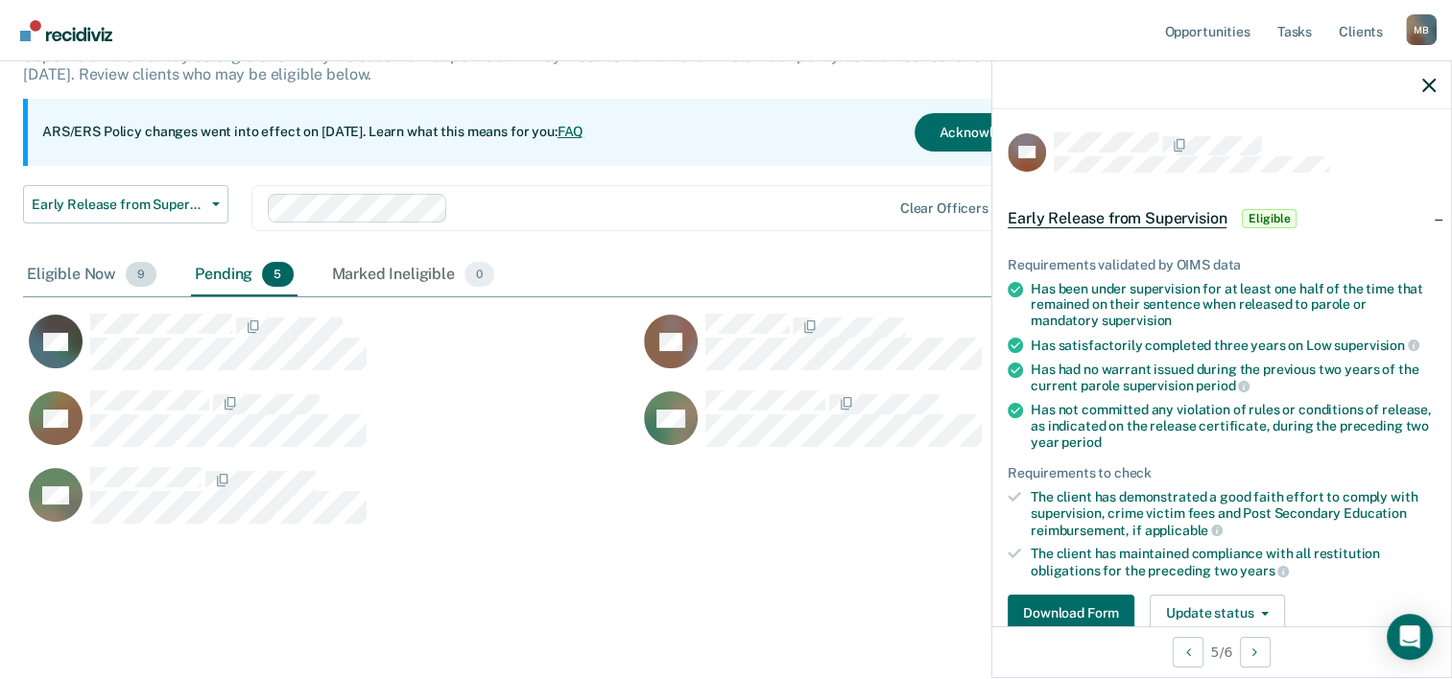
click at [36, 271] on div "Eligible Now 9" at bounding box center [91, 275] width 137 height 42
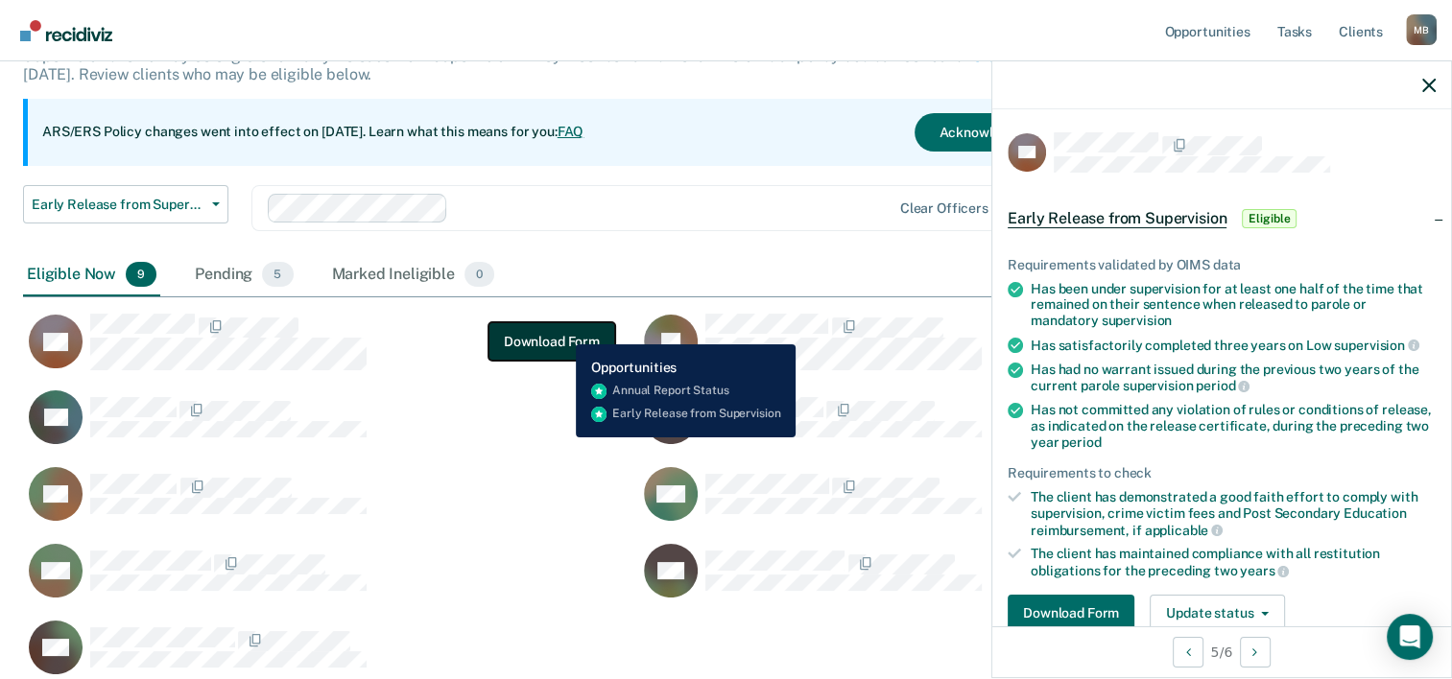
click at [561, 330] on button "Download Form" at bounding box center [551, 341] width 127 height 38
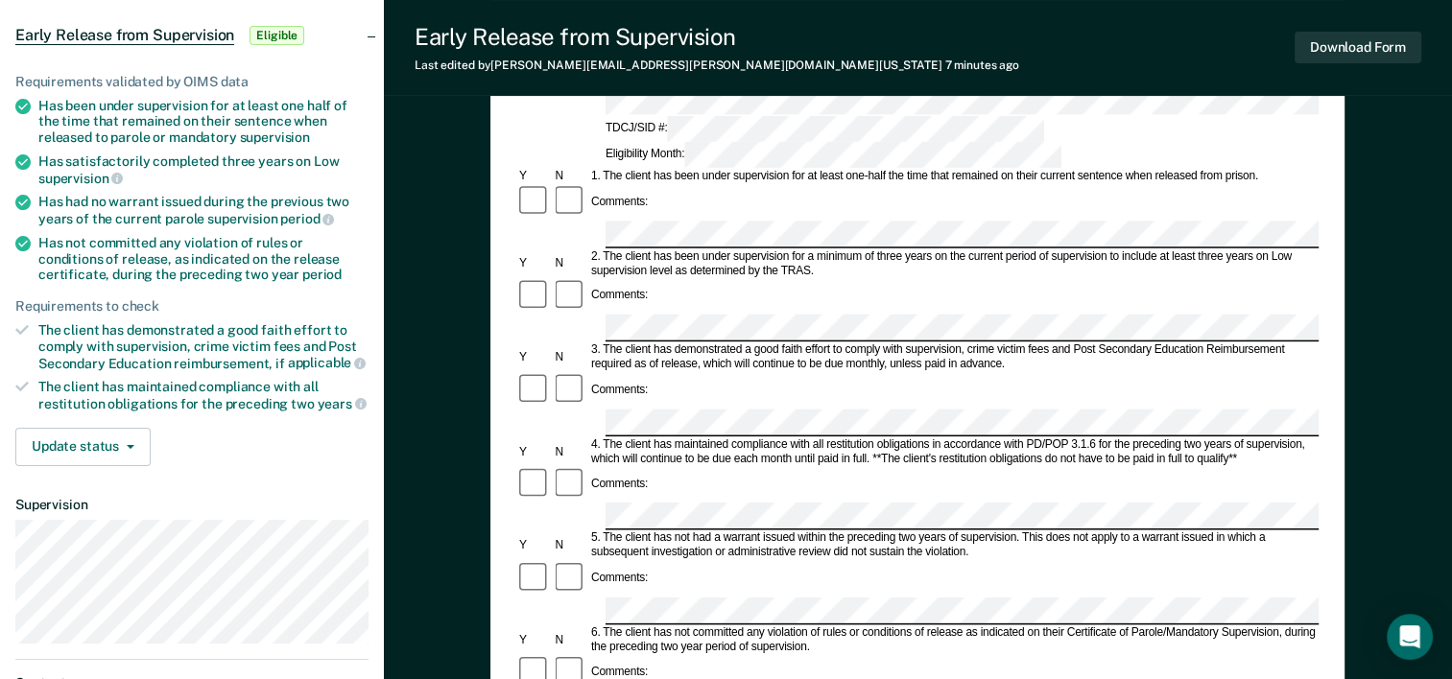
scroll to position [166, 0]
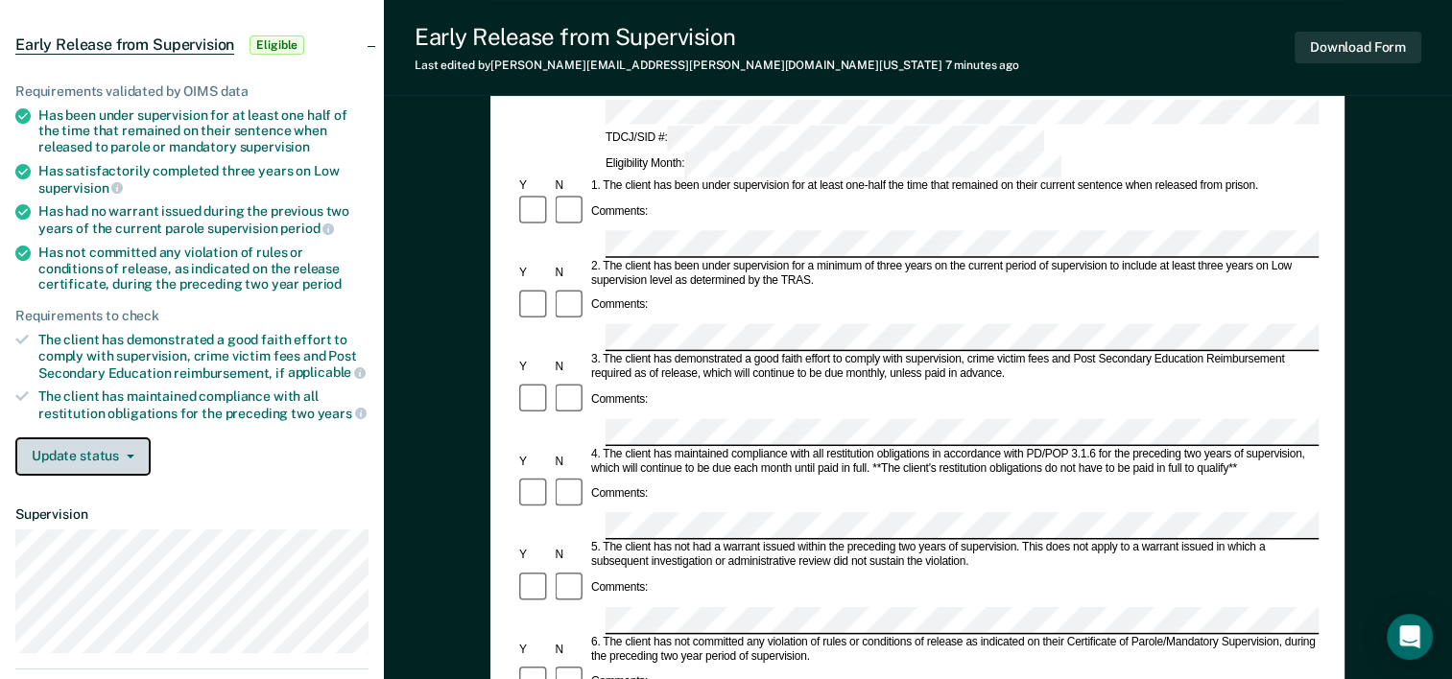
click at [127, 455] on icon "button" at bounding box center [131, 457] width 8 height 4
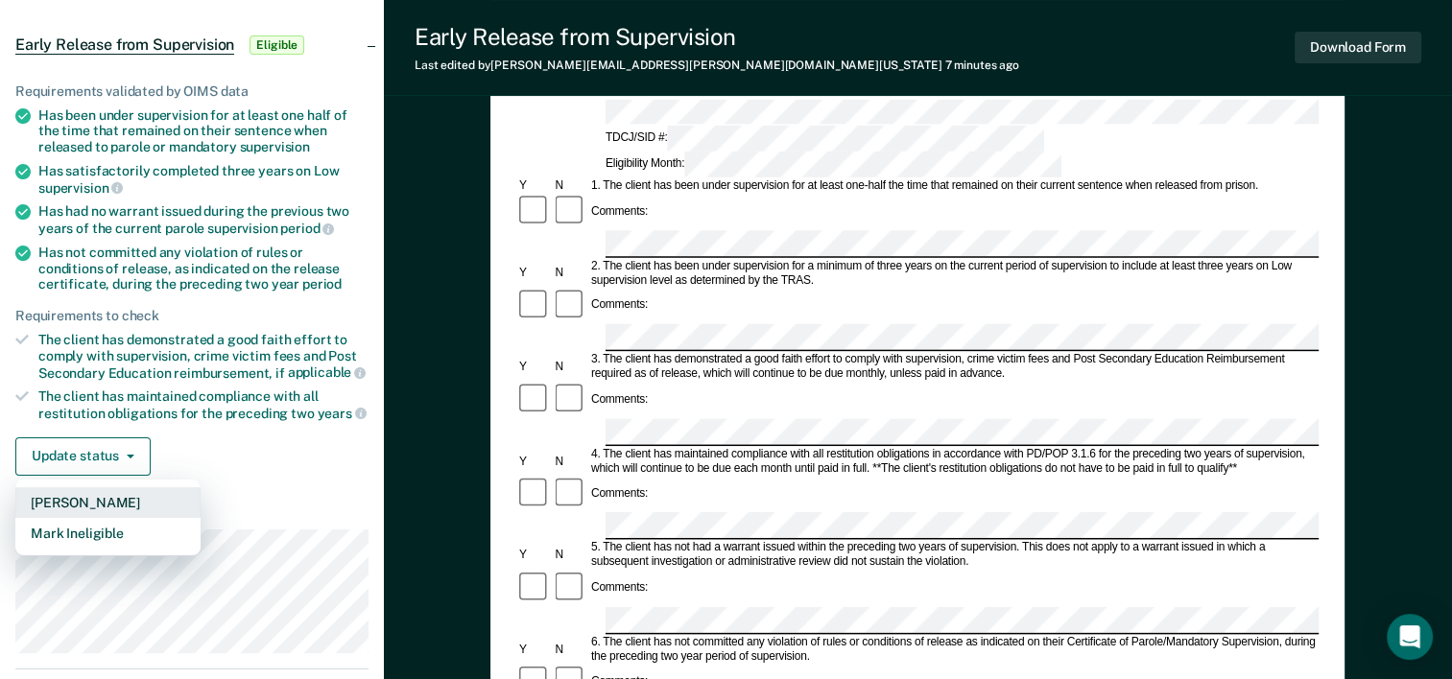
click at [129, 490] on button "[PERSON_NAME]" at bounding box center [107, 502] width 185 height 31
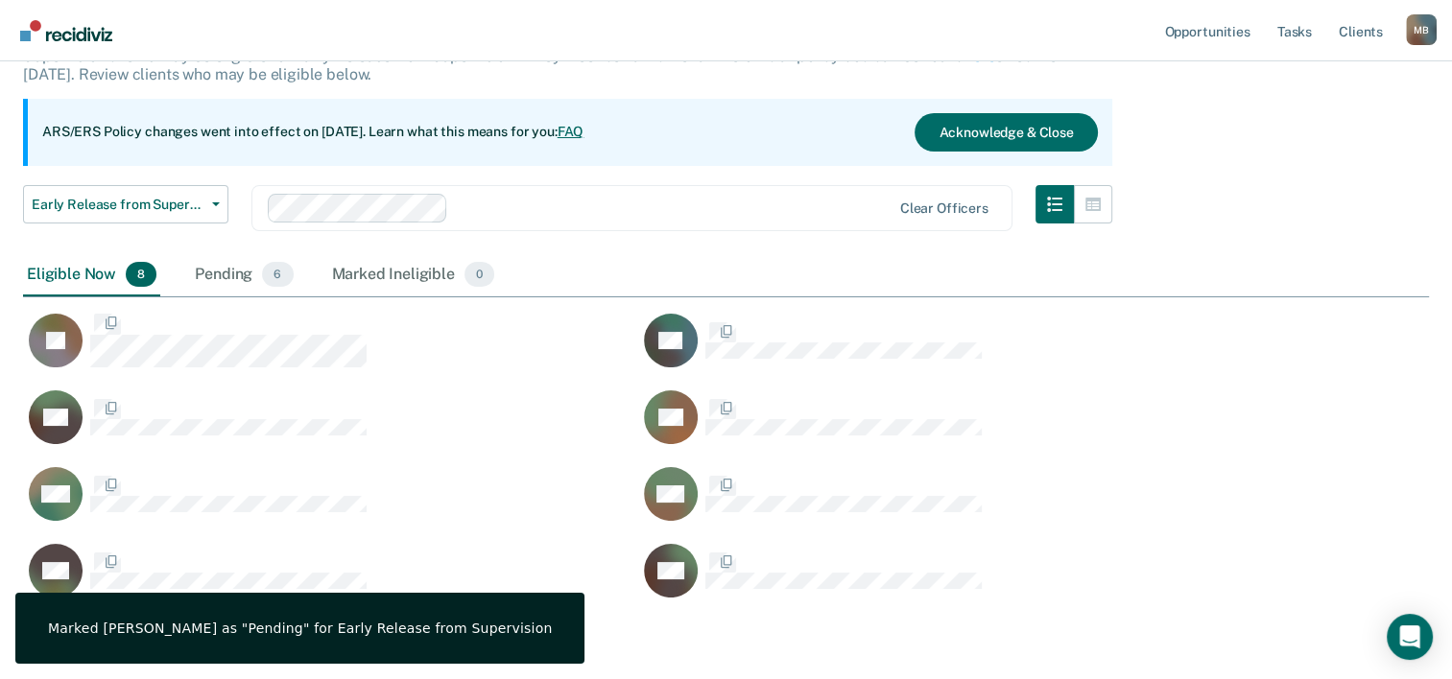
scroll to position [605, 1390]
click at [214, 270] on div "Pending 6" at bounding box center [244, 275] width 106 height 42
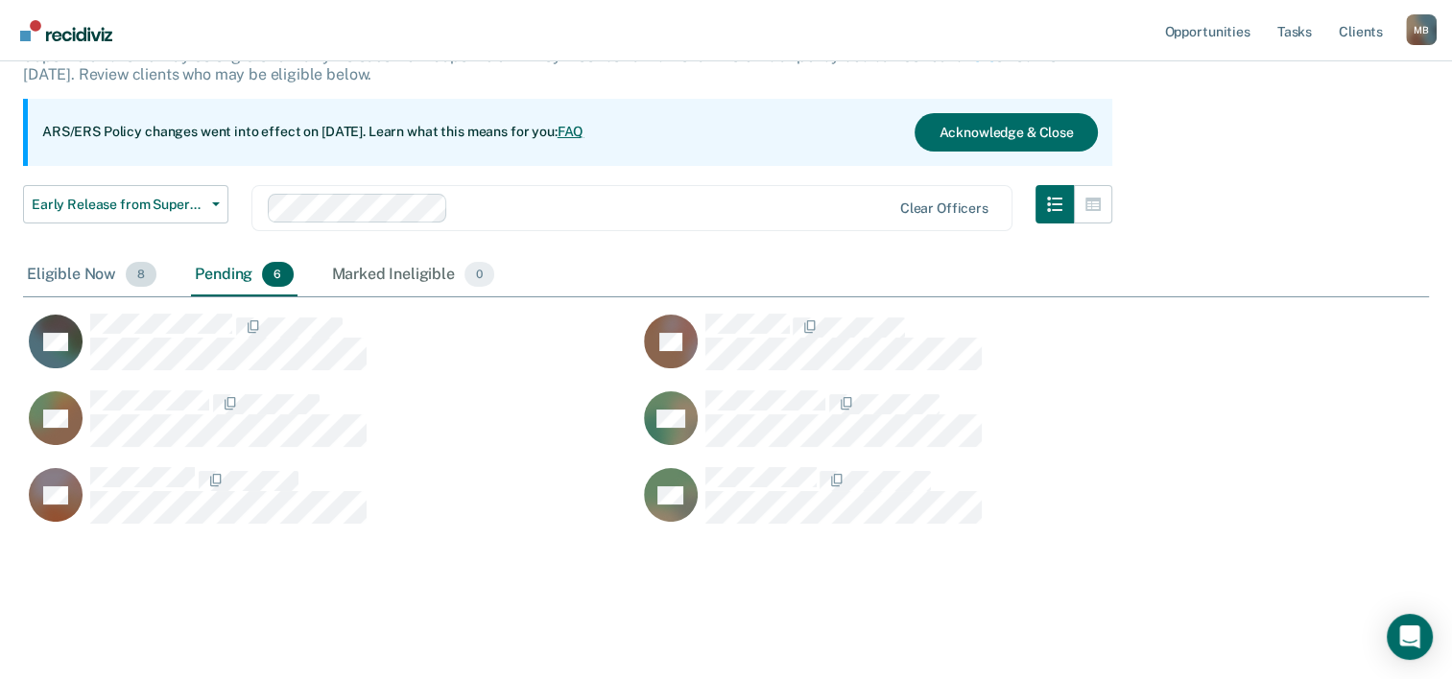
click at [65, 273] on div "Eligible Now 8" at bounding box center [91, 275] width 137 height 42
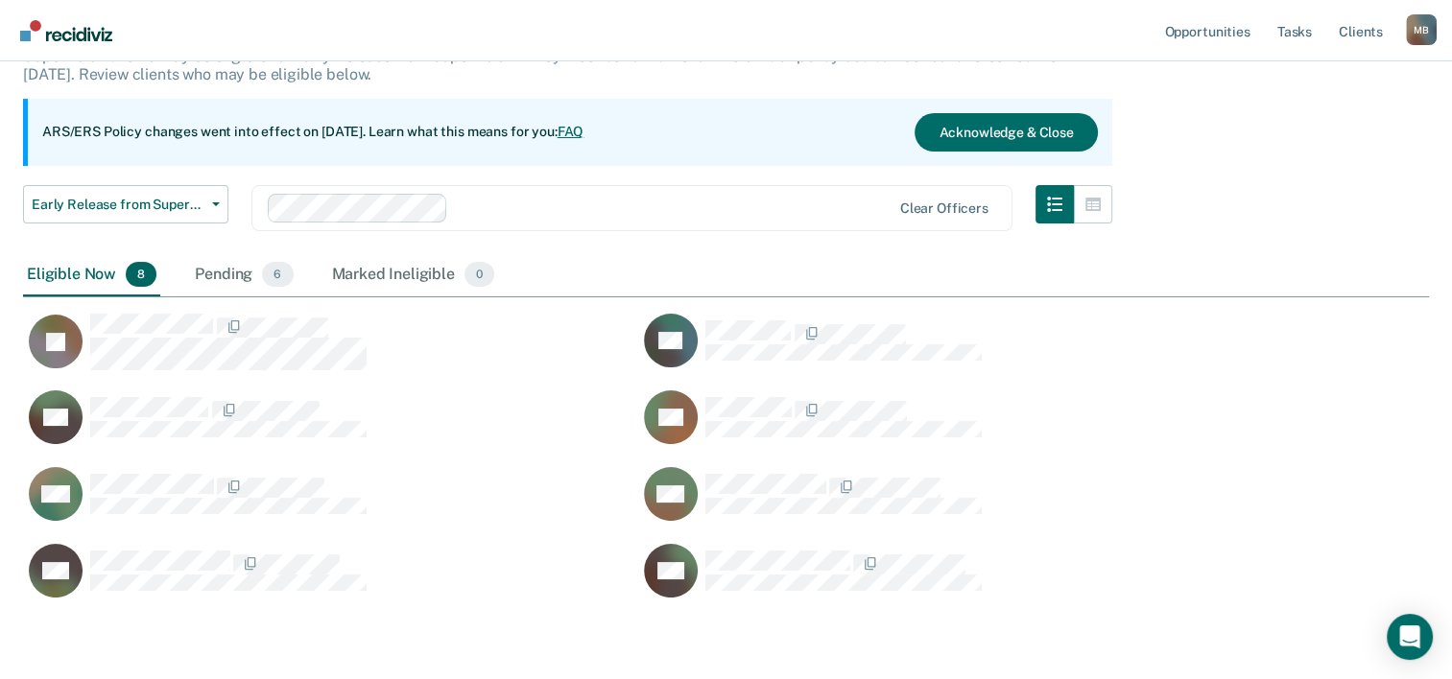
scroll to position [605, 1390]
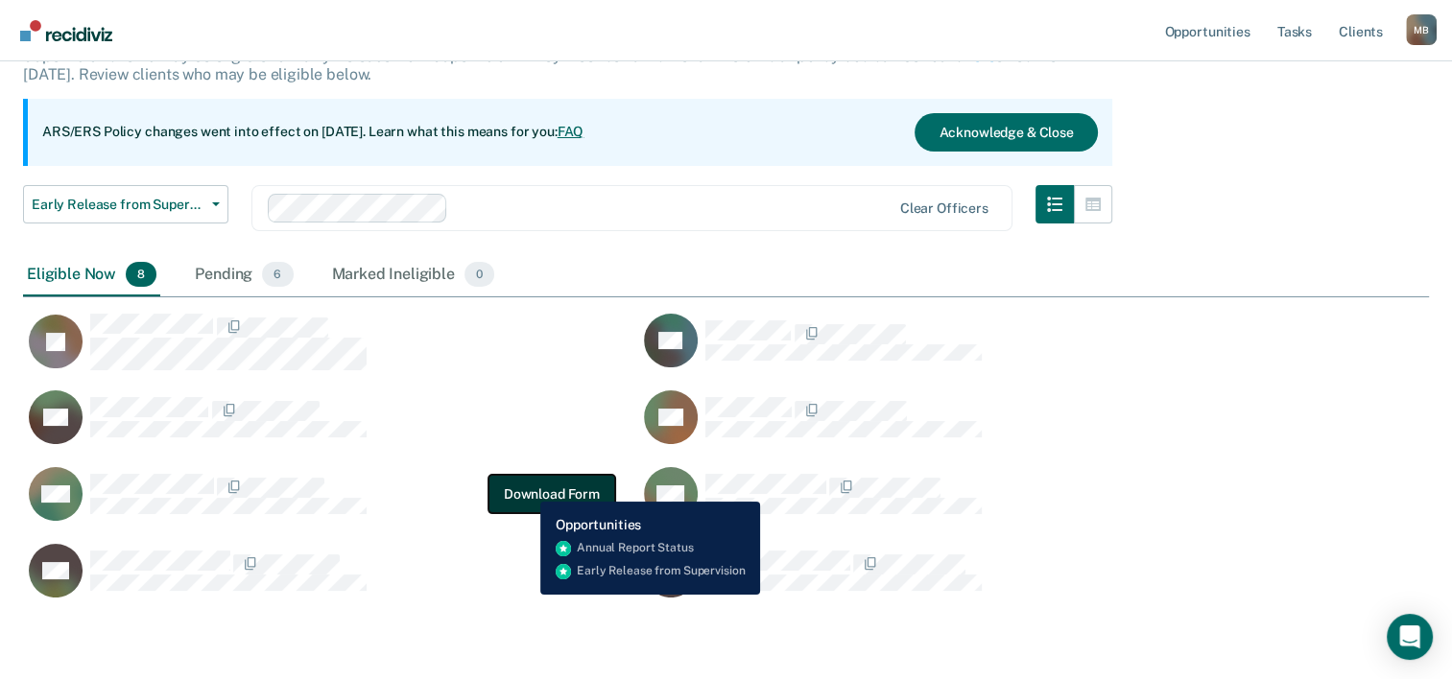
click at [526, 487] on button "Download Form" at bounding box center [551, 494] width 127 height 38
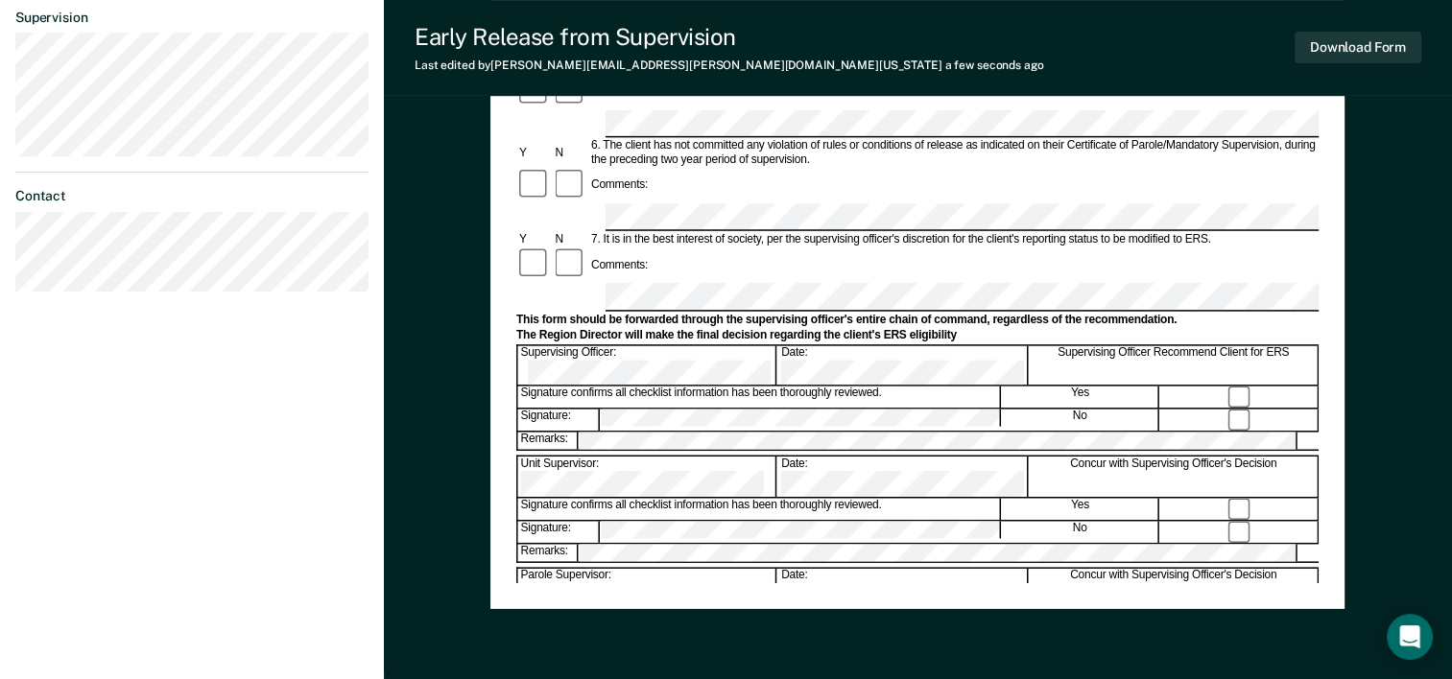
scroll to position [672, 0]
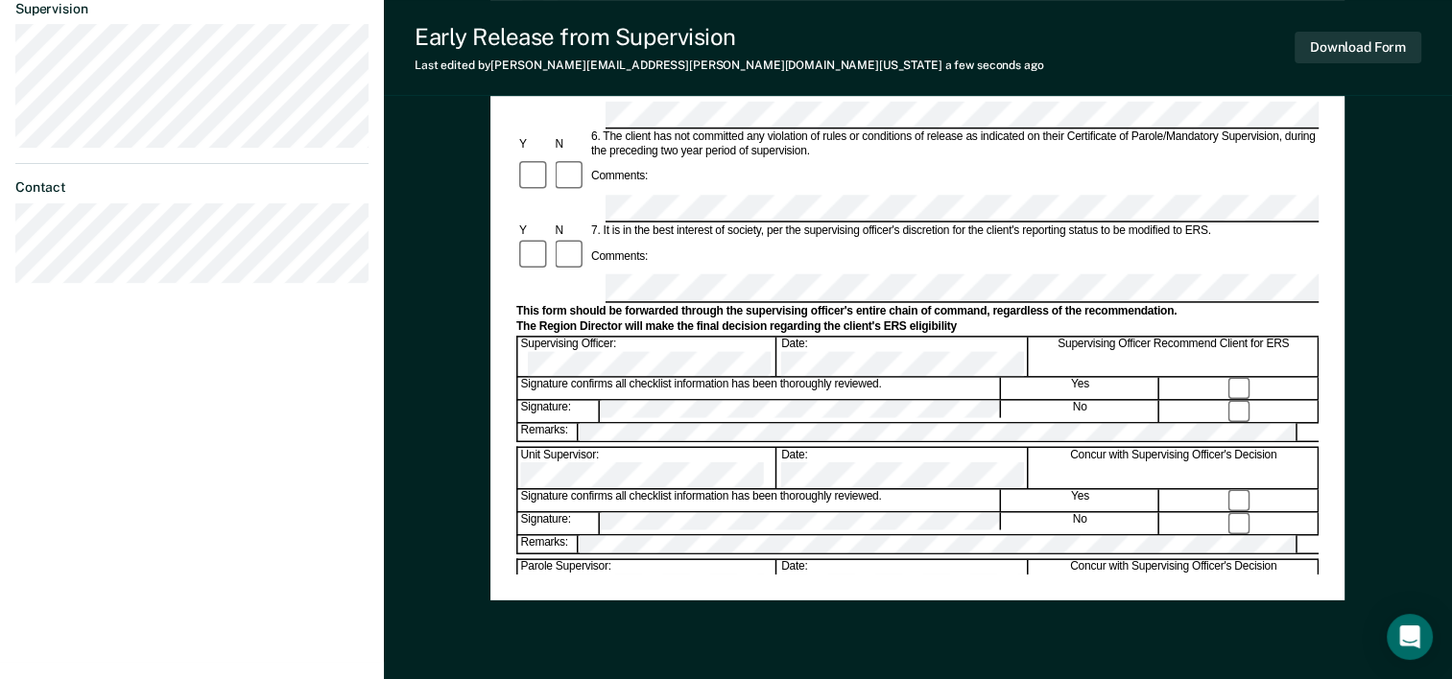
click at [480, 486] on div "Early Release from Supervision (ERS) Checklist, Recommendation, and Determinati…" at bounding box center [918, 98] width 1068 height 1303
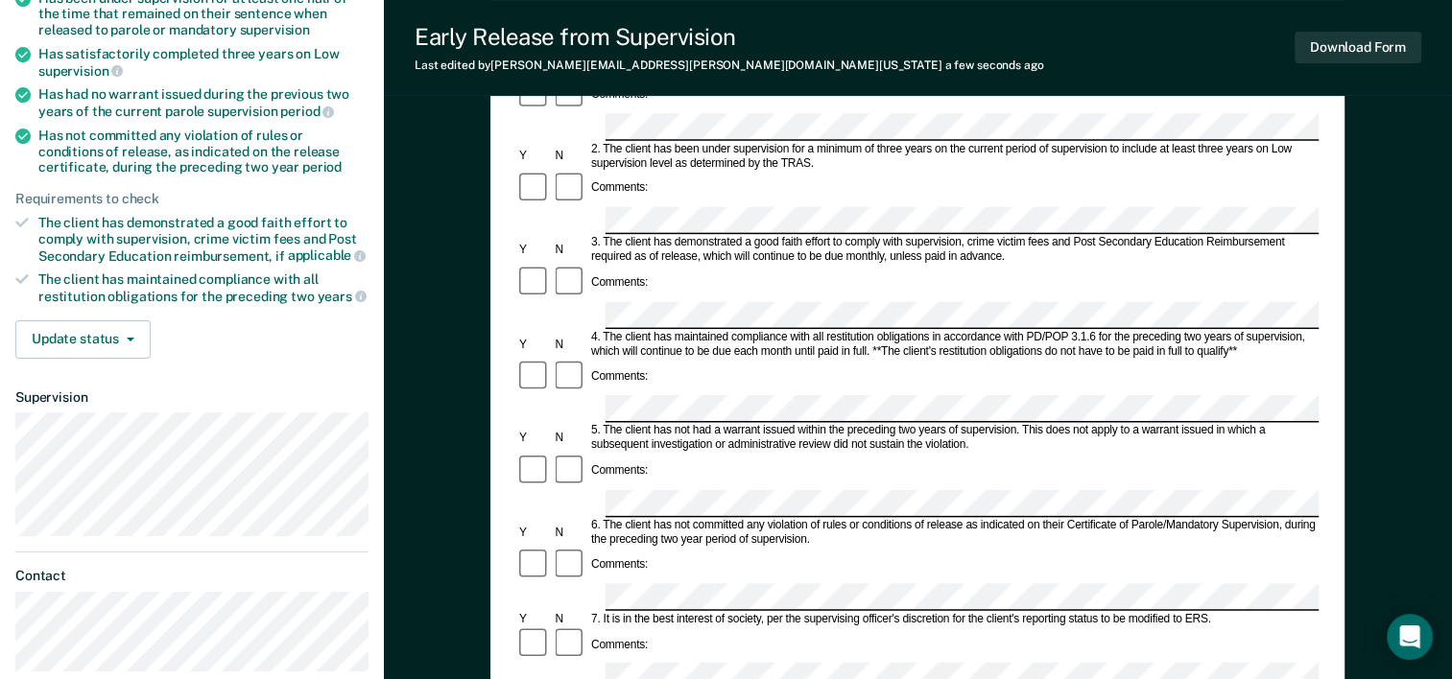
scroll to position [288, 0]
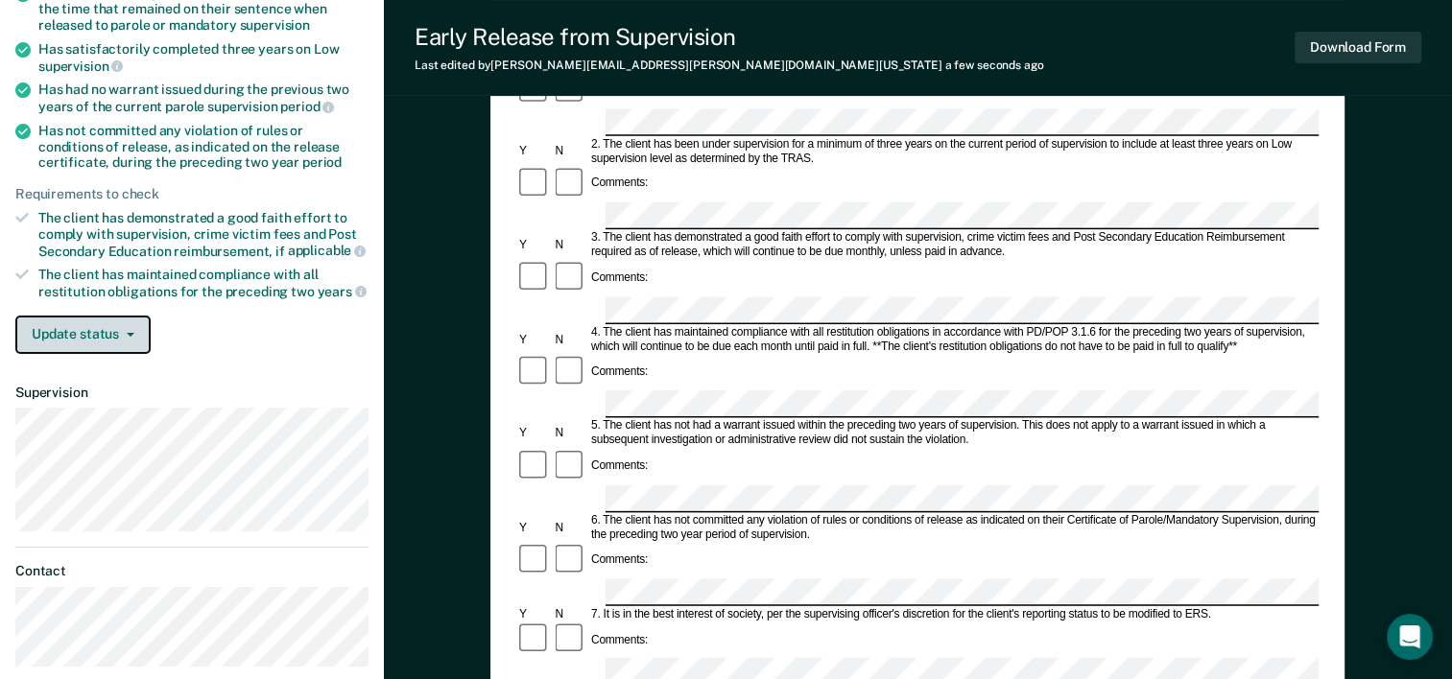
click at [124, 333] on span "button" at bounding box center [126, 335] width 15 height 4
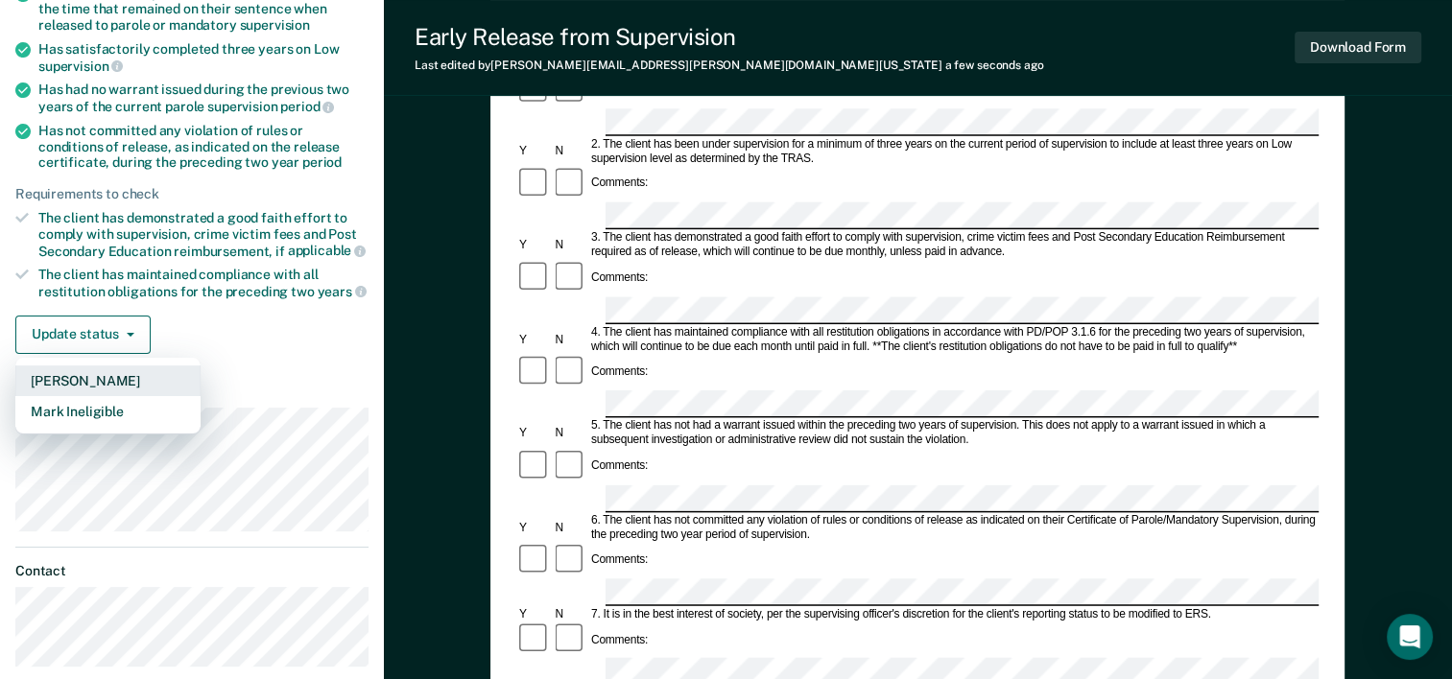
click at [107, 371] on button "[PERSON_NAME]" at bounding box center [107, 381] width 185 height 31
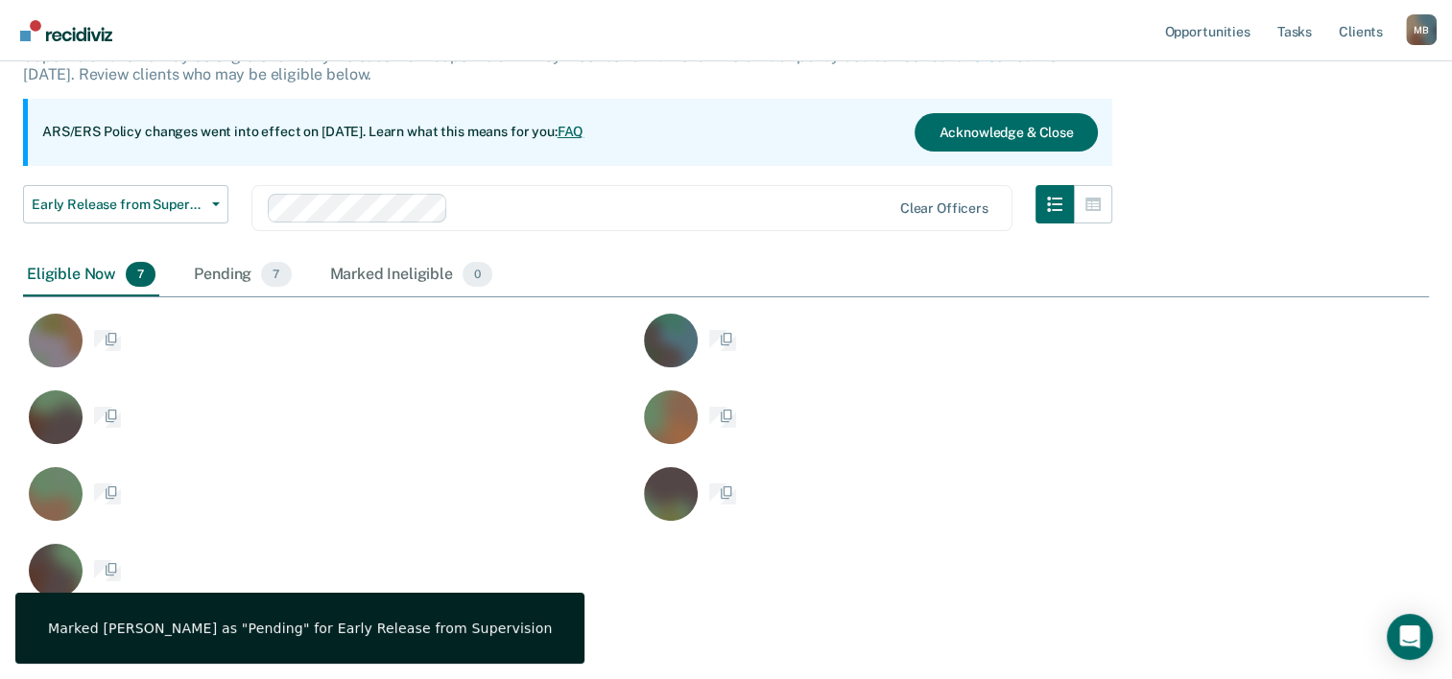
scroll to position [605, 1390]
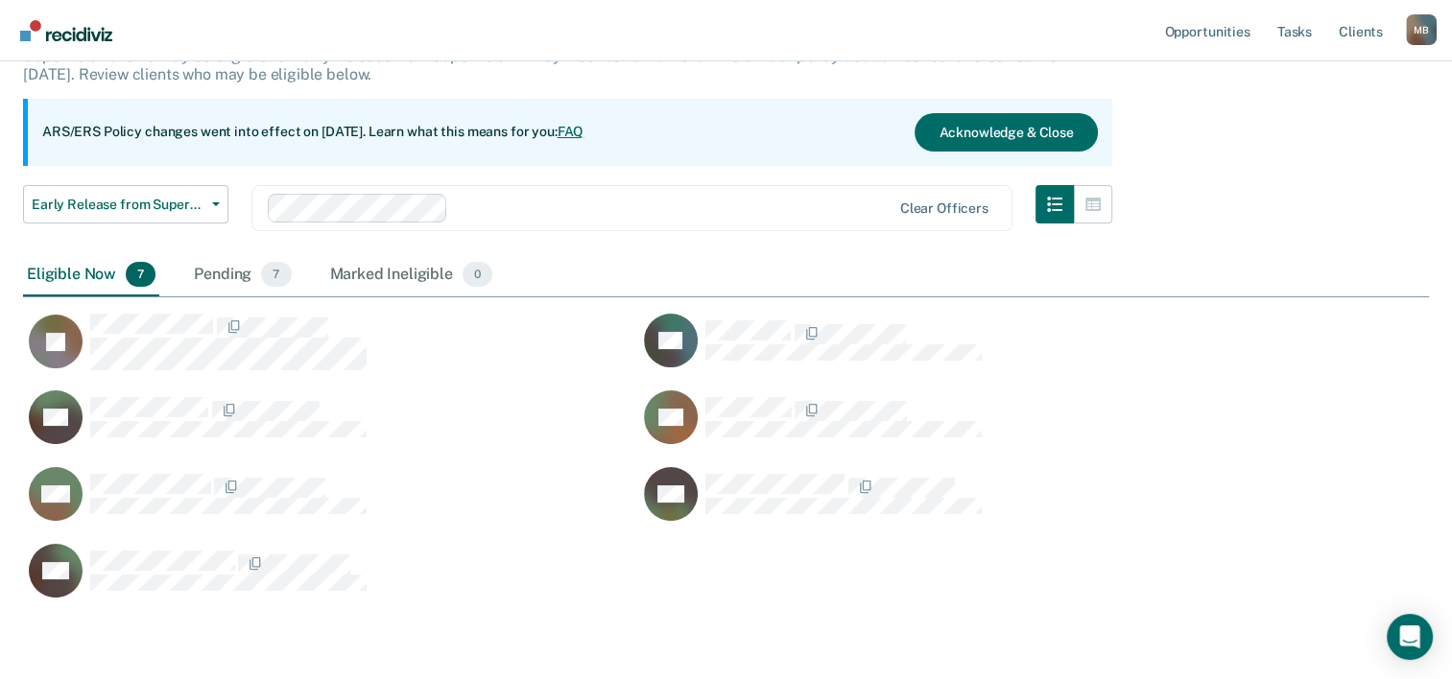
click at [54, 269] on div "Eligible Now 7" at bounding box center [91, 275] width 136 height 42
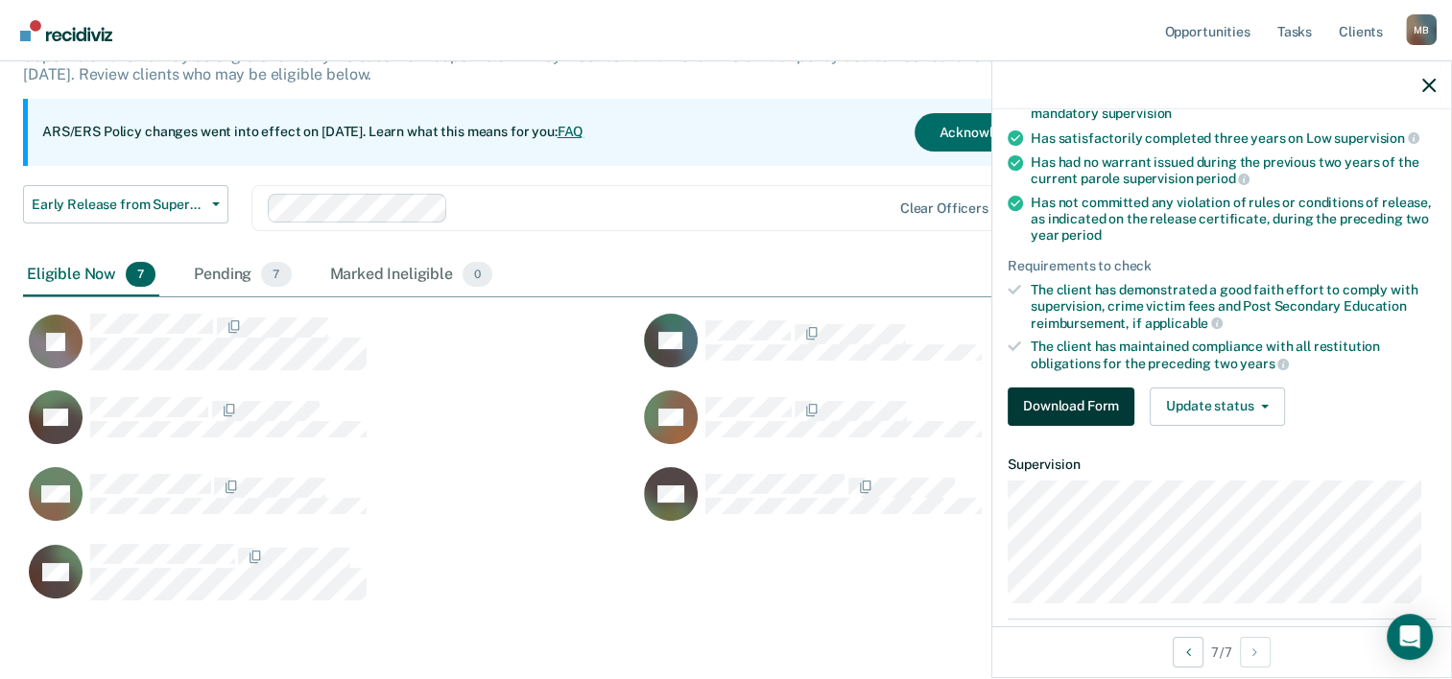
scroll to position [0, 0]
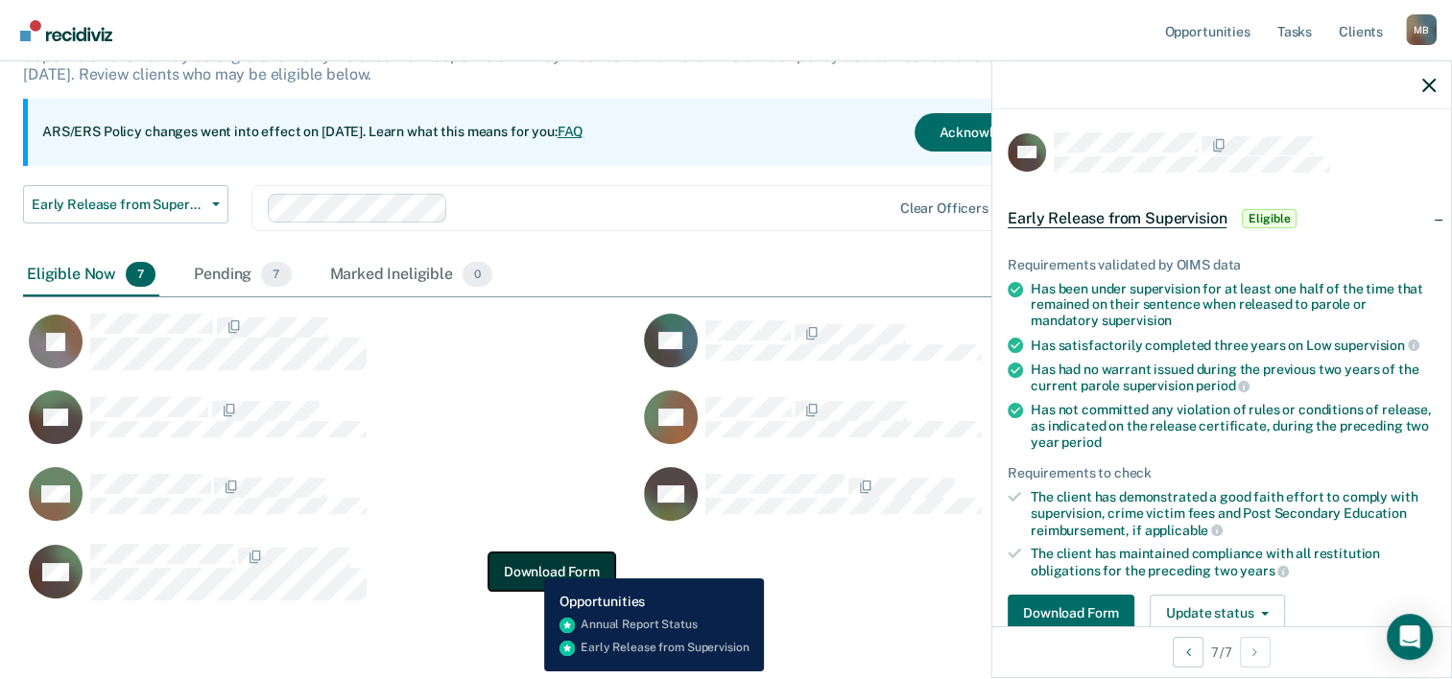
click at [530, 565] on button "Download Form" at bounding box center [551, 572] width 127 height 38
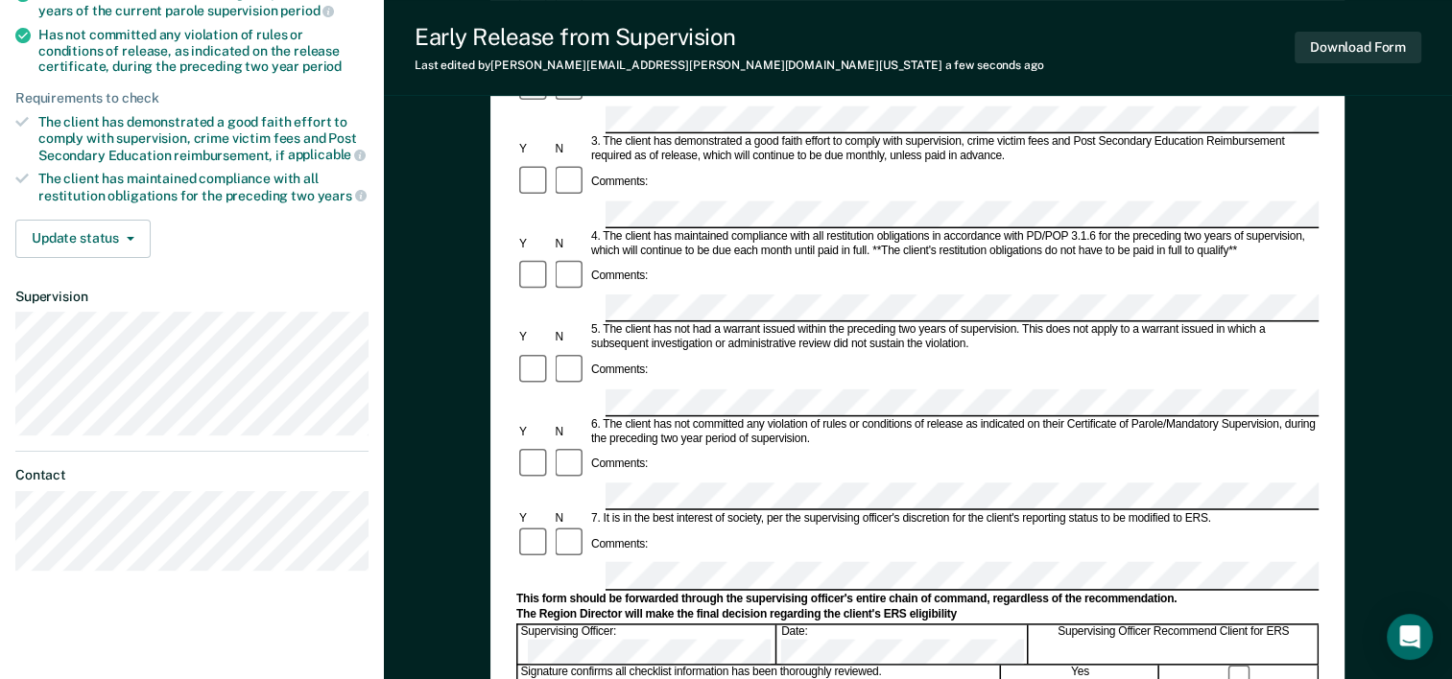
scroll to position [480, 0]
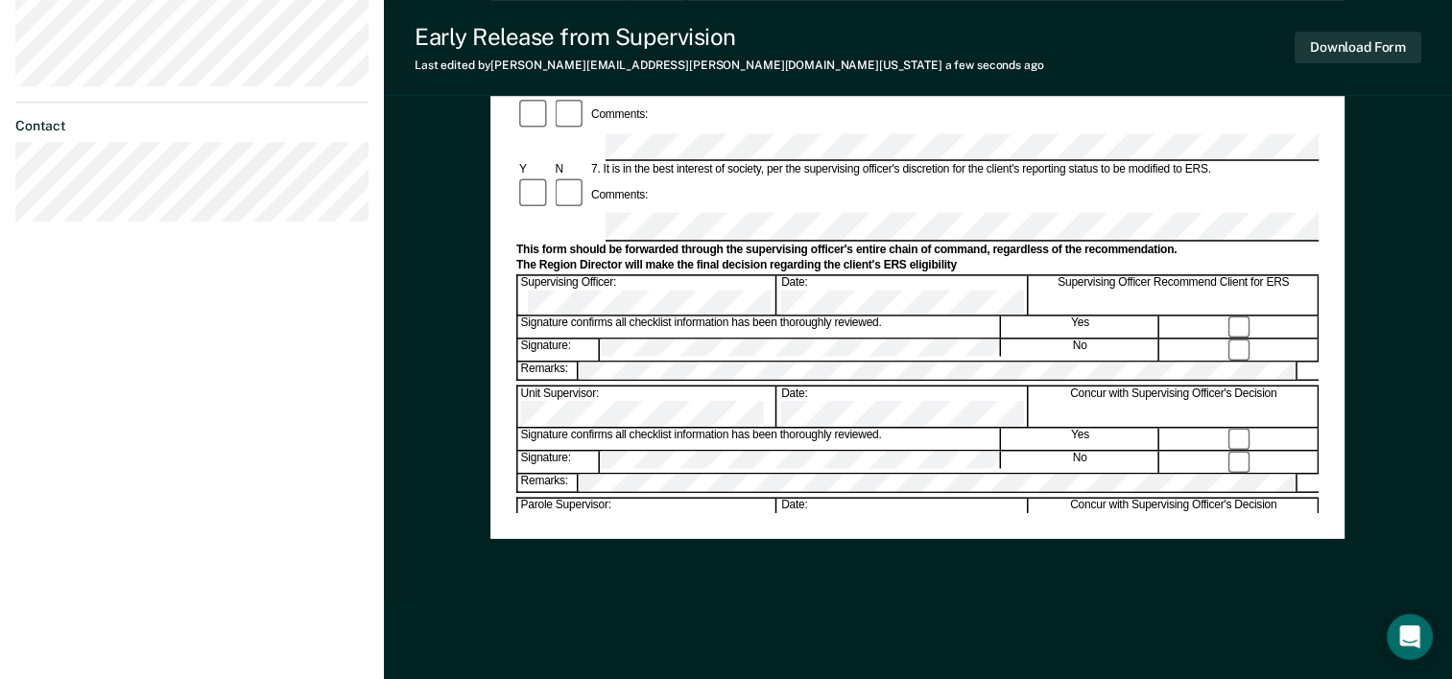
scroll to position [742, 0]
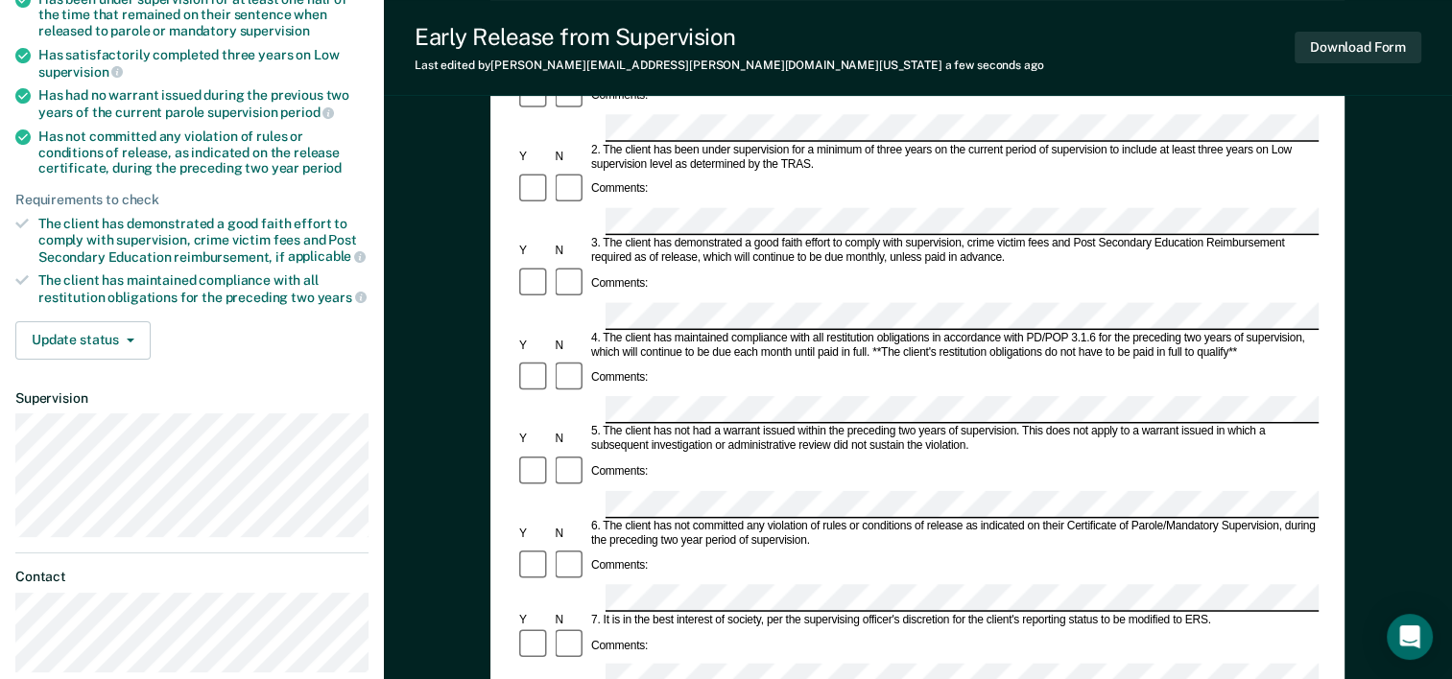
scroll to position [288, 0]
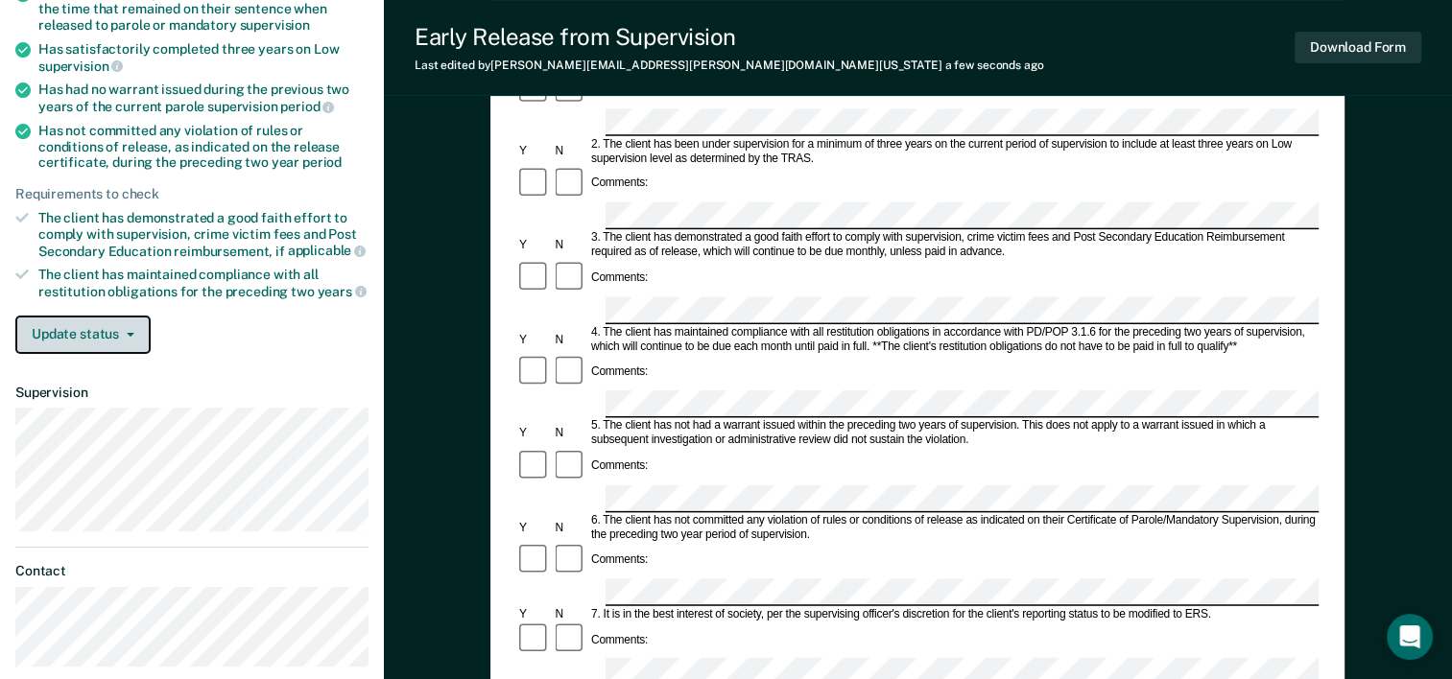
click at [131, 333] on icon "button" at bounding box center [131, 335] width 8 height 4
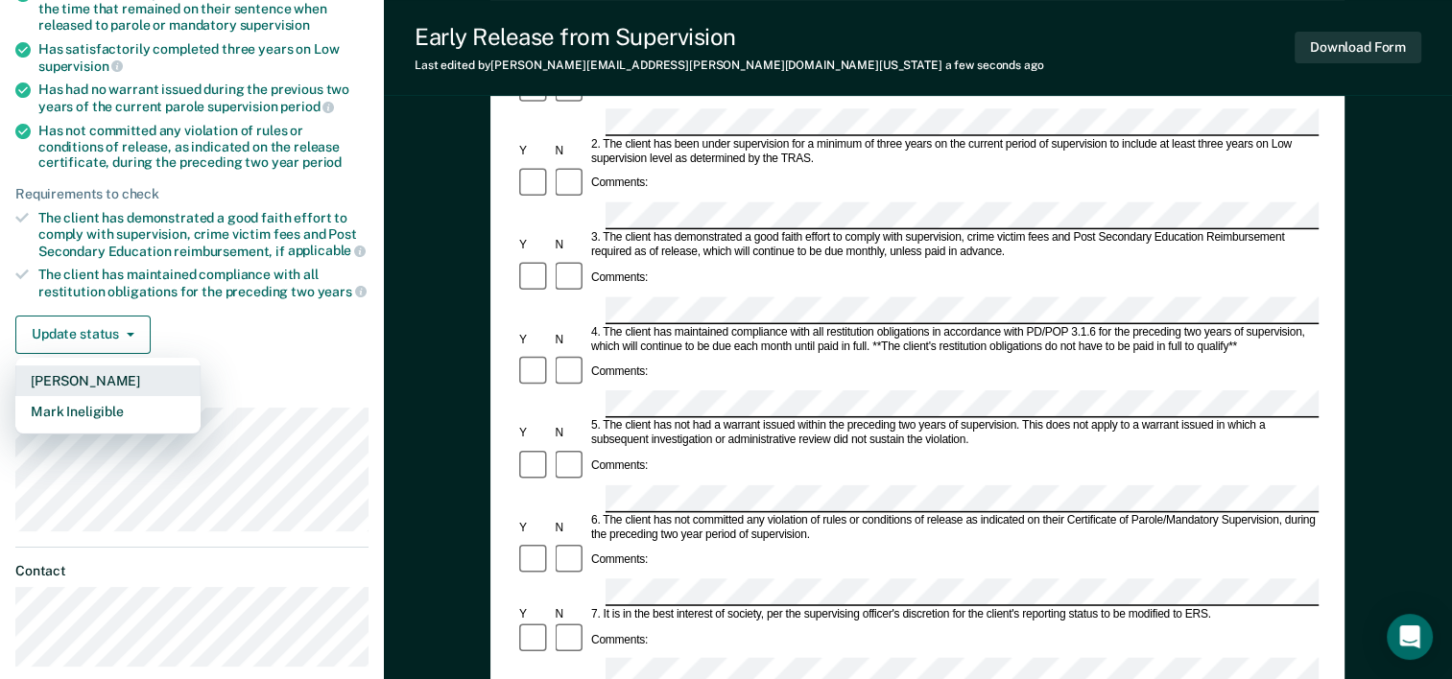
click at [133, 375] on button "[PERSON_NAME]" at bounding box center [107, 381] width 185 height 31
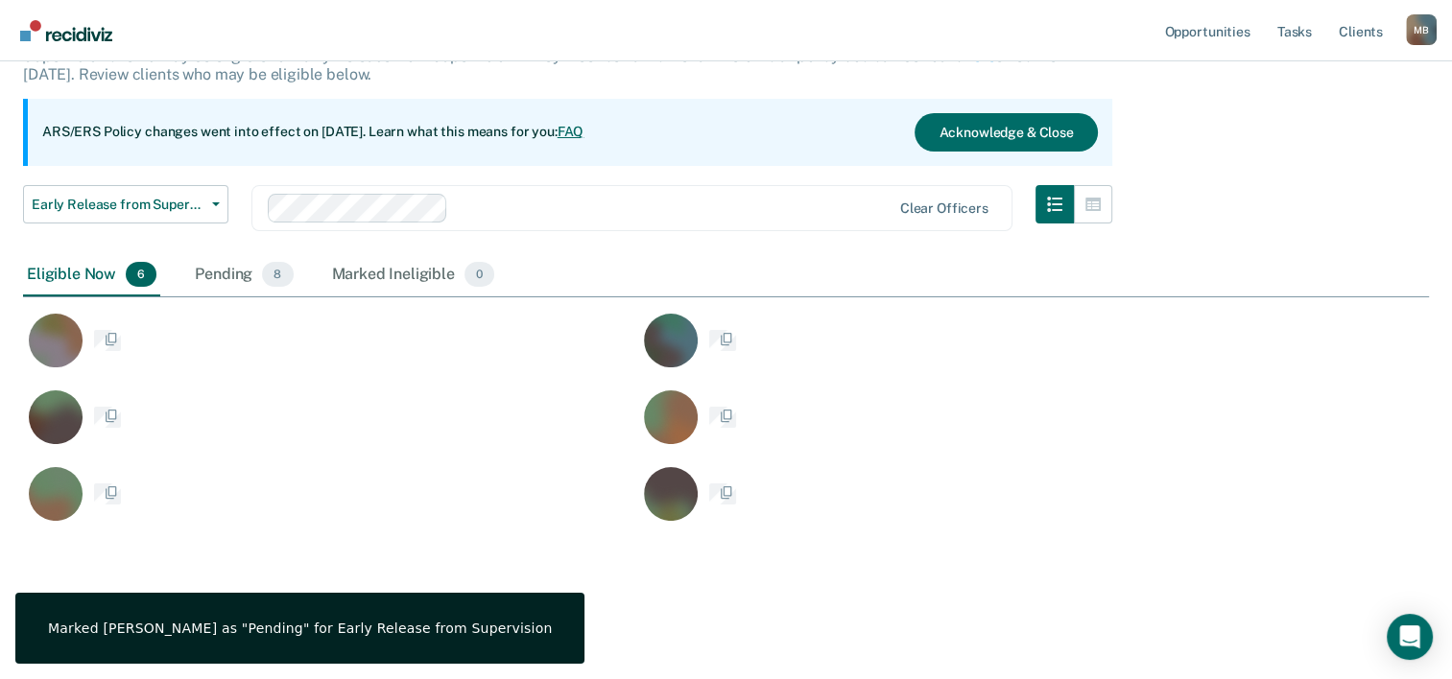
scroll to position [528, 1390]
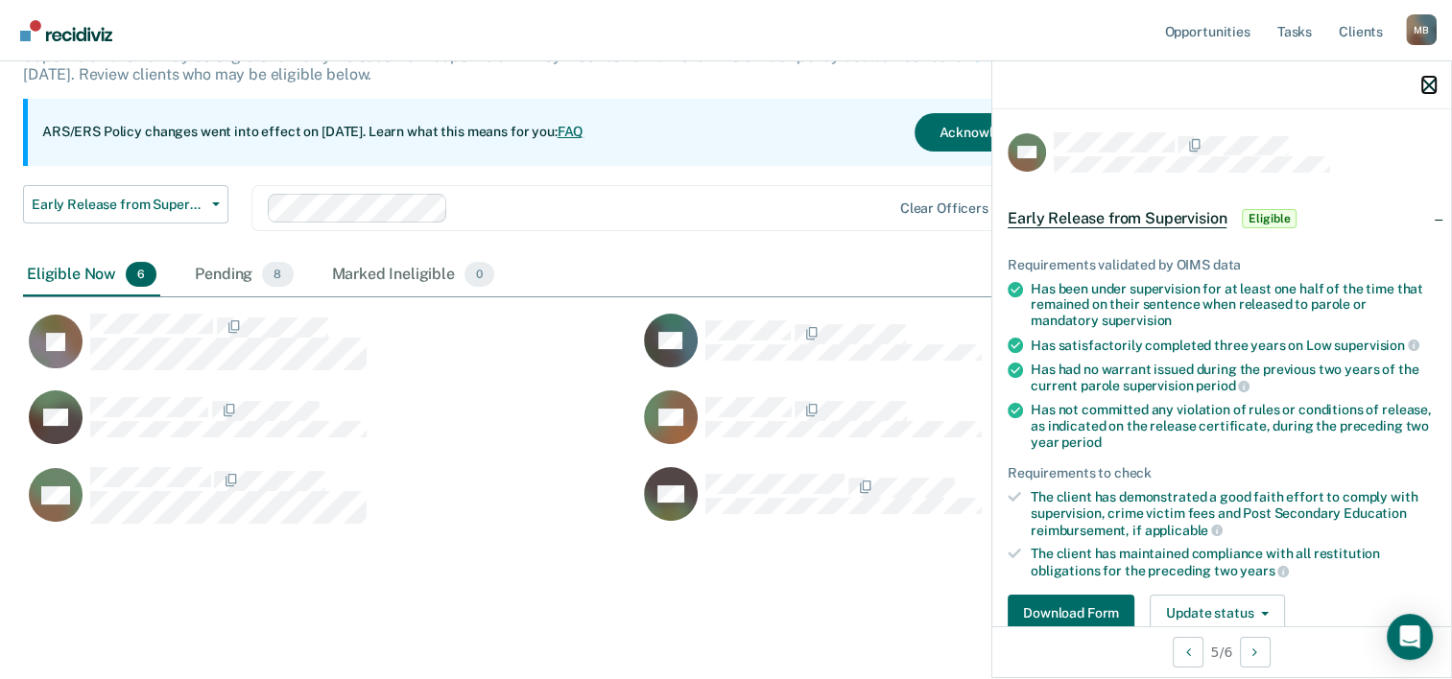
click at [1431, 83] on icon "button" at bounding box center [1428, 85] width 13 height 13
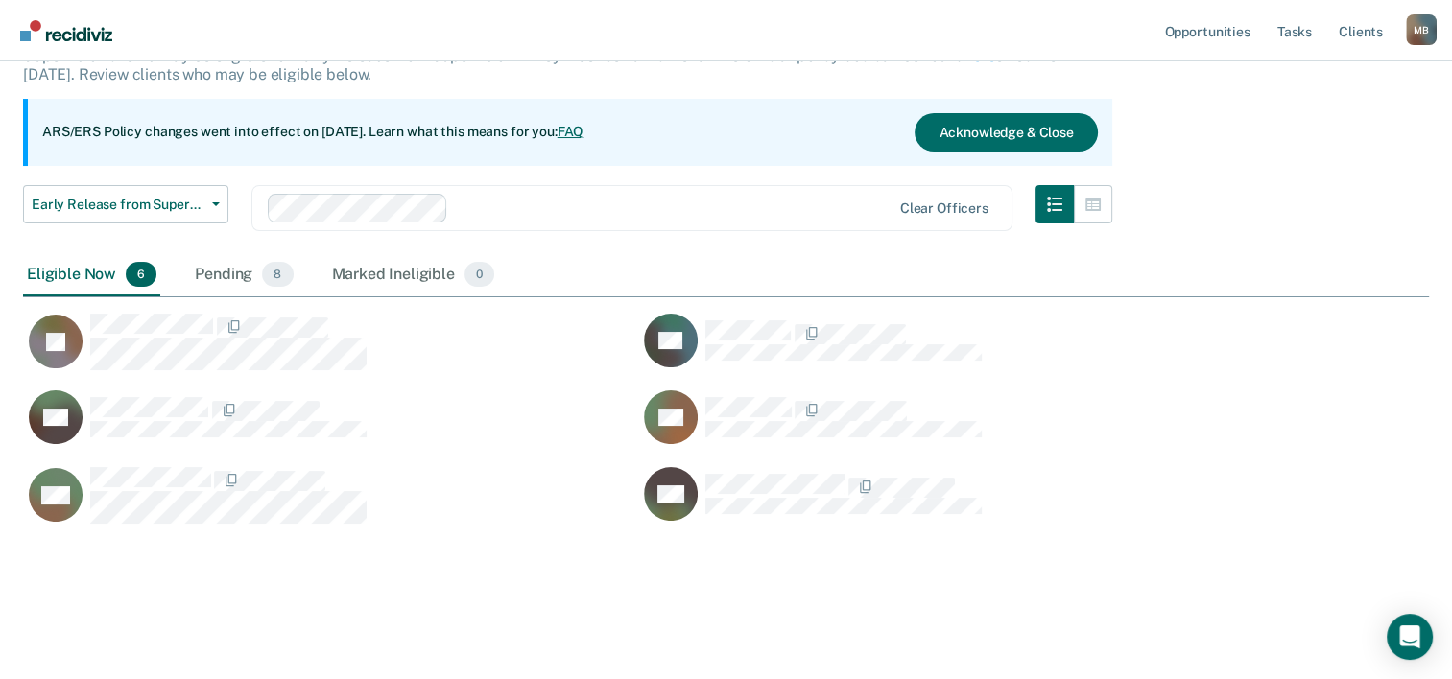
click at [435, 521] on div "AW" at bounding box center [330, 504] width 615 height 77
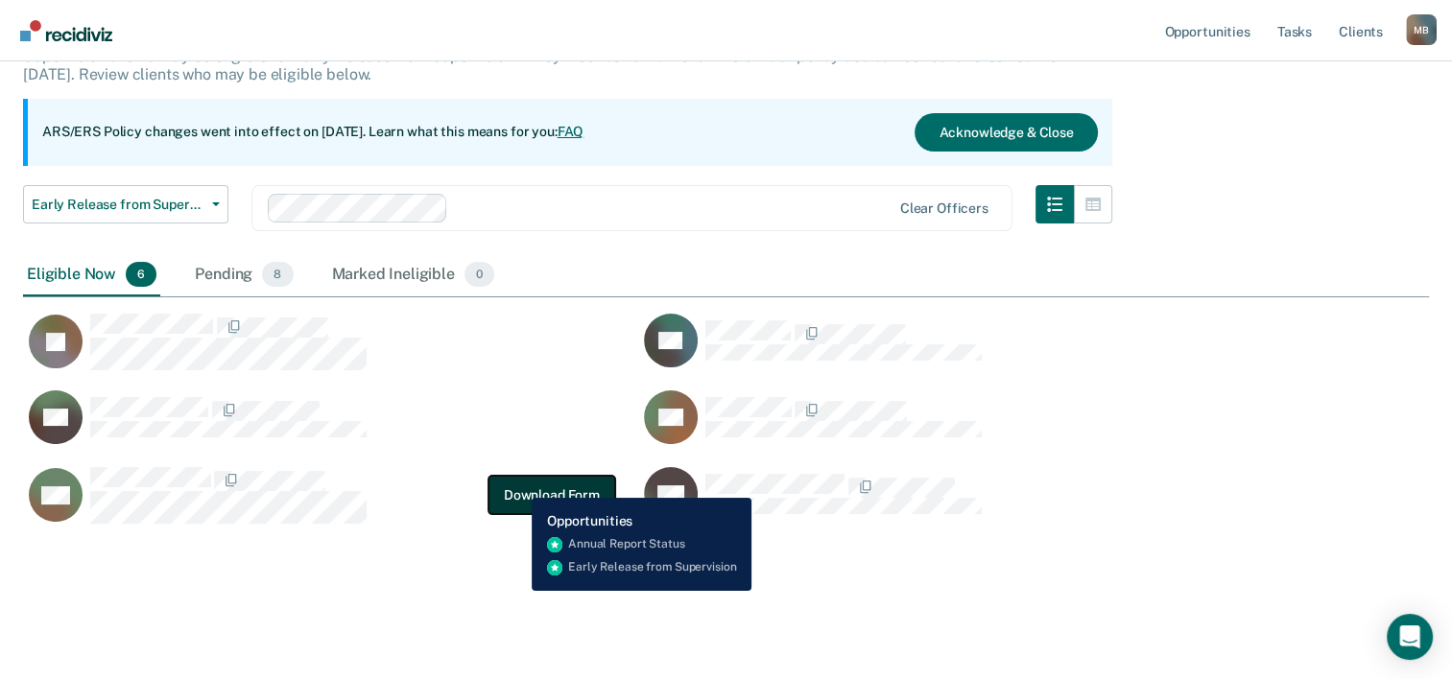
click at [517, 484] on button "Download Form" at bounding box center [551, 495] width 127 height 38
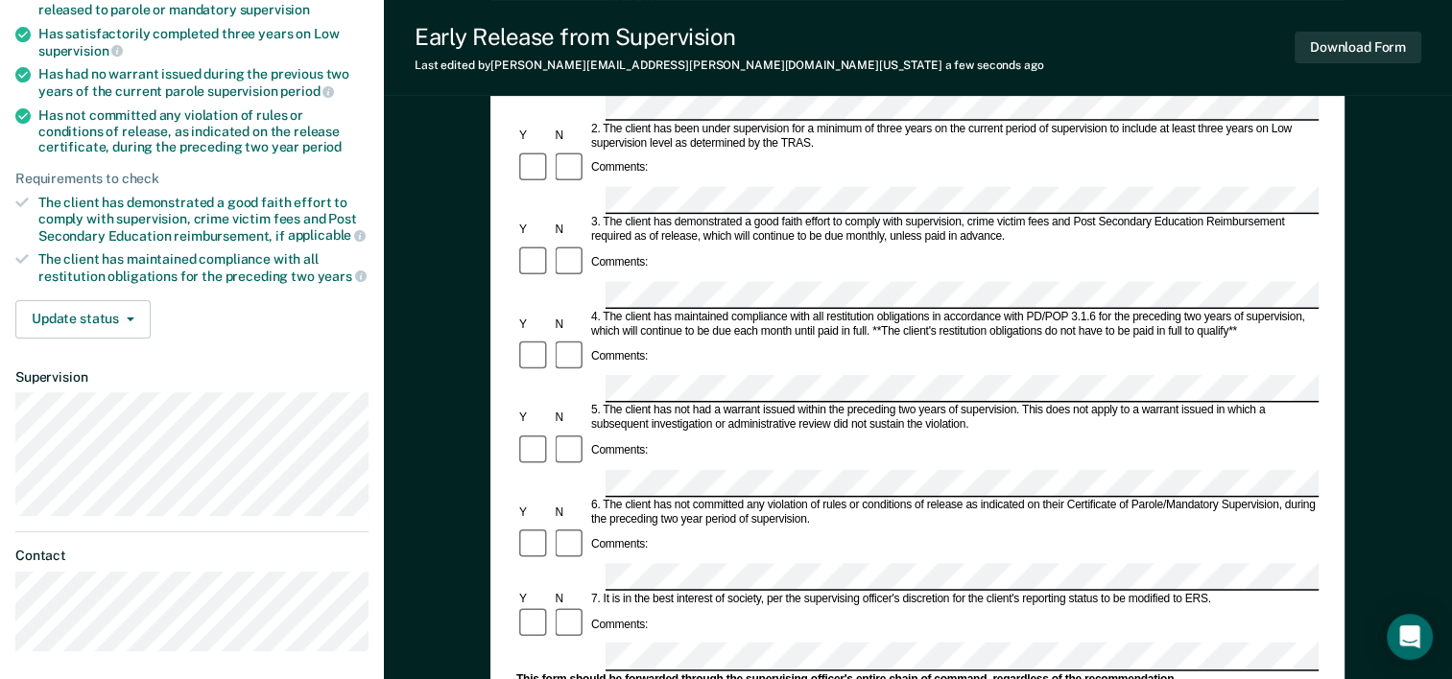
scroll to position [288, 0]
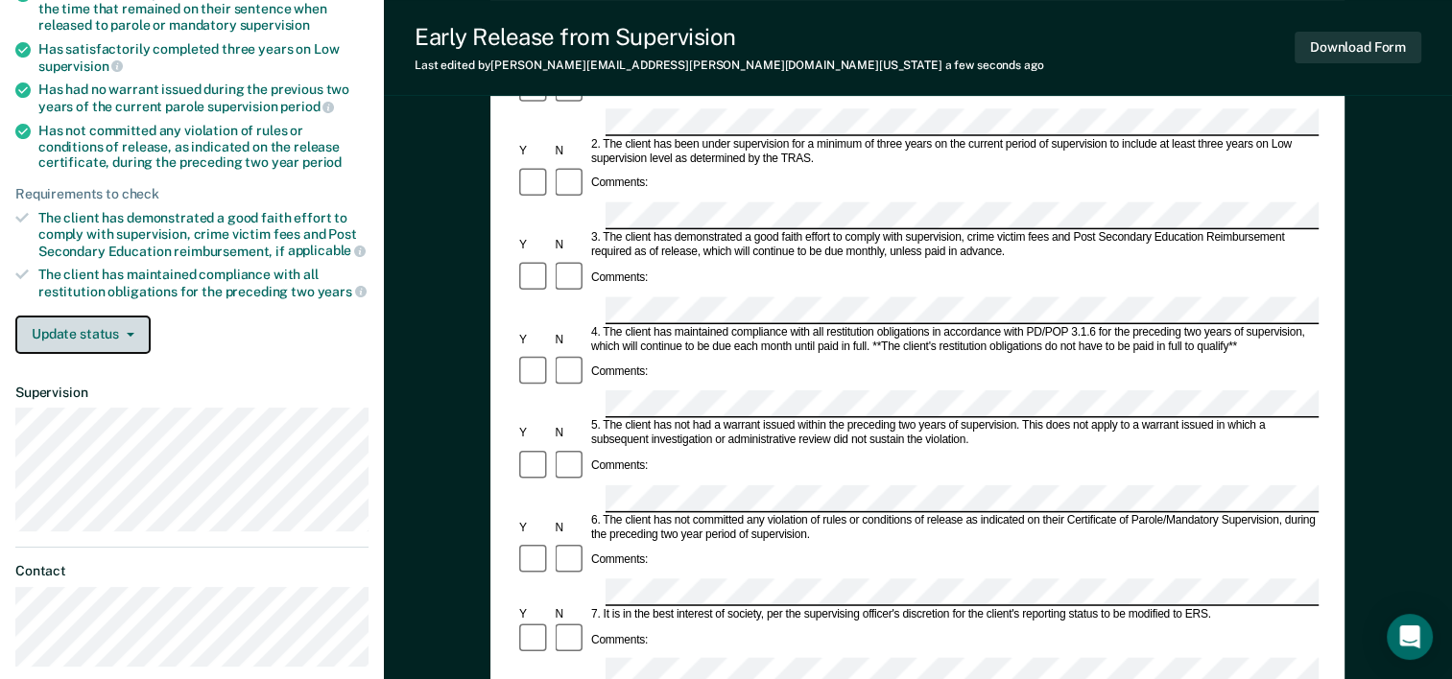
click at [130, 333] on icon "button" at bounding box center [131, 335] width 8 height 4
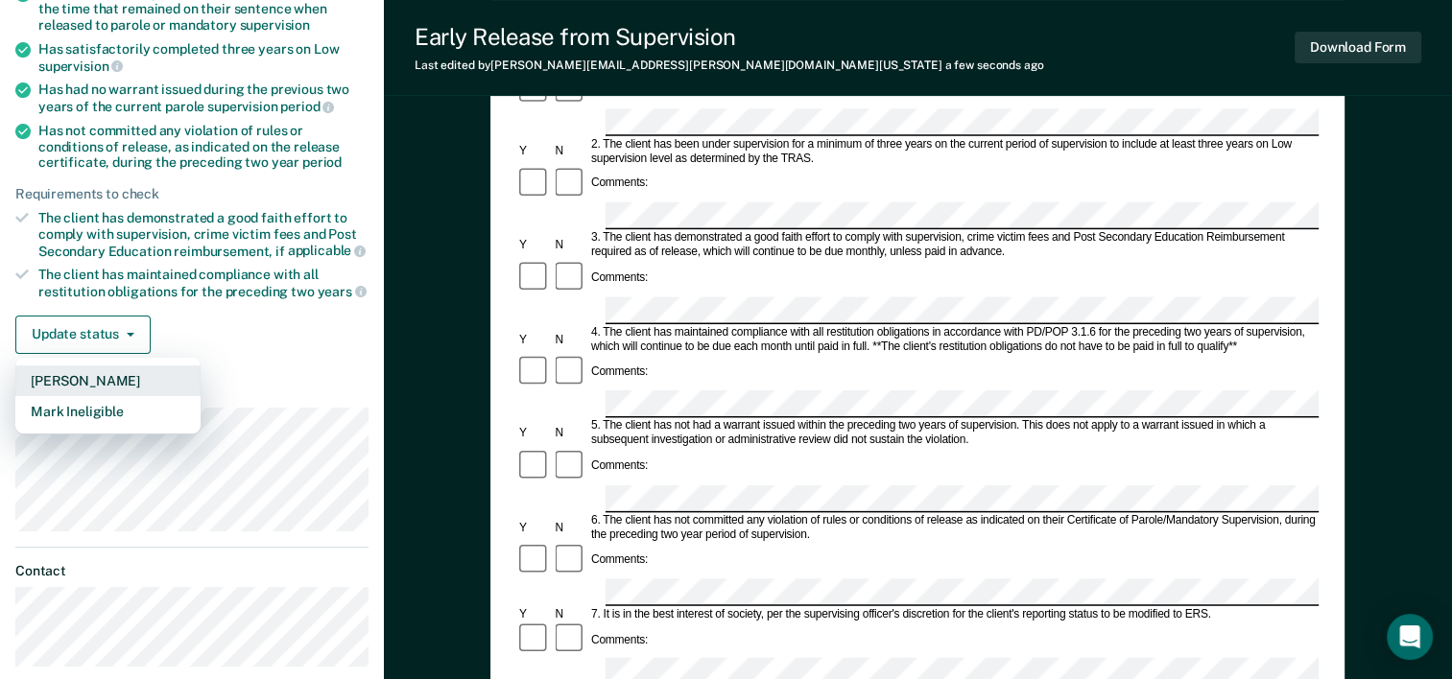
click at [125, 372] on button "[PERSON_NAME]" at bounding box center [107, 381] width 185 height 31
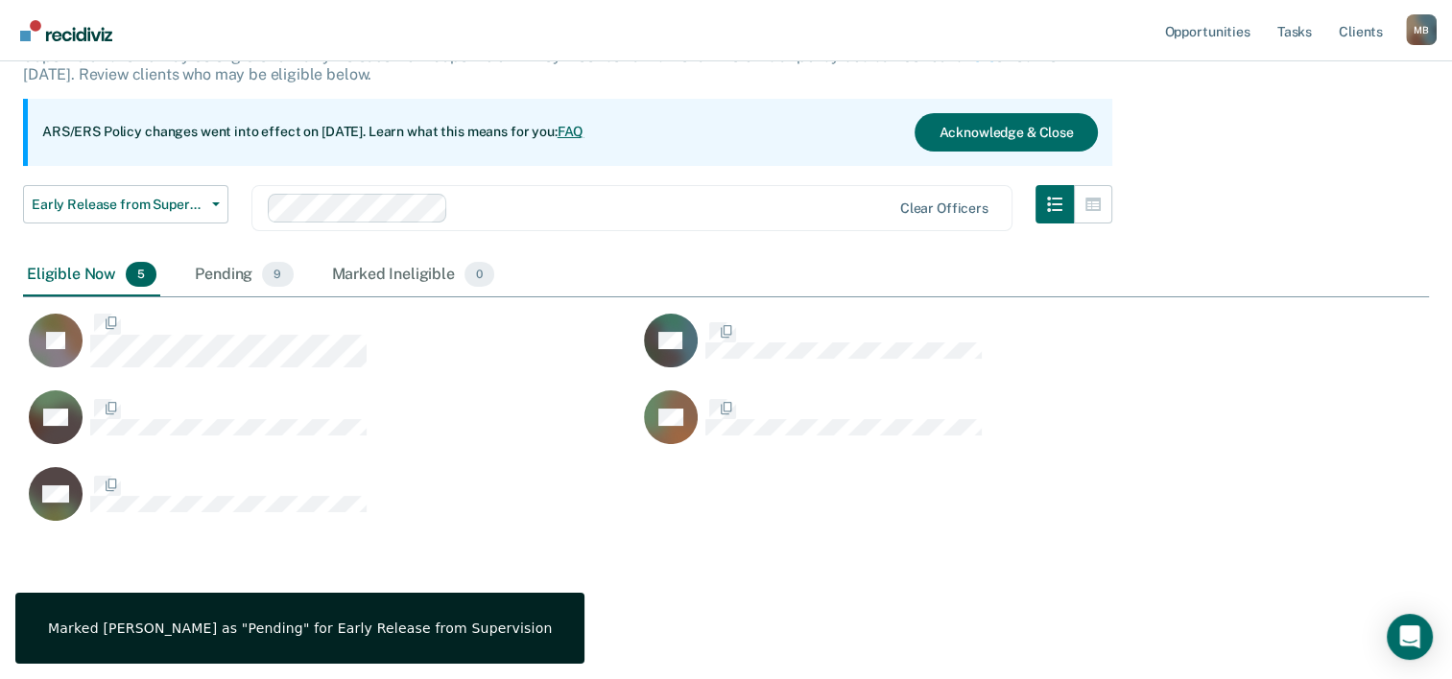
scroll to position [528, 1390]
